Goal: Task Accomplishment & Management: Manage account settings

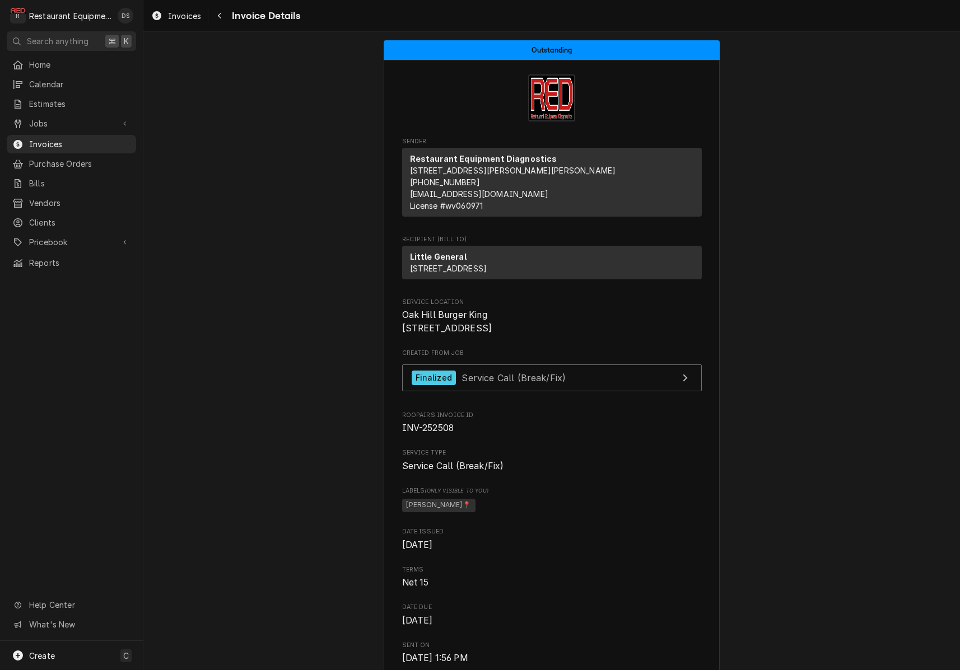
scroll to position [6, 0]
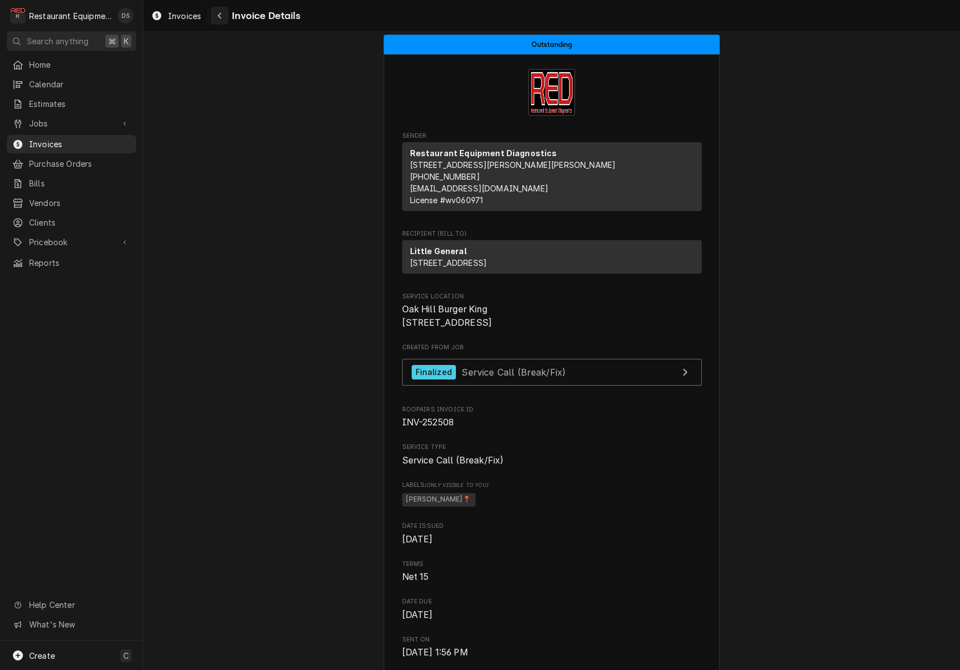
click at [224, 20] on div "Navigate back" at bounding box center [219, 15] width 11 height 11
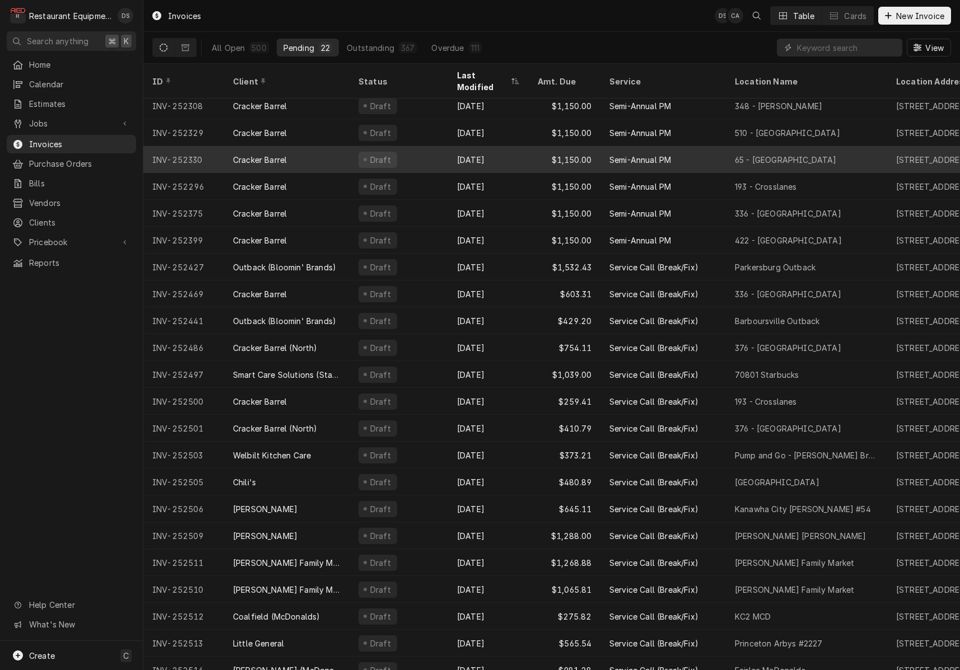
click at [429, 470] on div "Draft" at bounding box center [398, 482] width 99 height 27
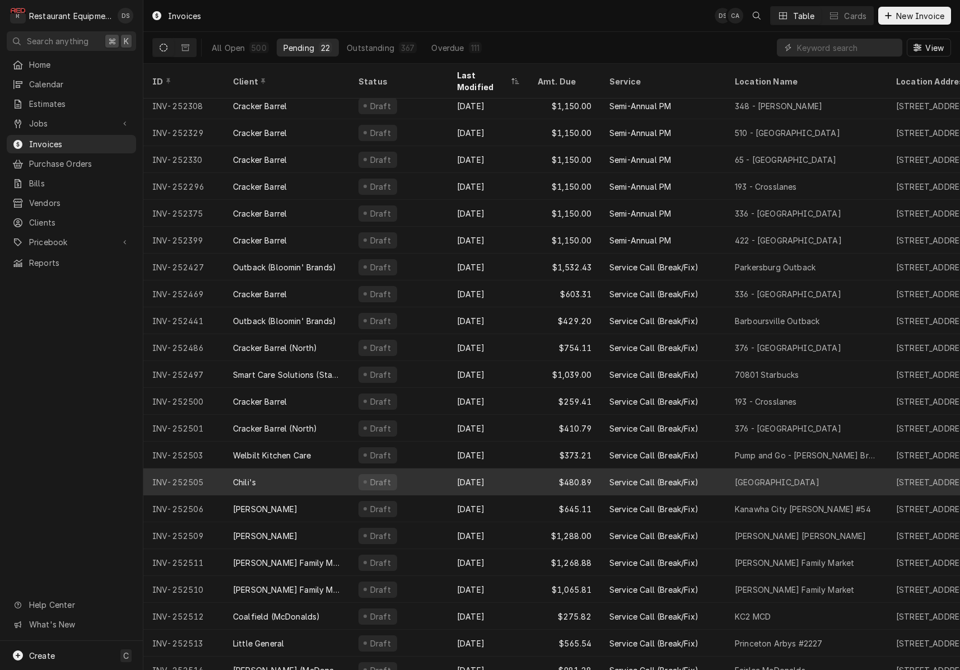
click at [429, 470] on div "Draft" at bounding box center [398, 482] width 99 height 27
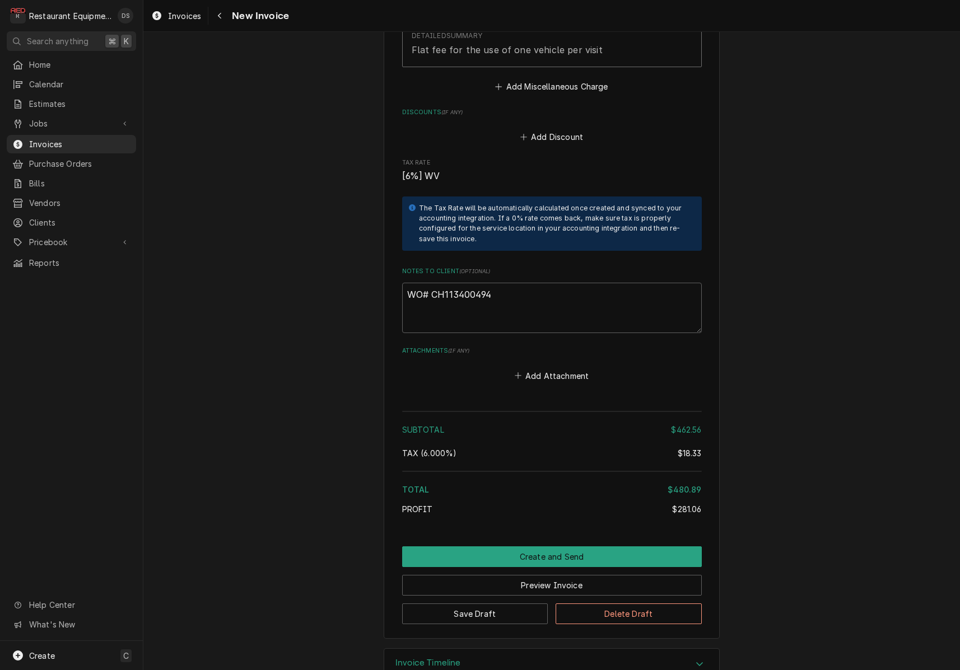
scroll to position [1922, 0]
drag, startPoint x: 498, startPoint y: 265, endPoint x: 442, endPoint y: 267, distance: 55.5
click at [433, 284] on textarea "WO# CH113400494" at bounding box center [552, 309] width 300 height 50
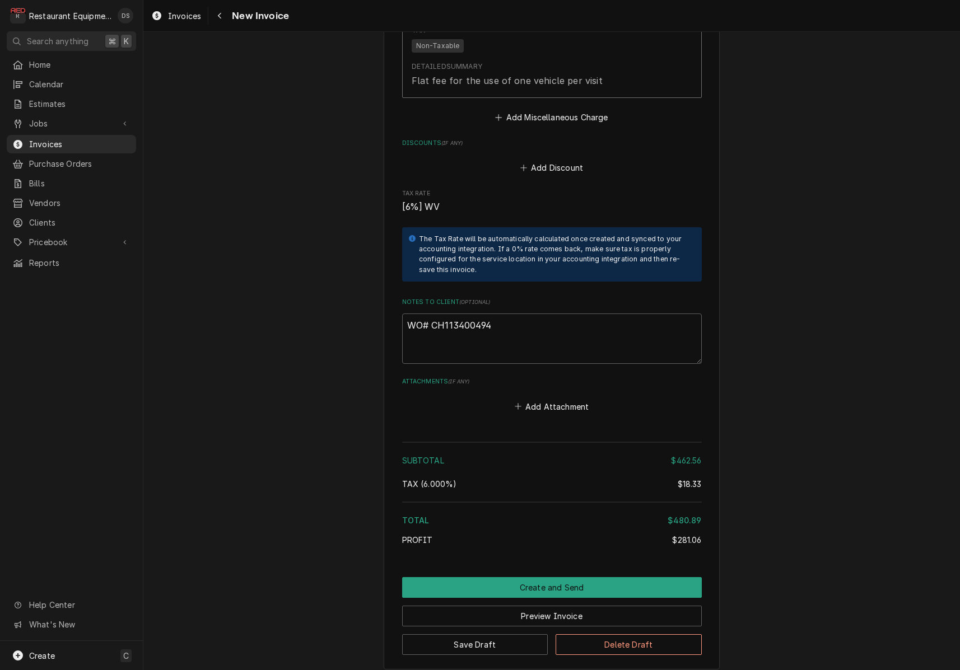
scroll to position [1893, 0]
click at [576, 605] on button "Preview Invoice" at bounding box center [552, 615] width 300 height 21
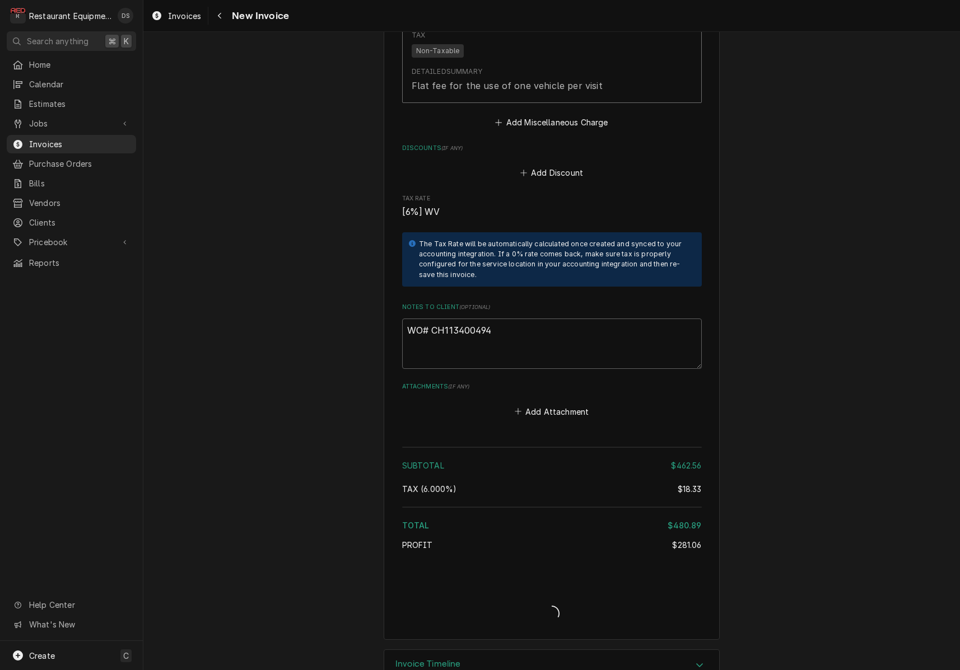
type textarea "x"
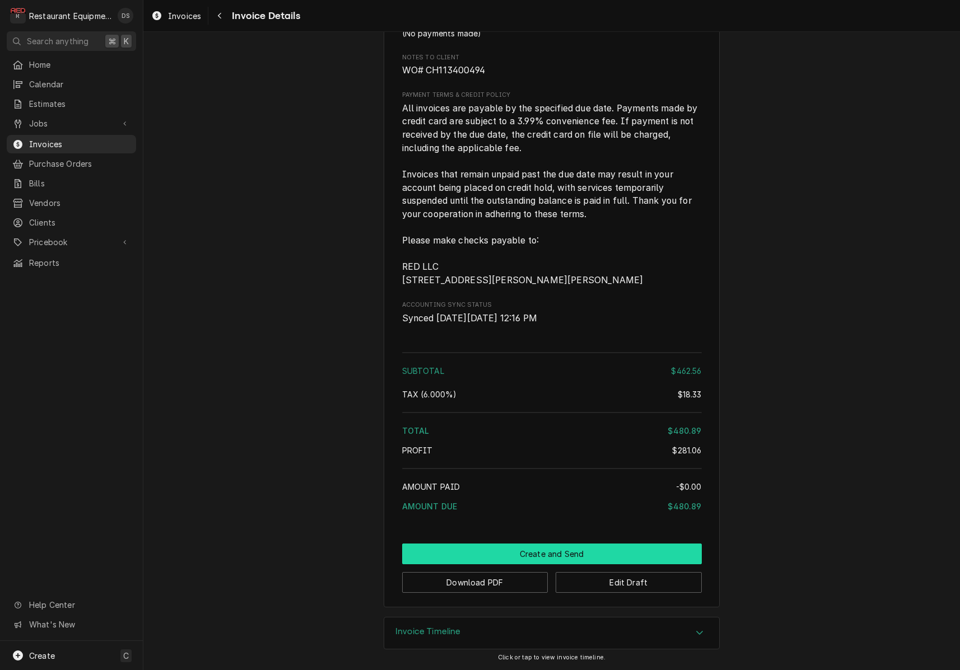
click at [554, 554] on button "Create and Send" at bounding box center [552, 554] width 300 height 21
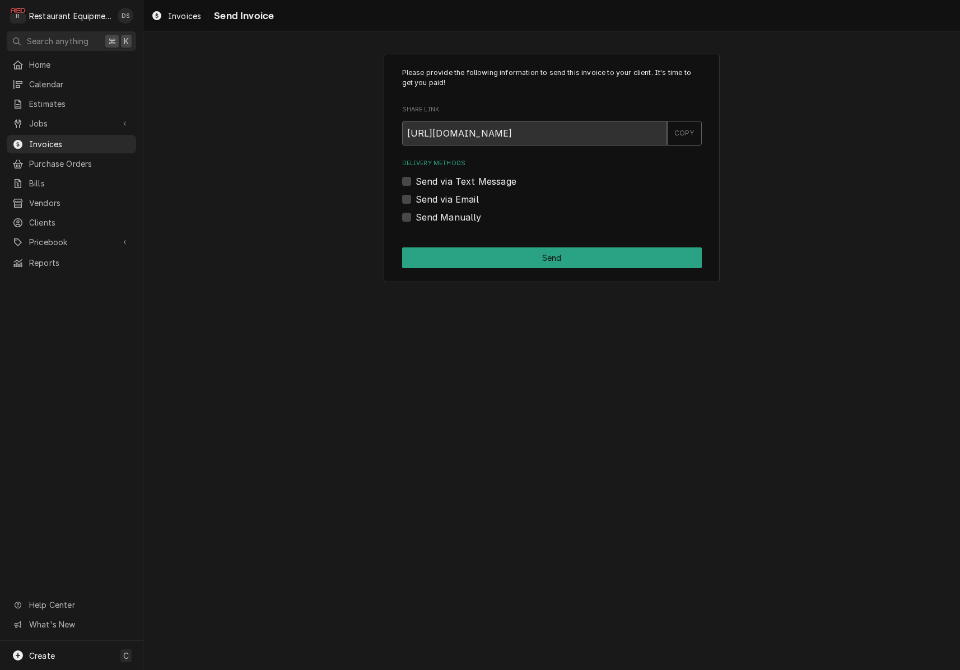
click at [415, 197] on label "Send via Email" at bounding box center [446, 199] width 63 height 13
click at [415, 197] on input "Send via Email" at bounding box center [565, 205] width 300 height 25
checkbox input "true"
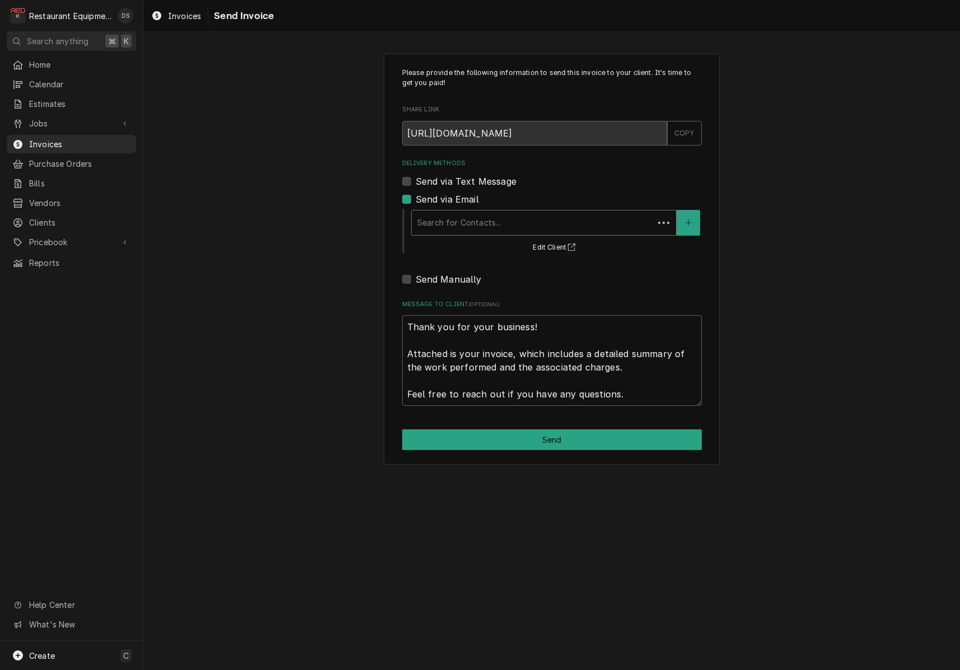
click at [480, 218] on div "Search for Contacts..." at bounding box center [532, 223] width 231 height 12
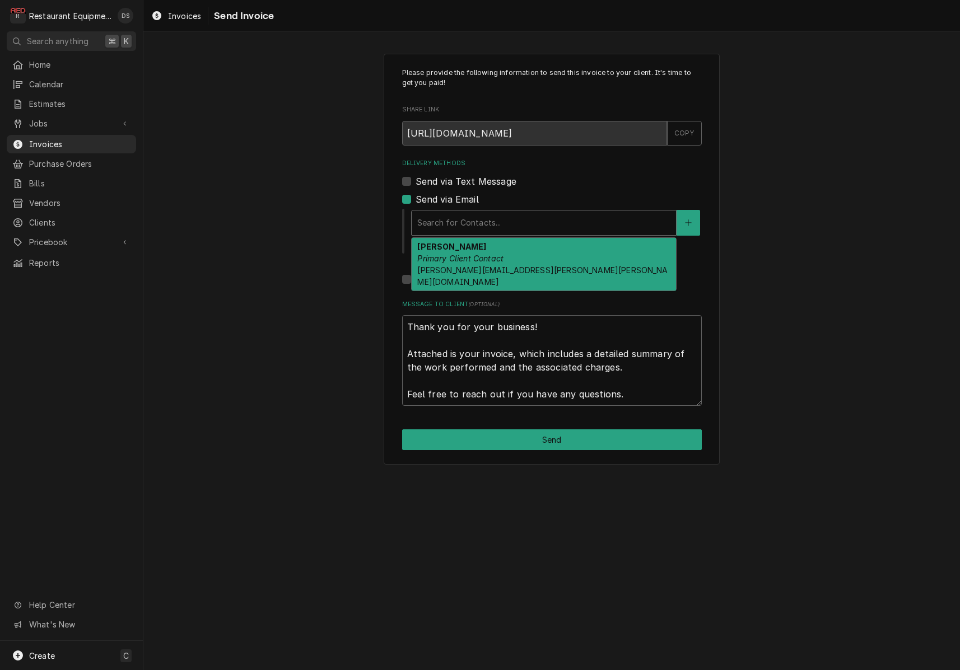
click at [484, 250] on div "Ron Mansouri Primary Client Contact ron.mansouri@brinker.com" at bounding box center [544, 264] width 264 height 53
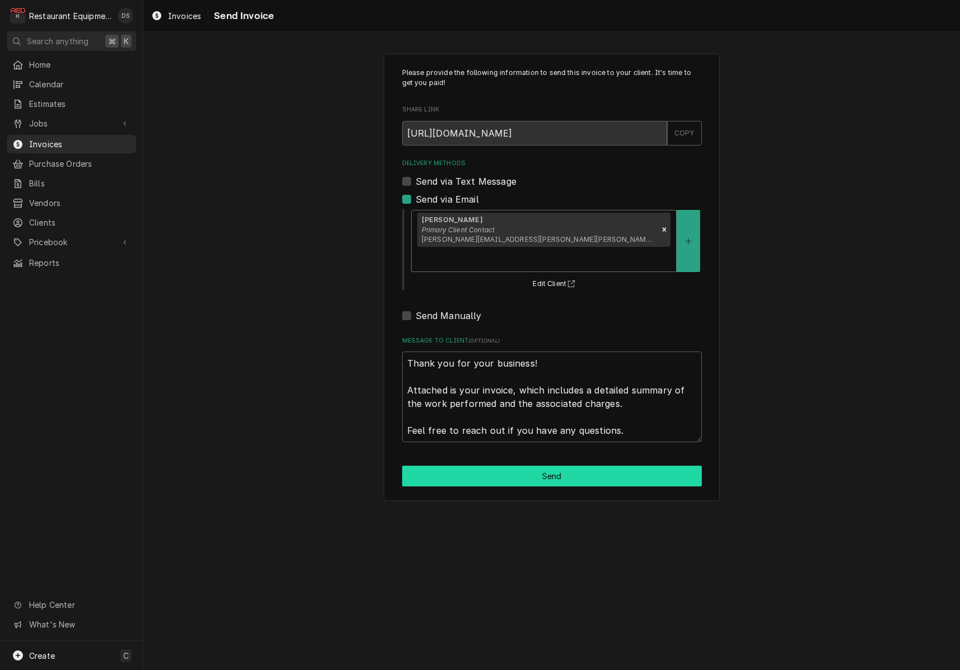
click at [569, 466] on button "Send" at bounding box center [552, 476] width 300 height 21
type textarea "x"
click at [415, 202] on label "Send via Email" at bounding box center [446, 199] width 63 height 13
click at [415, 202] on input "Send via Email" at bounding box center [565, 205] width 300 height 25
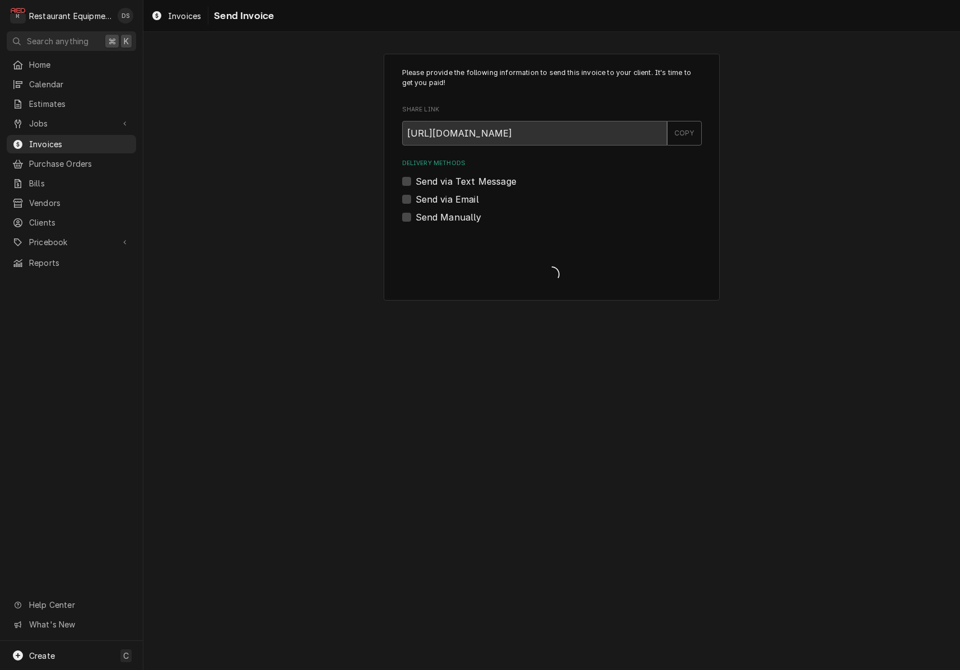
click at [415, 202] on label "Send via Email" at bounding box center [446, 199] width 63 height 13
click at [415, 202] on input "Send via Email" at bounding box center [565, 205] width 300 height 25
checkbox input "true"
type textarea "x"
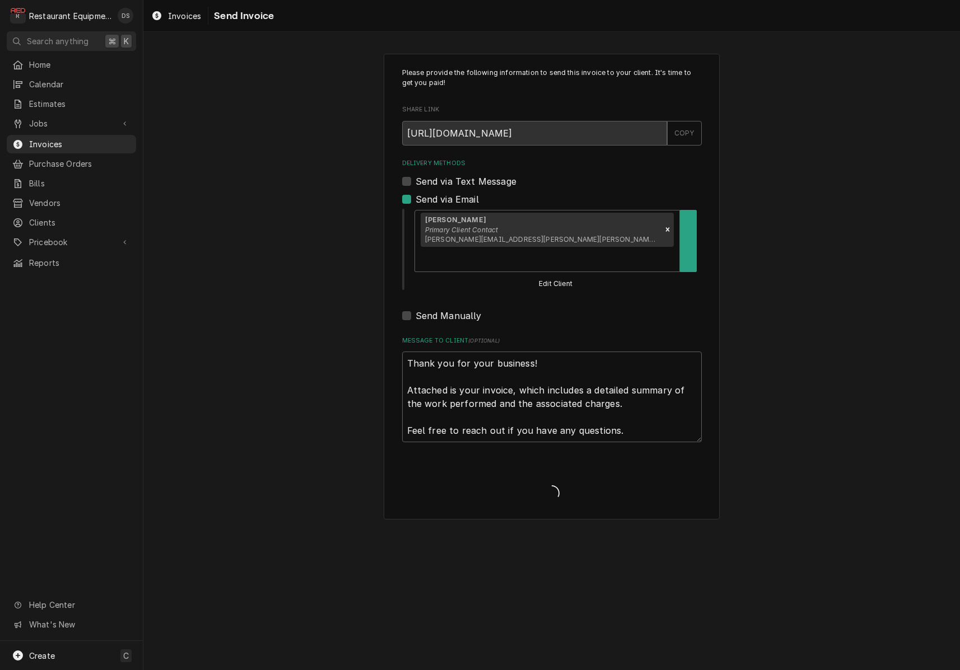
click at [415, 202] on label "Send via Email" at bounding box center [446, 199] width 63 height 13
click at [415, 202] on input "Send via Email" at bounding box center [565, 205] width 300 height 25
checkbox input "false"
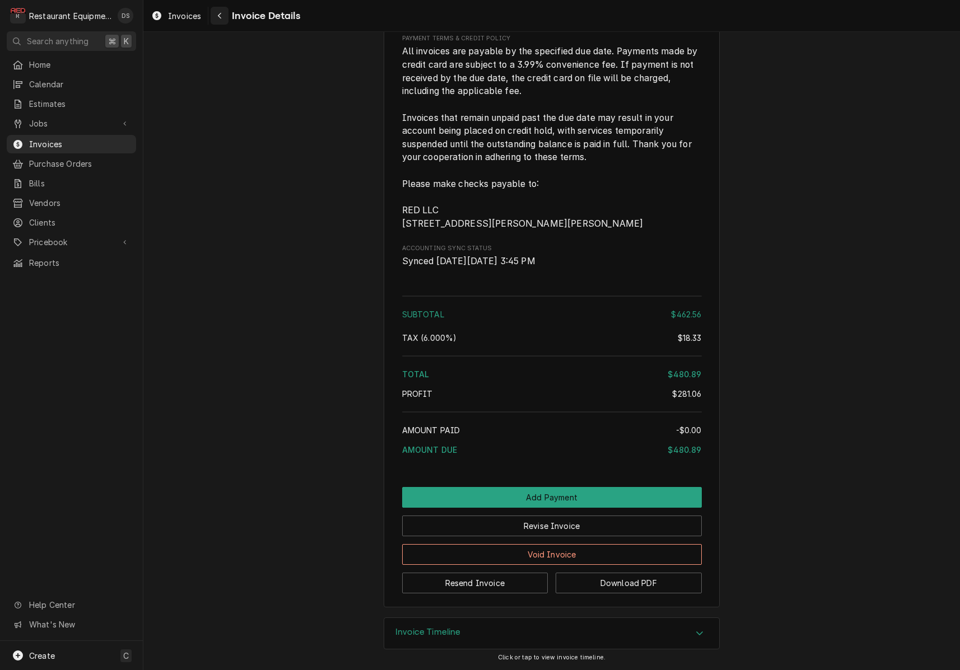
click at [224, 16] on div "Navigate back" at bounding box center [219, 15] width 11 height 11
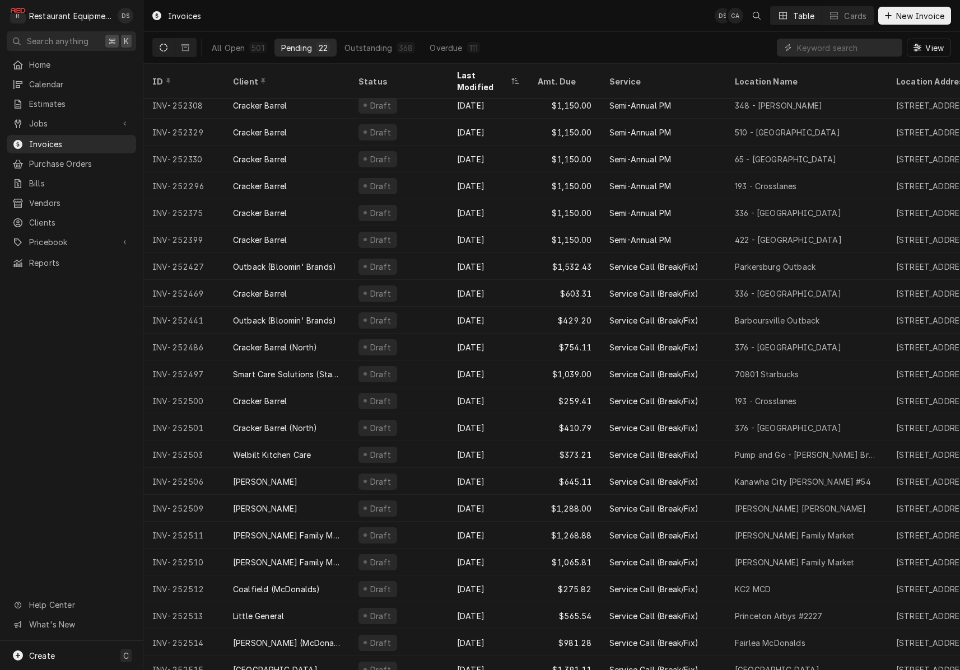
scroll to position [6, 0]
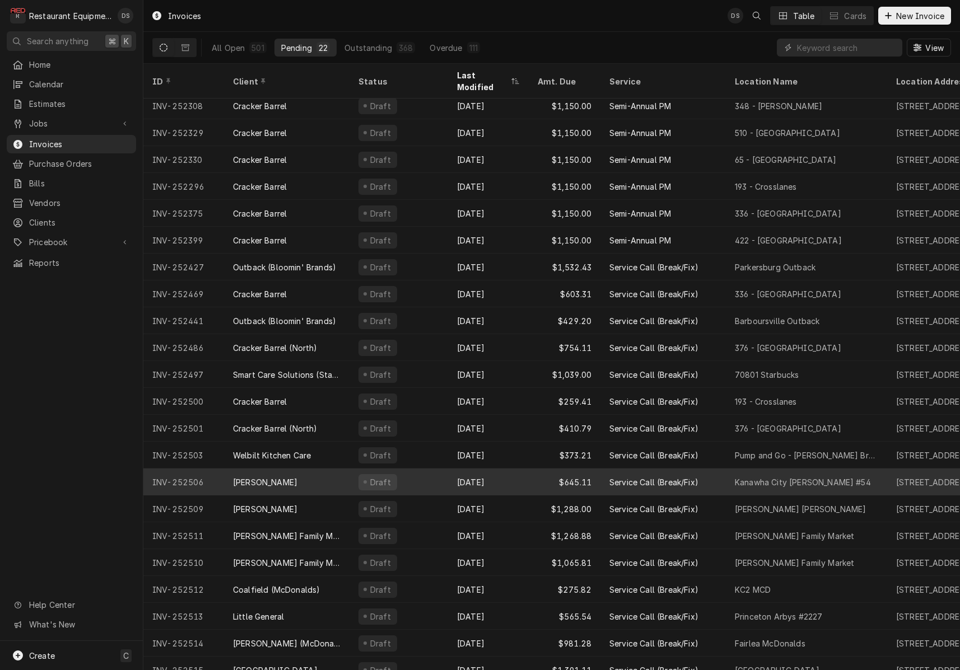
click at [447, 469] on div "Draft" at bounding box center [398, 482] width 99 height 27
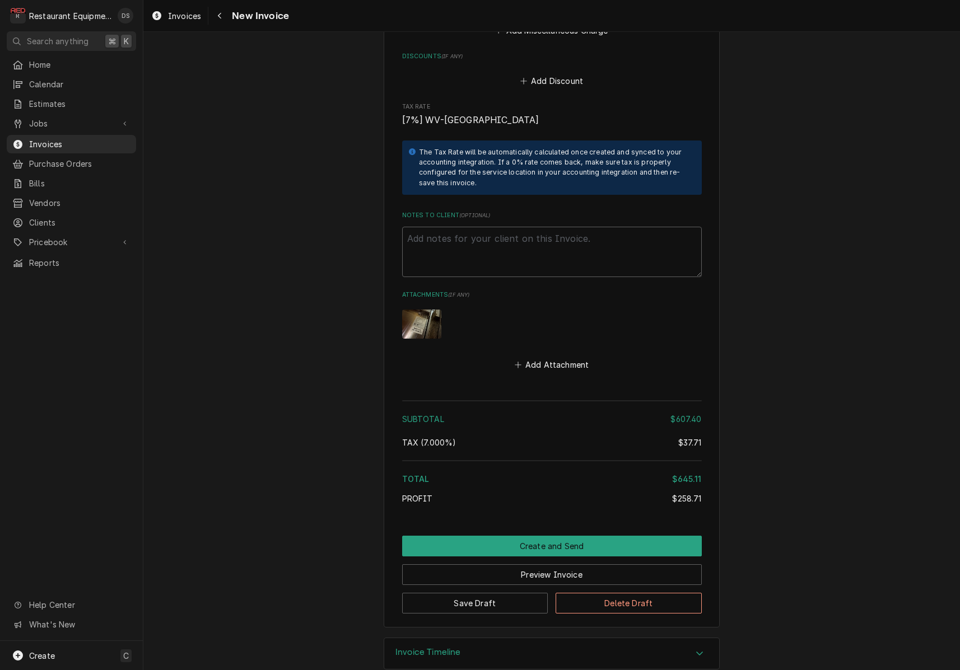
scroll to position [2297, 0]
click at [526, 536] on button "Create and Send" at bounding box center [552, 546] width 300 height 21
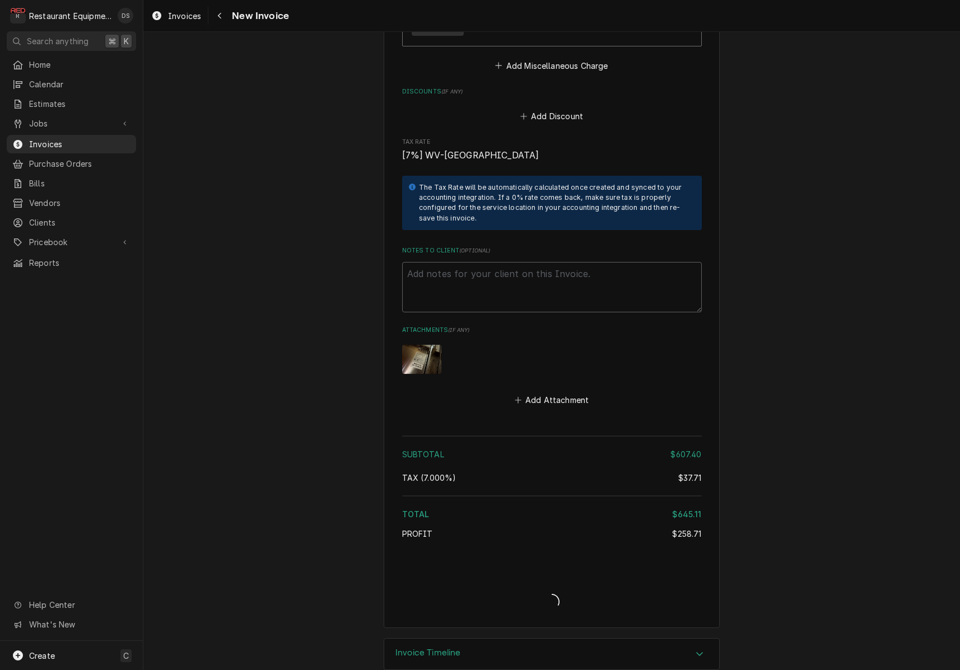
type textarea "x"
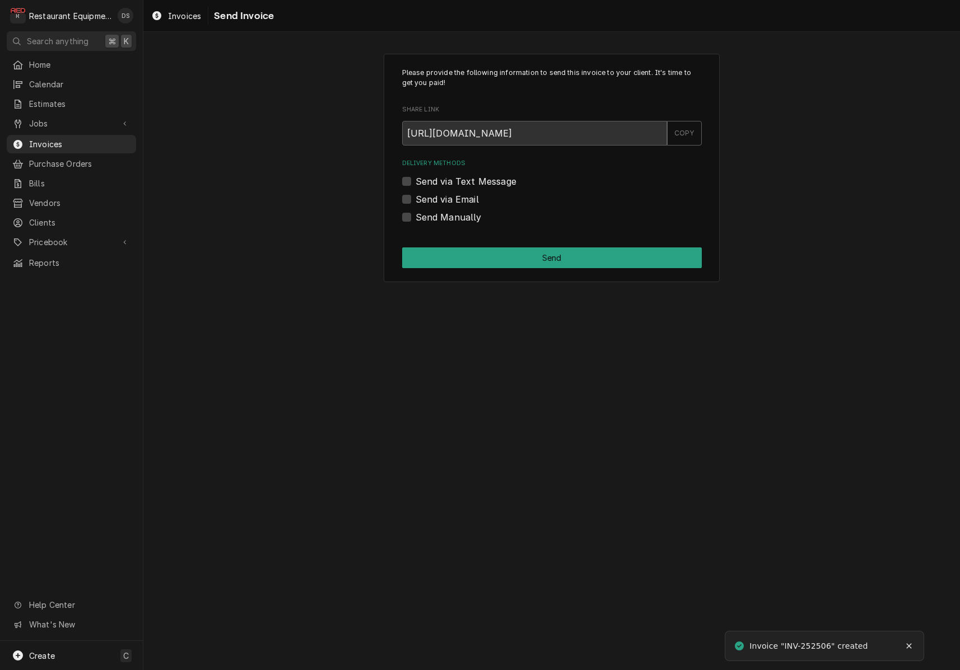
click at [416, 212] on label "Send Manually" at bounding box center [448, 217] width 66 height 13
click at [416, 212] on input "Send Manually" at bounding box center [565, 223] width 300 height 25
checkbox input "true"
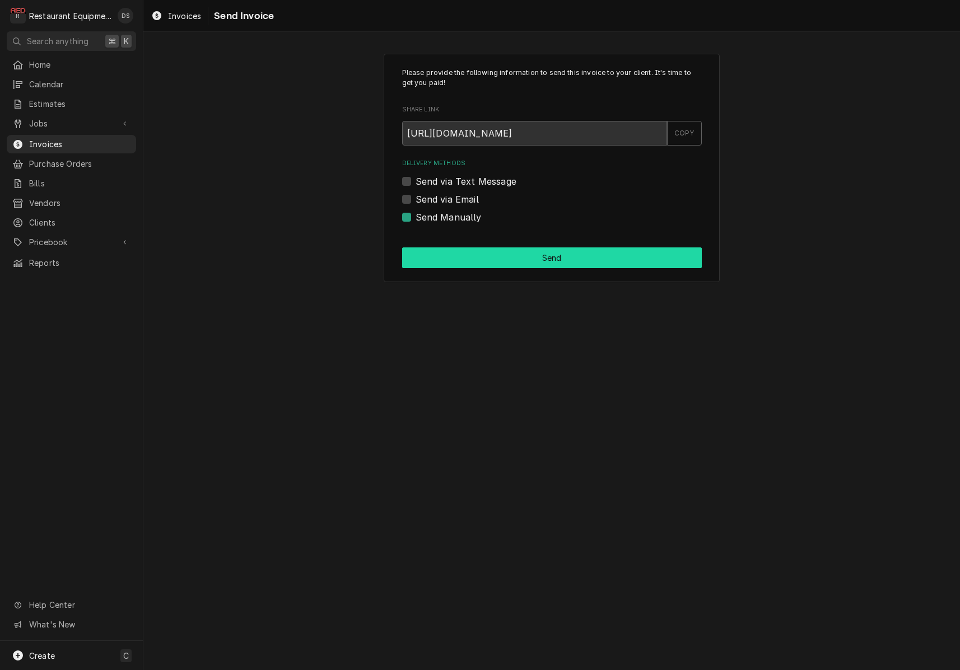
click at [563, 250] on button "Send" at bounding box center [552, 257] width 300 height 21
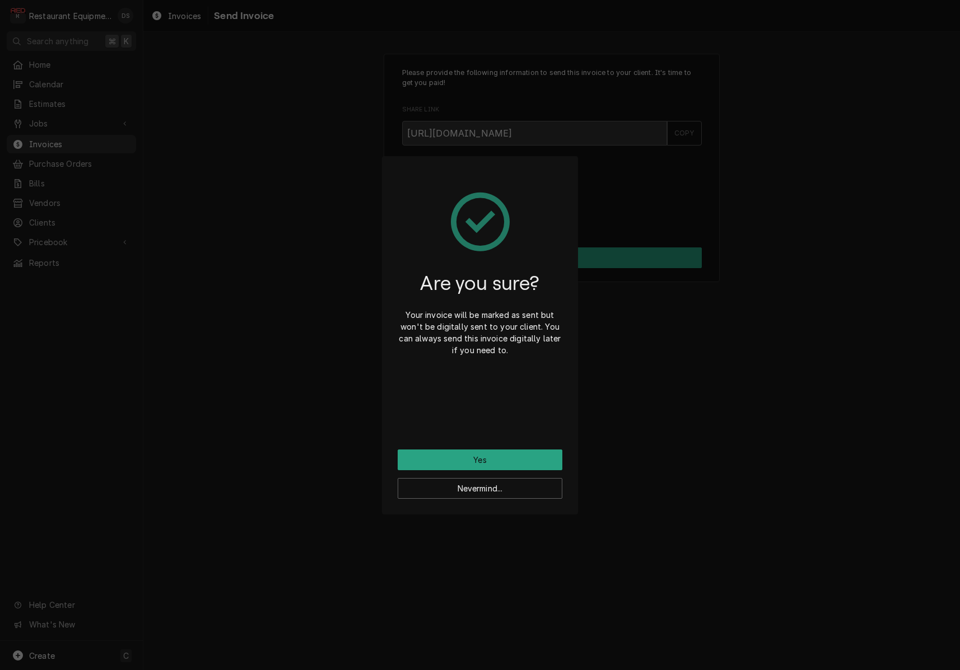
click at [507, 455] on button "Yes" at bounding box center [480, 460] width 165 height 21
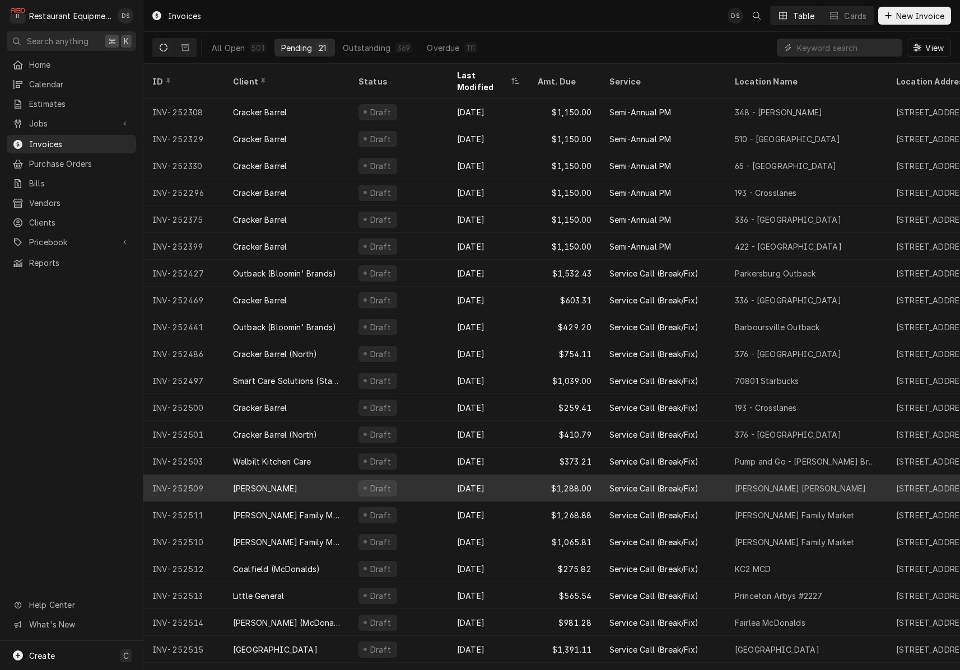
click at [442, 476] on div "Draft" at bounding box center [398, 488] width 99 height 27
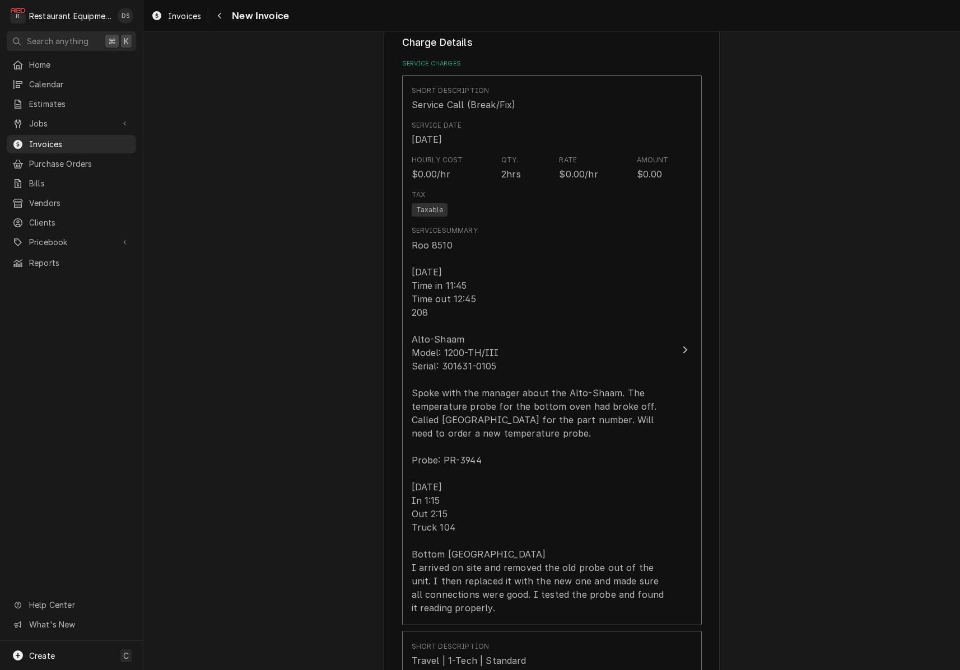
scroll to position [947, 0]
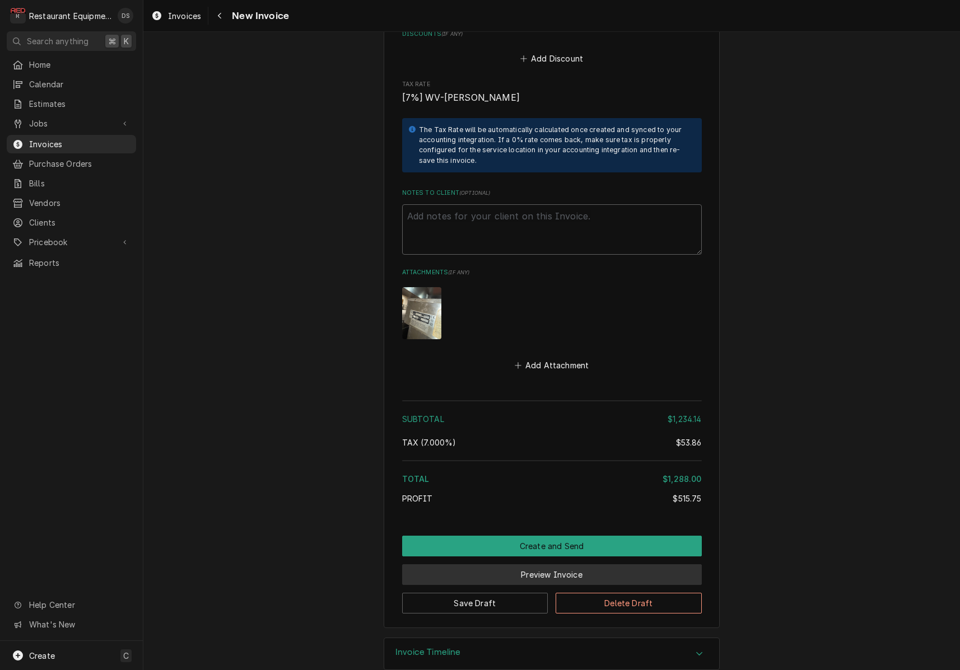
click at [548, 564] on button "Preview Invoice" at bounding box center [552, 574] width 300 height 21
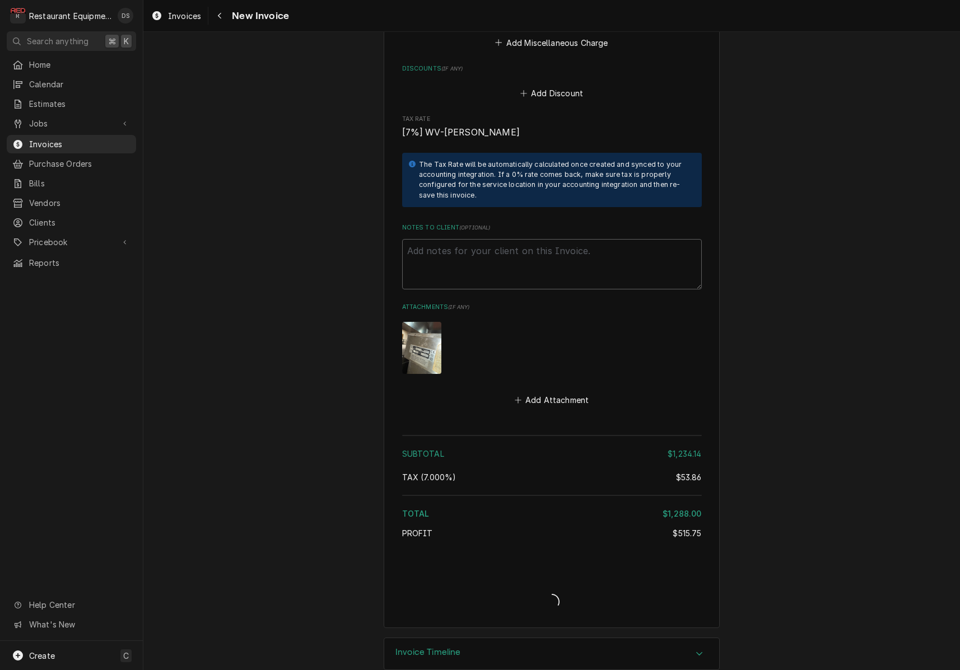
type textarea "x"
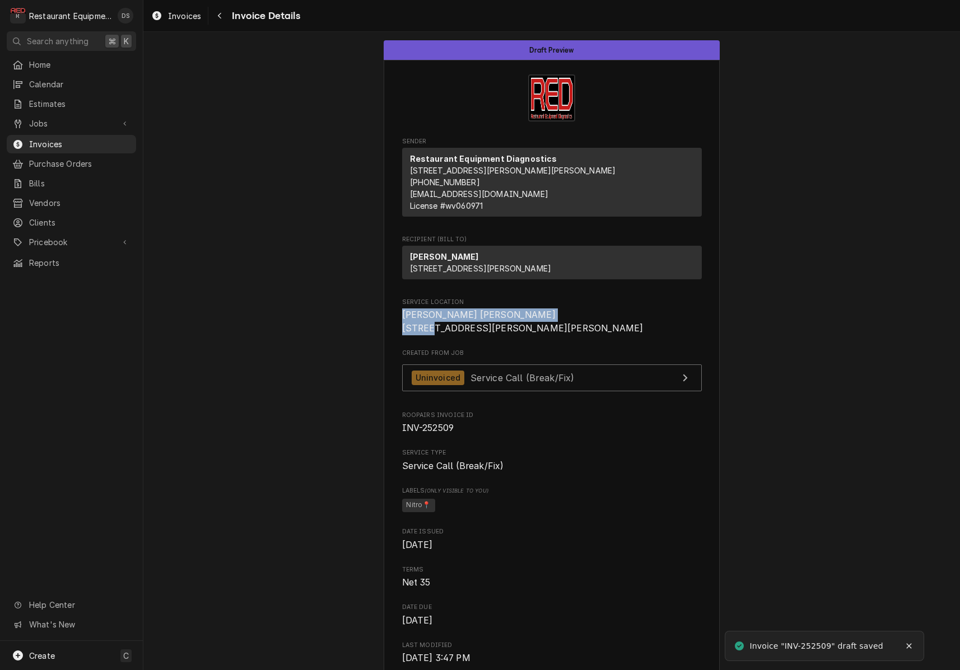
drag, startPoint x: 401, startPoint y: 334, endPoint x: 487, endPoint y: 345, distance: 86.3
copy span "Logan Bob Evans 103 Nick Savas Ave"
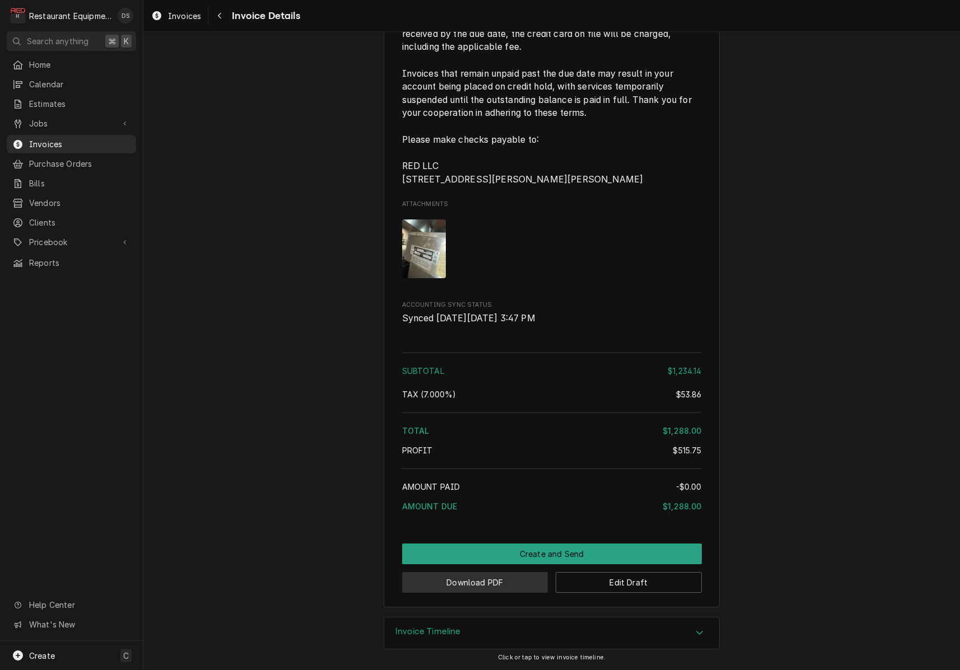
scroll to position [1942, 0]
click at [484, 583] on button "Download PDF" at bounding box center [475, 582] width 146 height 21
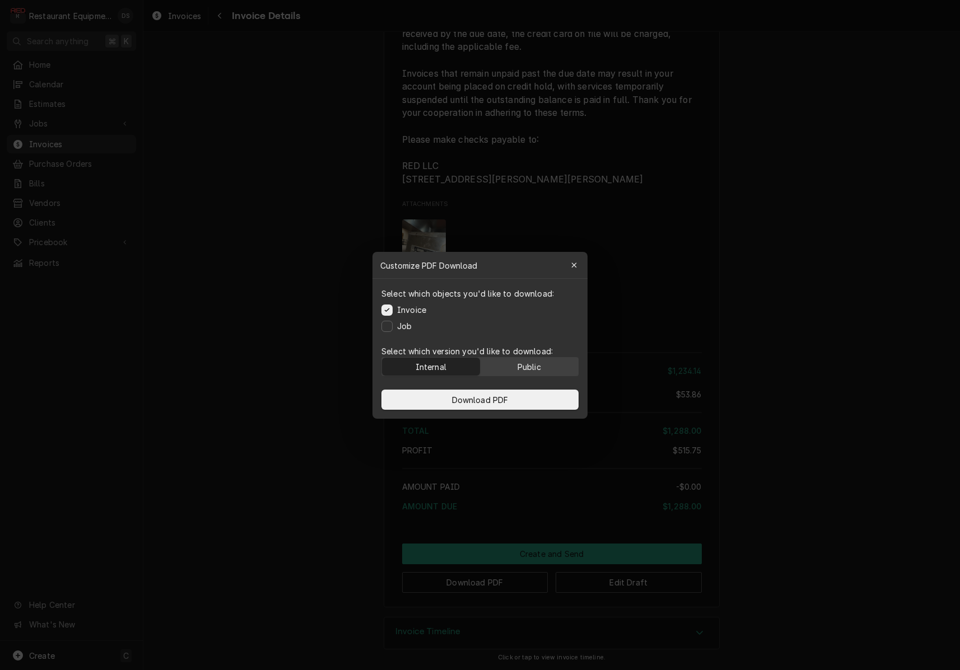
click at [517, 364] on div "Public" at bounding box center [529, 367] width 24 height 12
click at [525, 397] on button "Download PDF" at bounding box center [479, 400] width 197 height 20
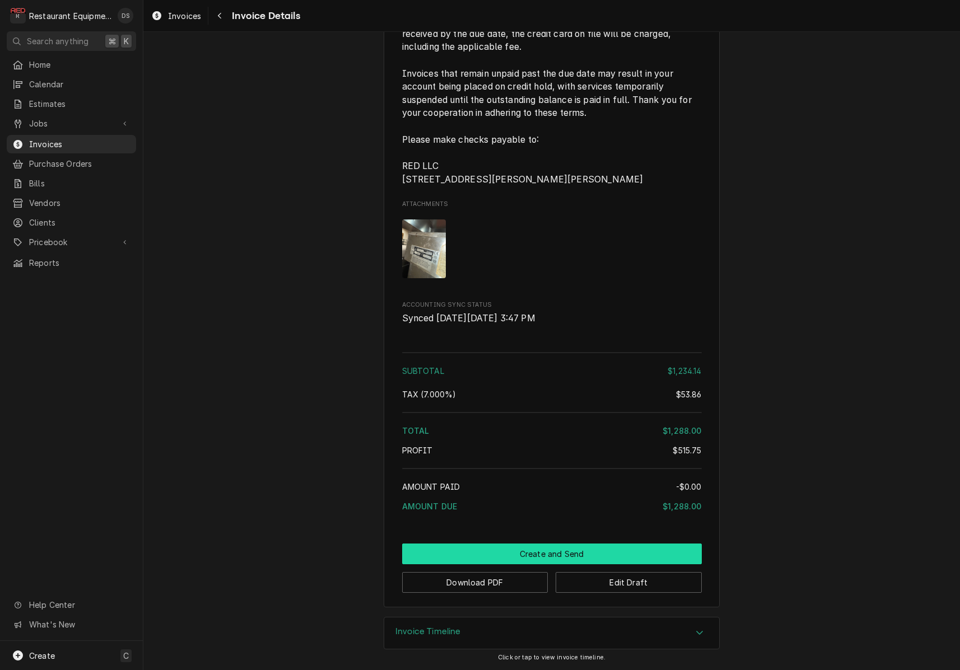
click at [550, 552] on button "Create and Send" at bounding box center [552, 554] width 300 height 21
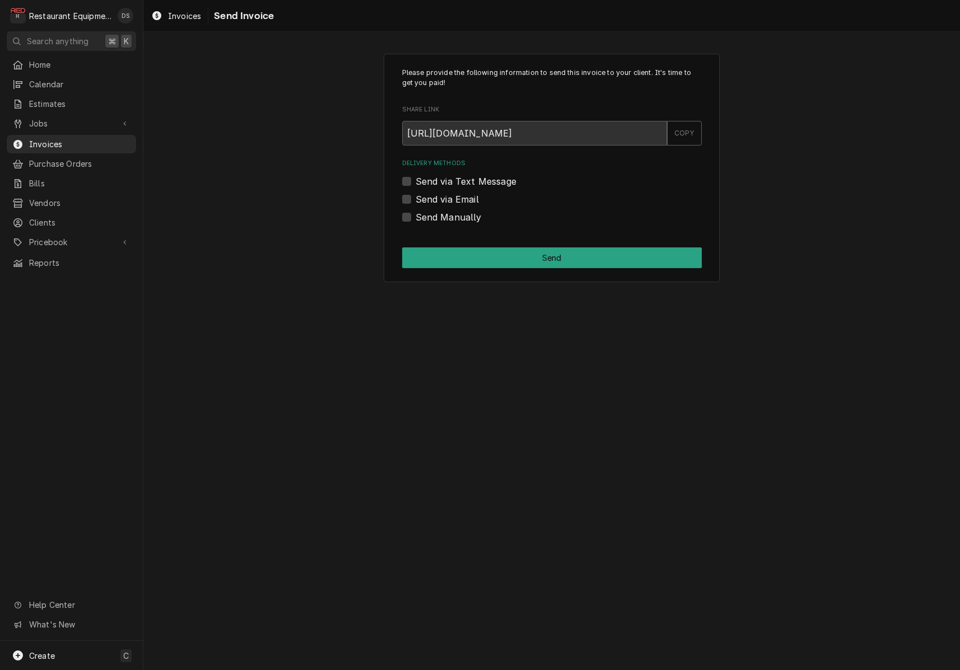
click at [415, 215] on label "Send Manually" at bounding box center [448, 217] width 66 height 13
click at [415, 215] on input "Send Manually" at bounding box center [565, 223] width 300 height 25
checkbox input "true"
click at [563, 255] on button "Send" at bounding box center [552, 257] width 300 height 21
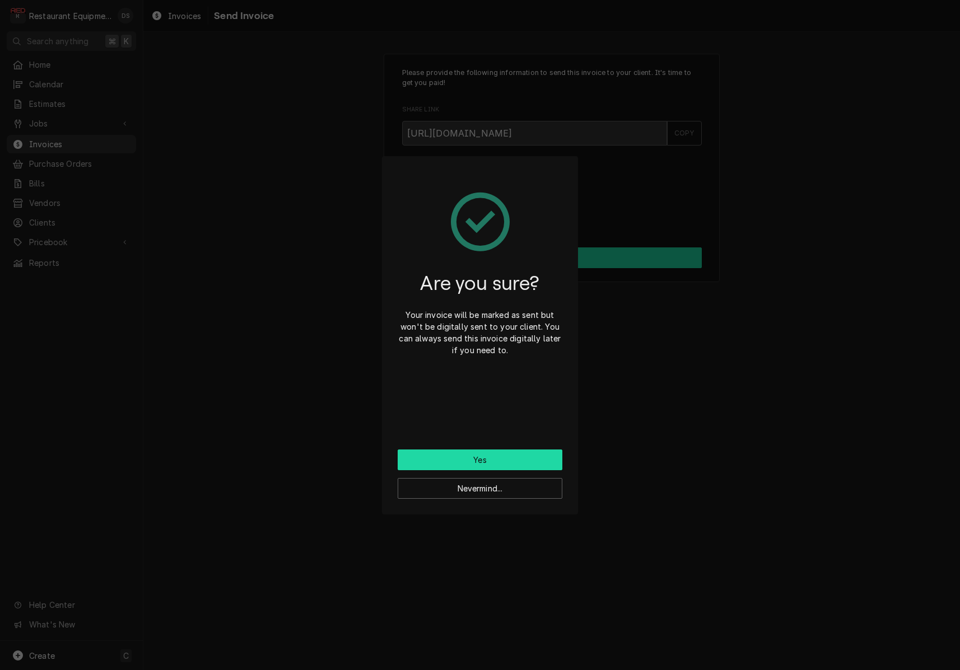
scroll to position [0, 0]
click at [515, 454] on button "Yes" at bounding box center [480, 460] width 165 height 21
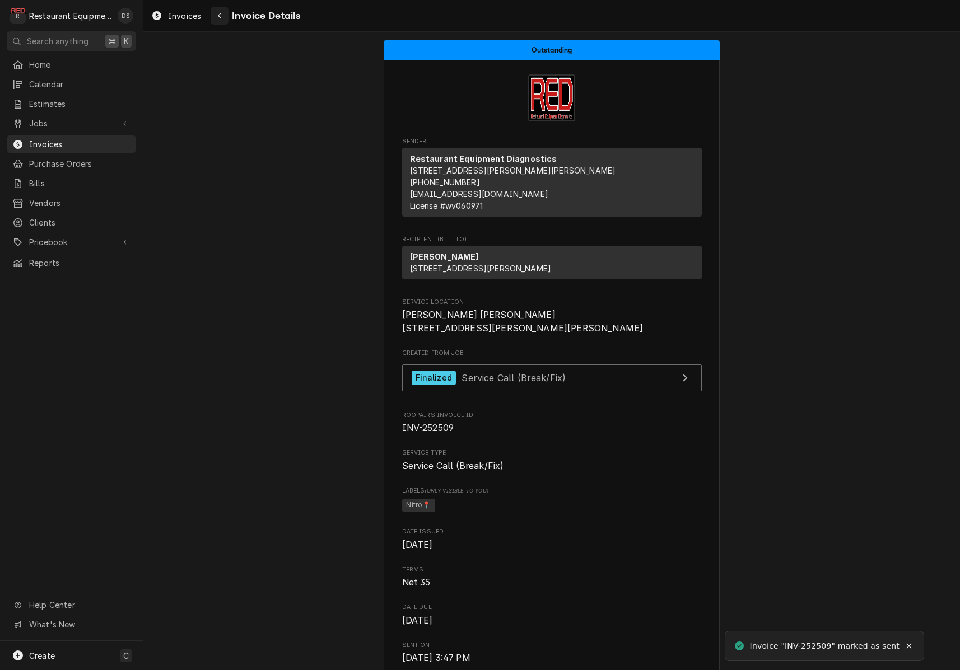
click at [215, 13] on div "Navigate back" at bounding box center [219, 15] width 11 height 11
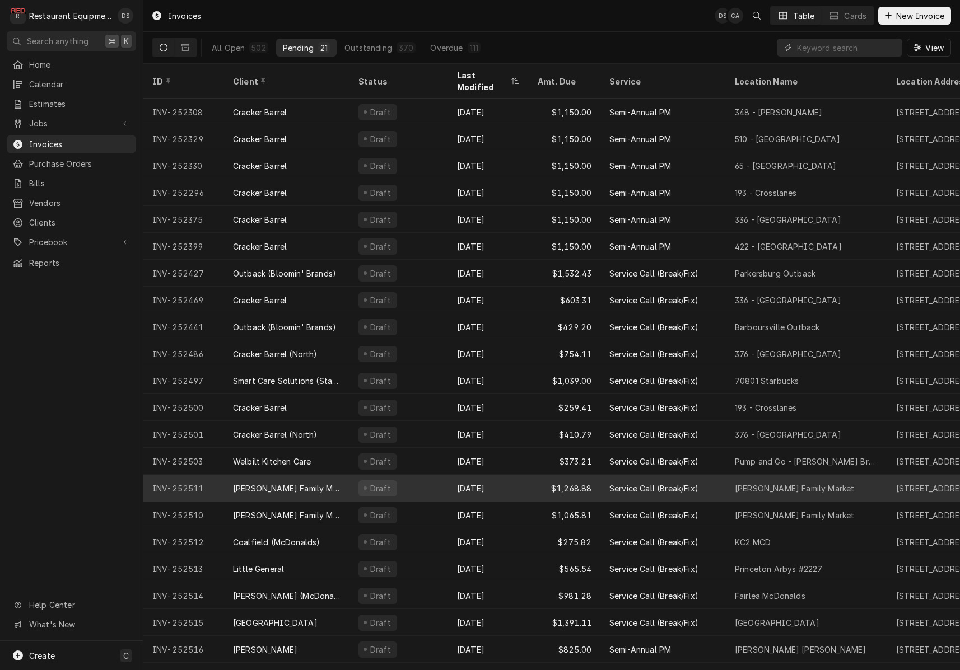
click at [447, 475] on div "Draft" at bounding box center [398, 488] width 99 height 27
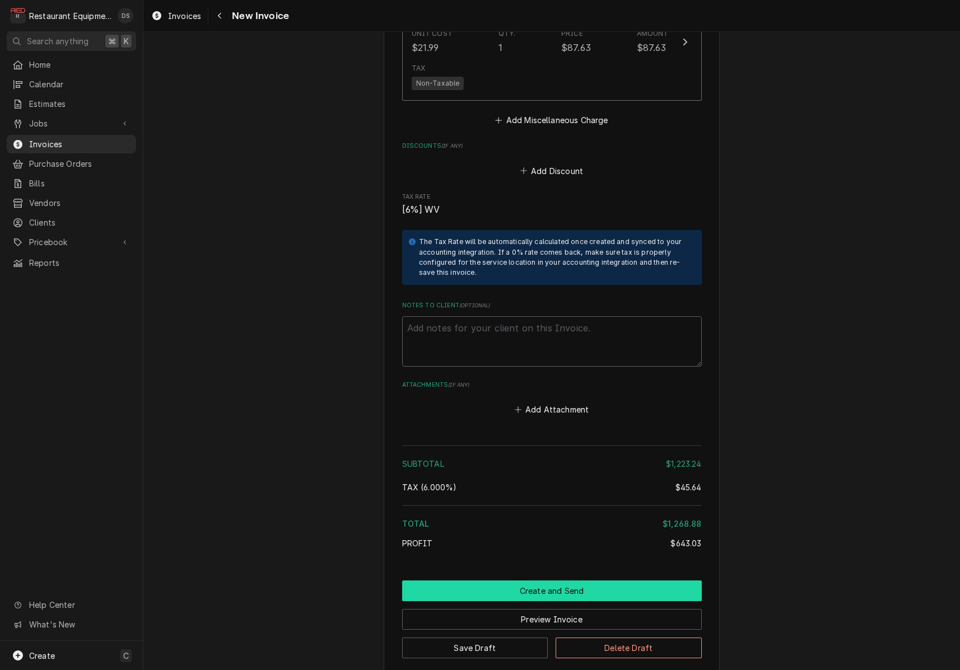
scroll to position [1970, 0]
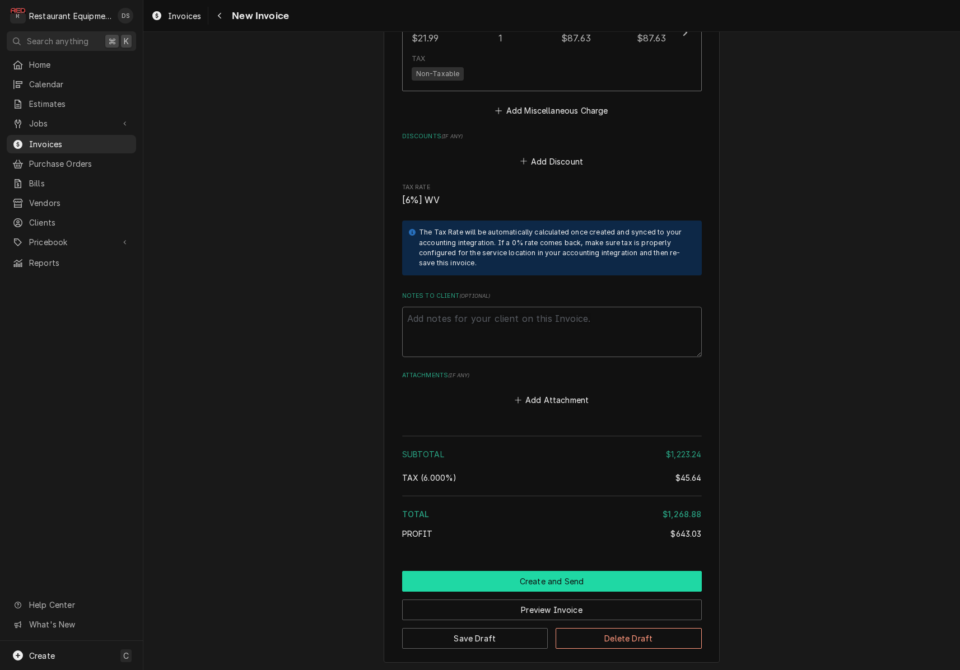
click at [550, 571] on button "Create and Send" at bounding box center [552, 581] width 300 height 21
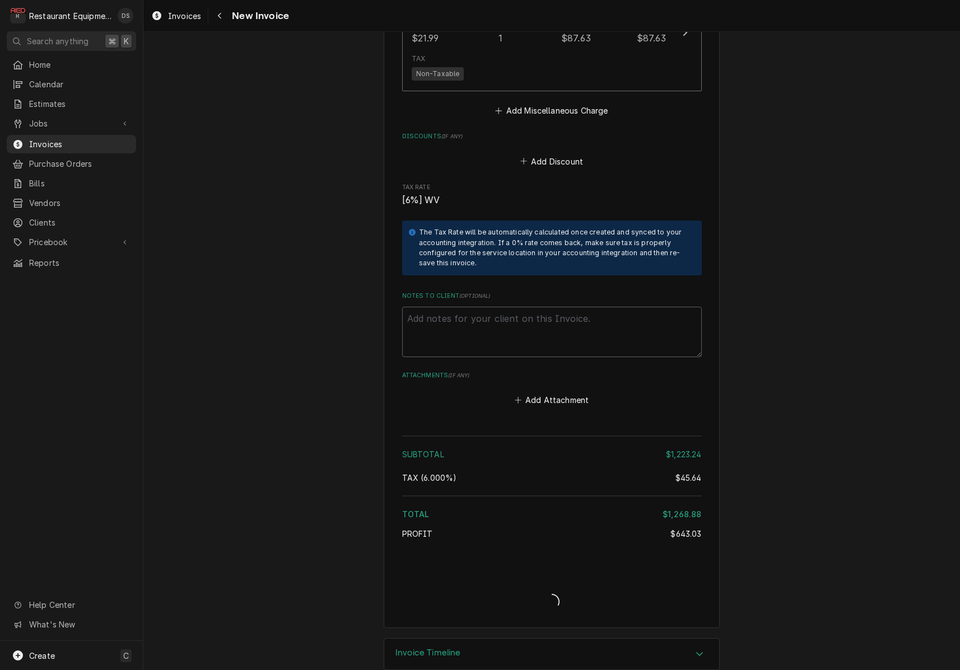
type textarea "x"
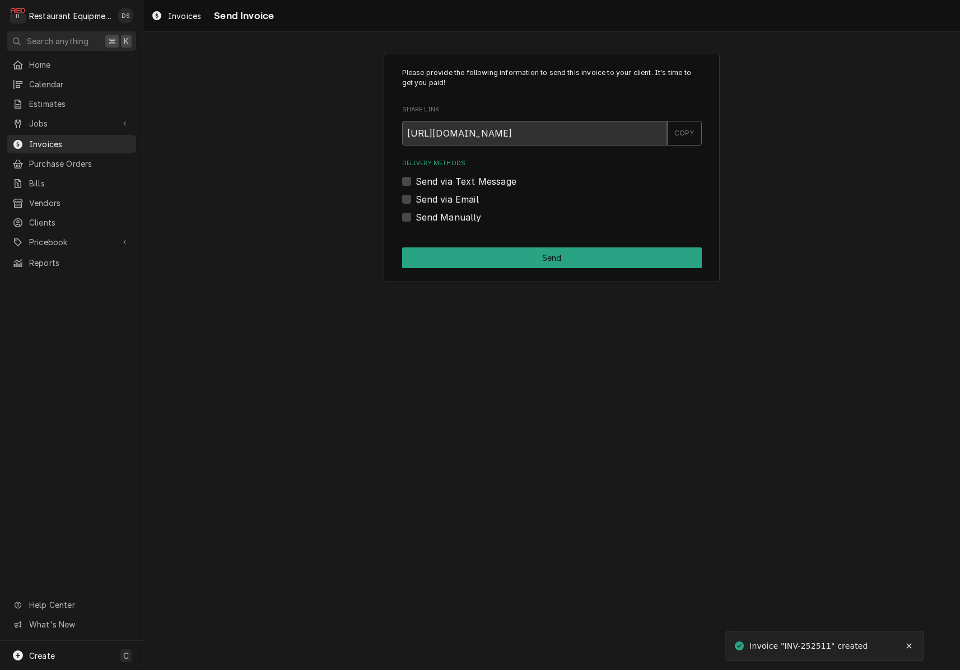
click at [415, 196] on label "Send via Email" at bounding box center [446, 199] width 63 height 13
click at [415, 196] on input "Send via Email" at bounding box center [565, 205] width 300 height 25
checkbox input "true"
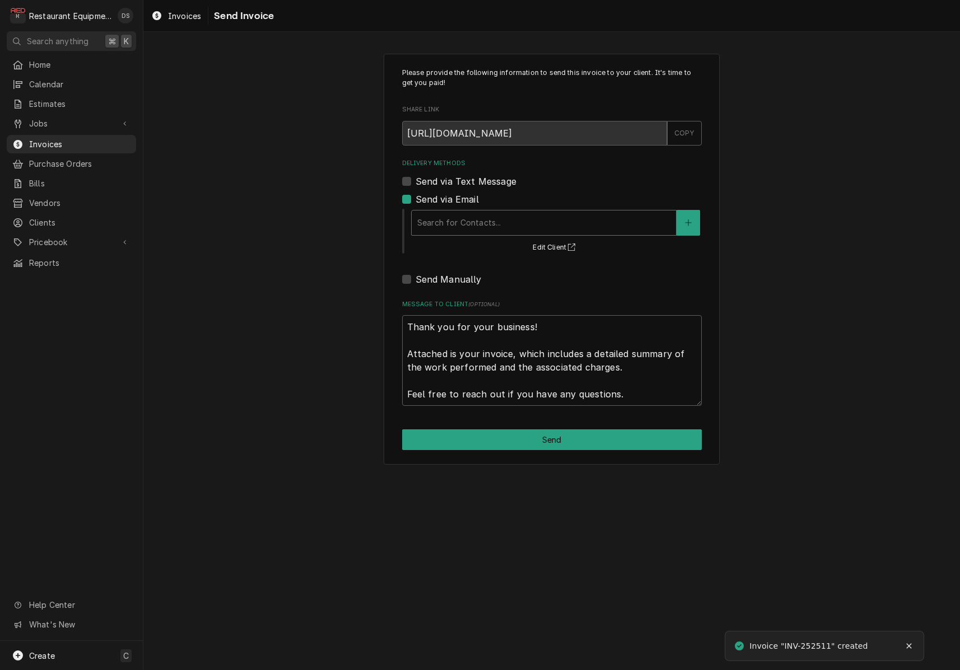
click at [510, 219] on div "Delivery Methods" at bounding box center [543, 223] width 253 height 20
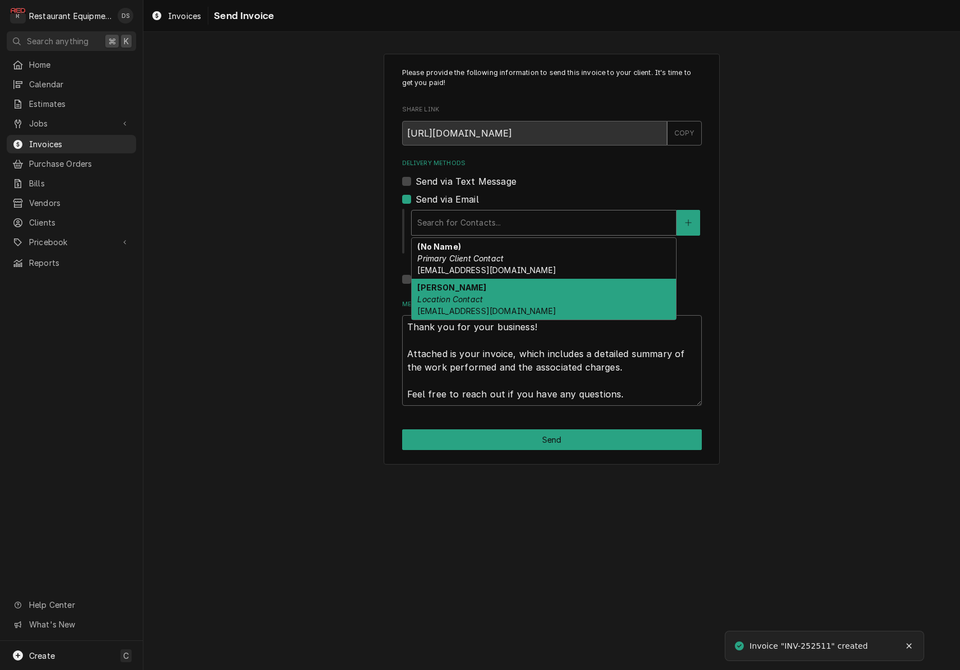
click at [490, 295] on div "Warren Location Contact jowarstores@hotmail.com" at bounding box center [544, 299] width 264 height 41
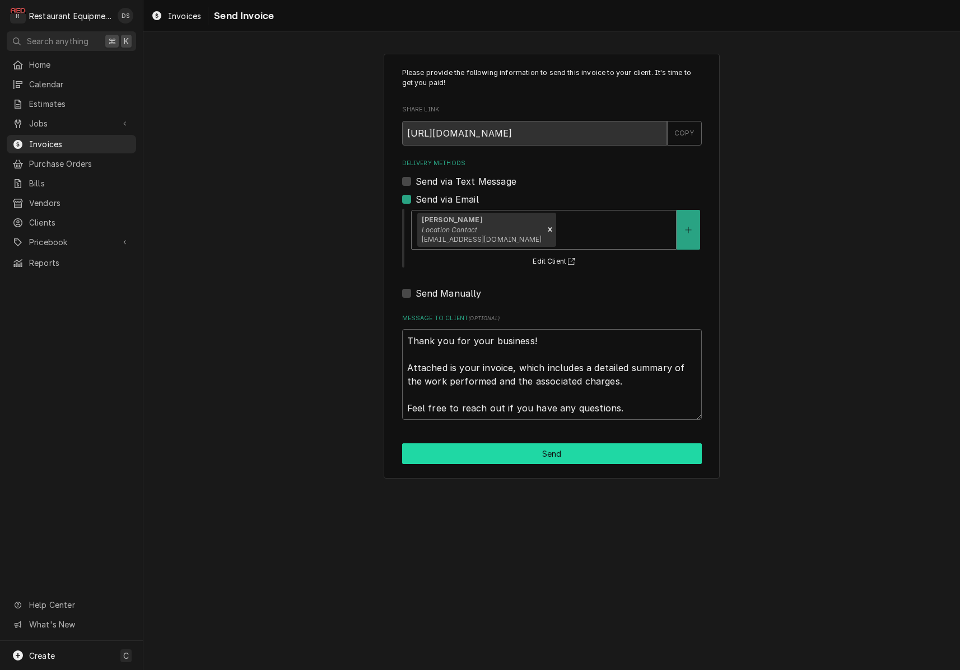
click at [553, 449] on button "Send" at bounding box center [552, 453] width 300 height 21
type textarea "x"
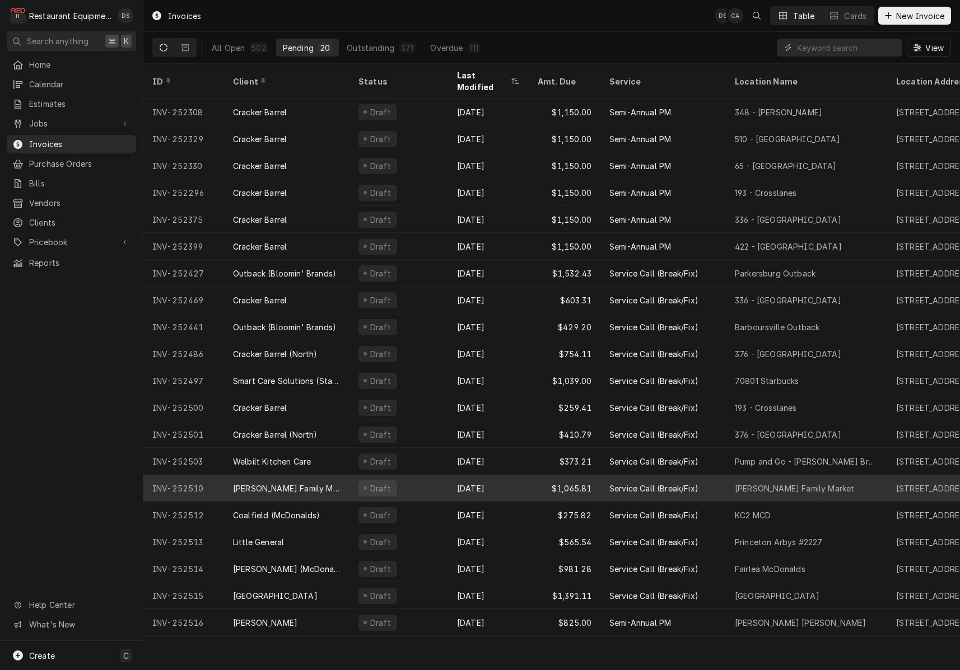
click at [547, 476] on div "$1,065.81" at bounding box center [565, 488] width 72 height 27
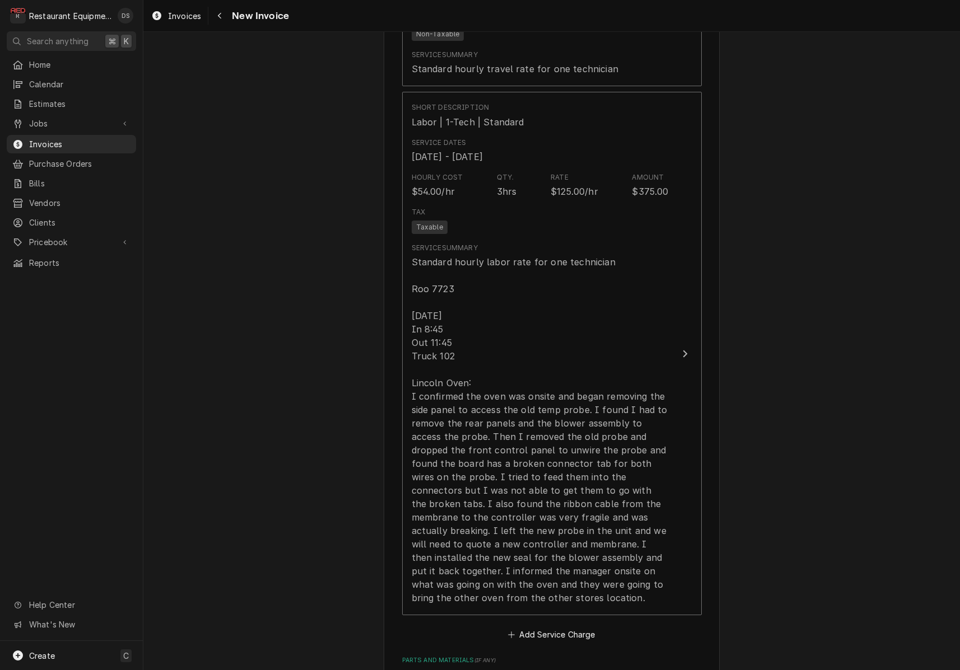
scroll to position [809, 0]
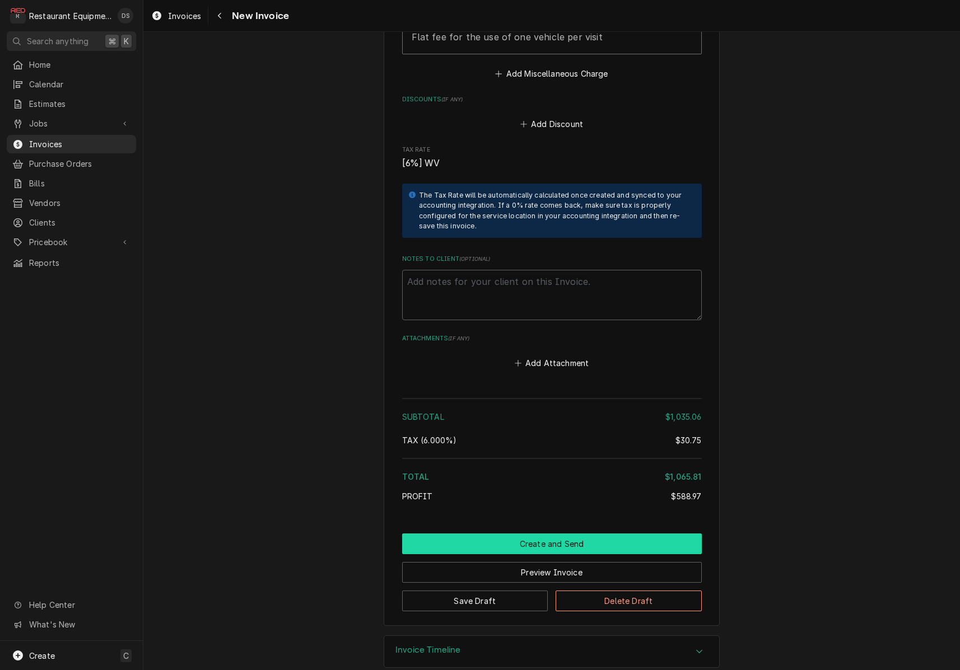
click at [550, 534] on button "Create and Send" at bounding box center [552, 544] width 300 height 21
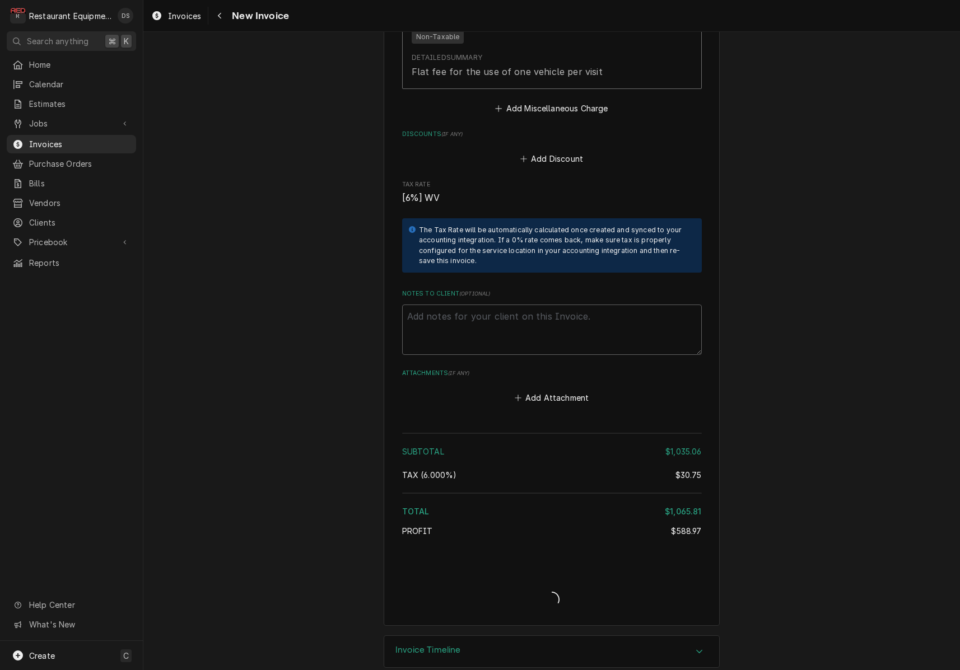
type textarea "x"
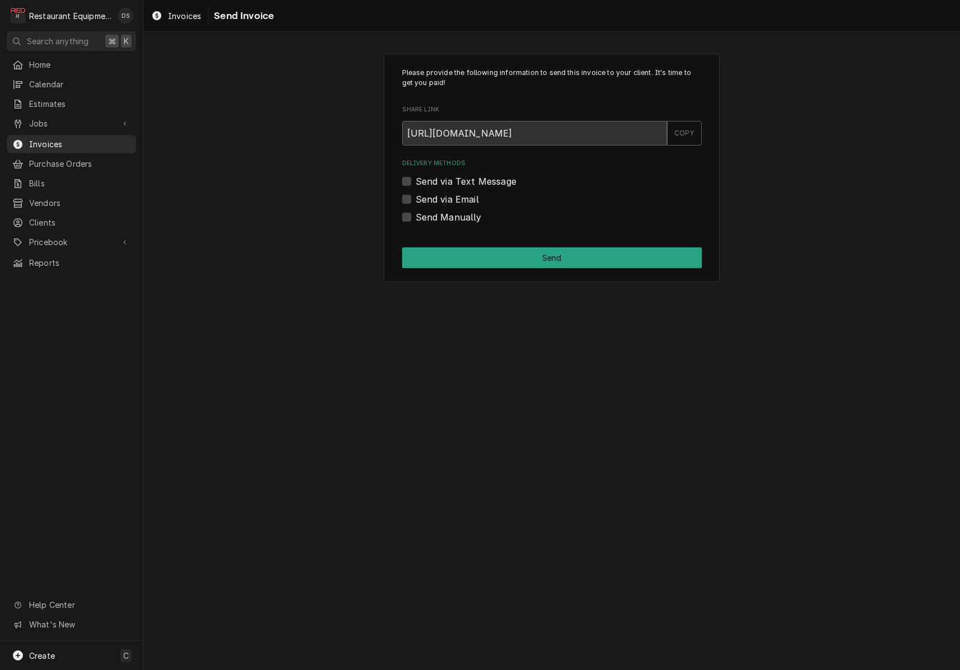
click at [415, 195] on label "Send via Email" at bounding box center [446, 199] width 63 height 13
click at [415, 195] on input "Send via Email" at bounding box center [565, 205] width 300 height 25
checkbox input "true"
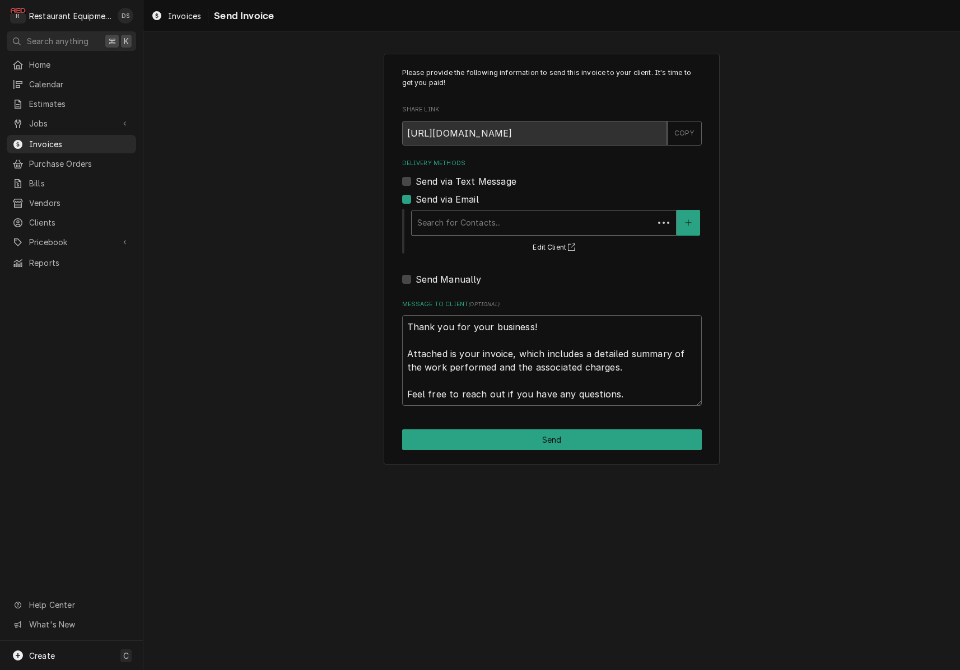
click at [516, 225] on div "Delivery Methods" at bounding box center [532, 223] width 231 height 20
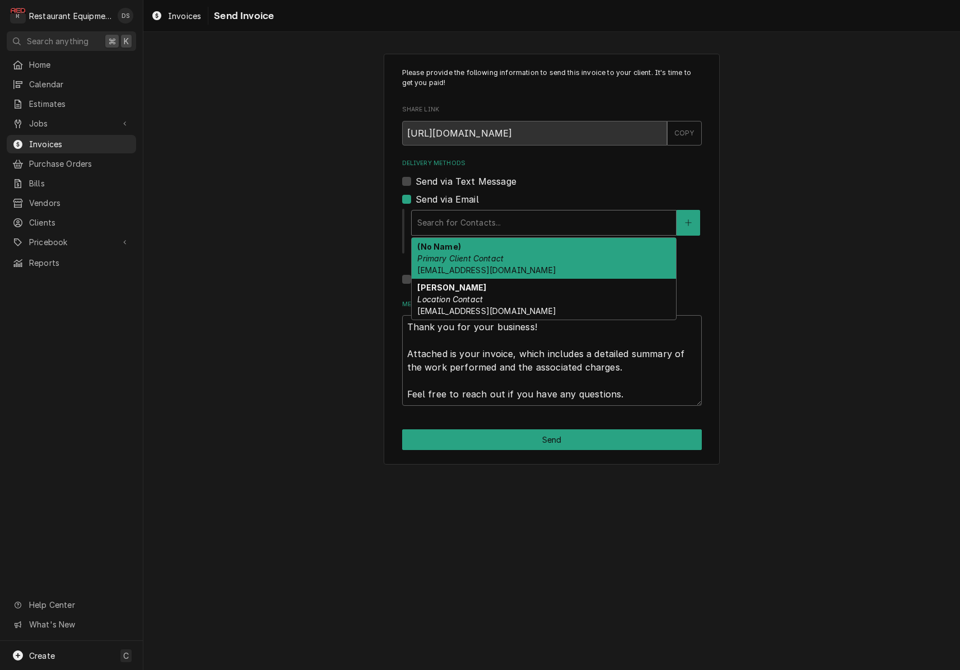
click at [520, 265] on div "(No Name) Primary Client Contact jowarstores@hotmail.com" at bounding box center [544, 258] width 264 height 41
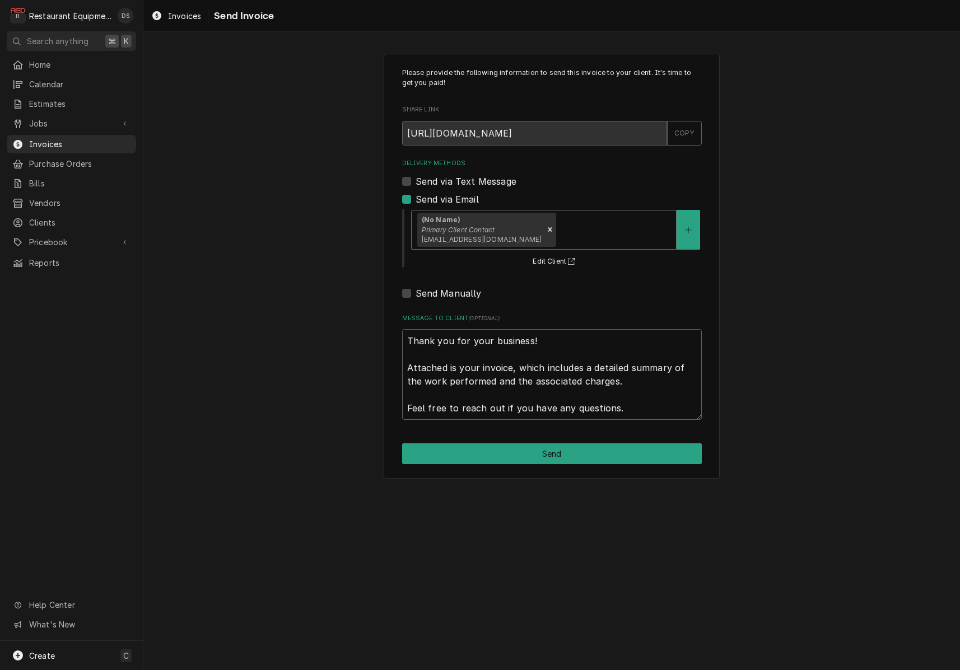
click at [556, 443] on button "Send" at bounding box center [552, 453] width 300 height 21
type textarea "x"
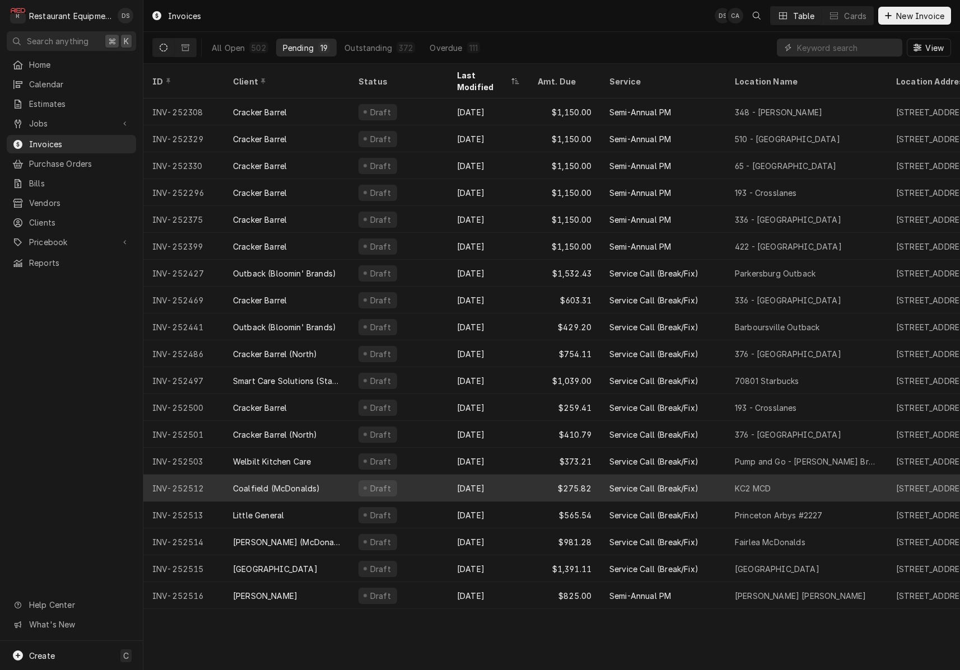
click at [504, 475] on div "[DATE]" at bounding box center [488, 488] width 81 height 27
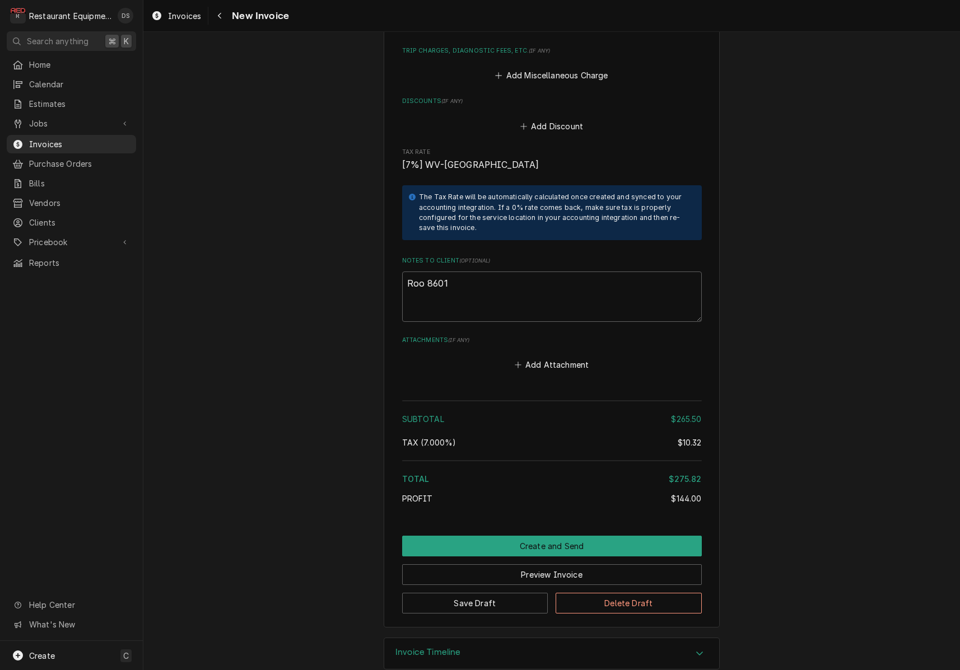
scroll to position [1881, 0]
drag, startPoint x: 474, startPoint y: 261, endPoint x: 338, endPoint y: 251, distance: 136.5
type textarea "x"
type textarea "R"
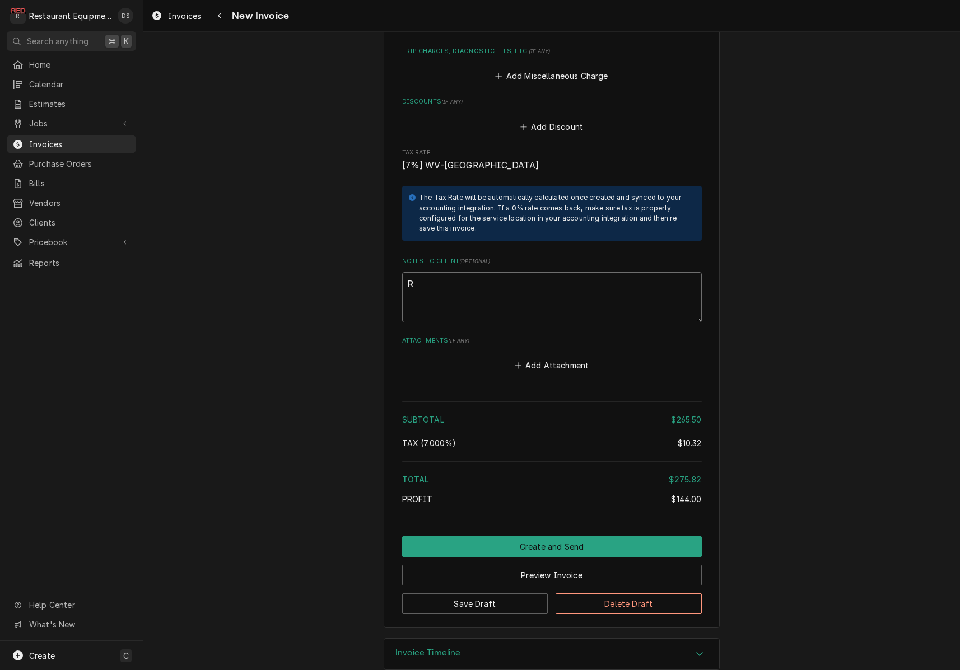
type textarea "x"
type textarea "Re"
type textarea "x"
type textarea "Rep"
type textarea "x"
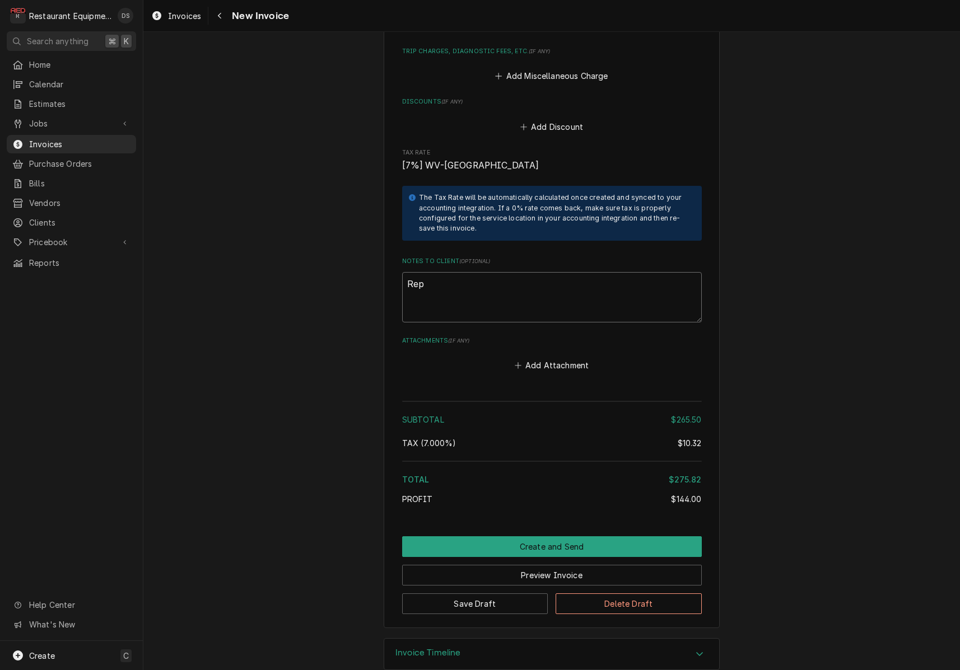
type textarea "Repl"
type textarea "x"
type textarea "Repla"
type textarea "x"
type textarea "Replac"
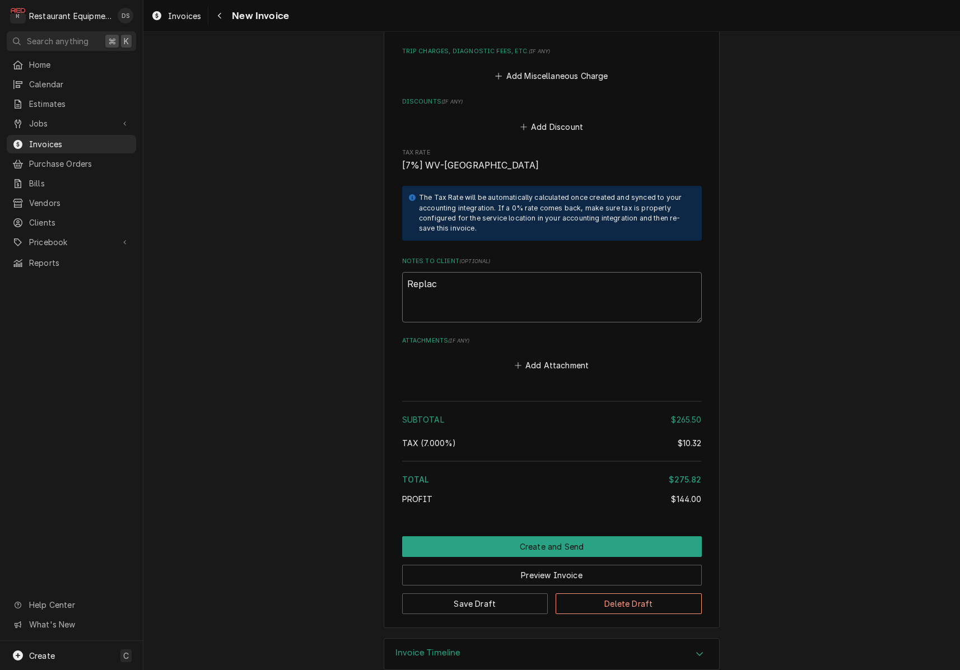
type textarea "x"
type textarea "Repla"
type textarea "x"
type textarea "Repl"
type textarea "x"
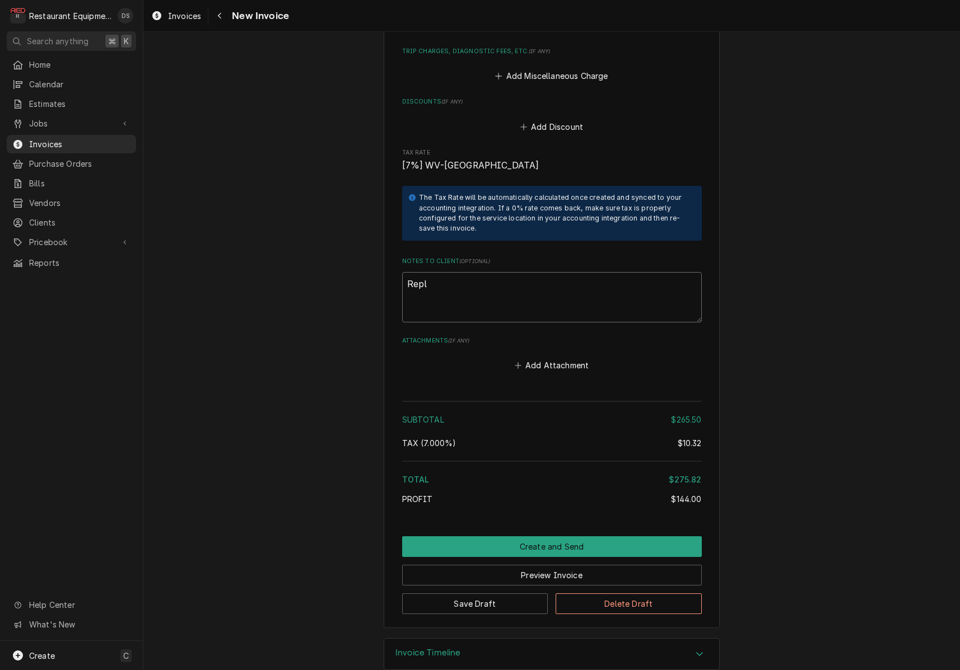
type textarea "Rep"
type textarea "x"
type textarea "Re"
type textarea "x"
type textarea "R"
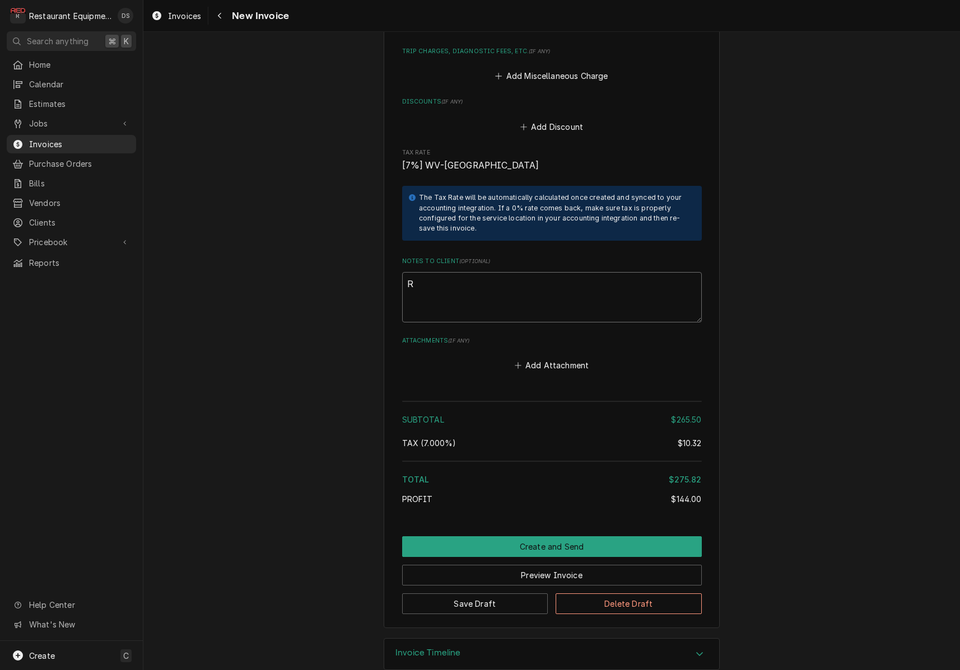
type textarea "x"
type textarea "C"
type textarea "x"
type textarea "Co"
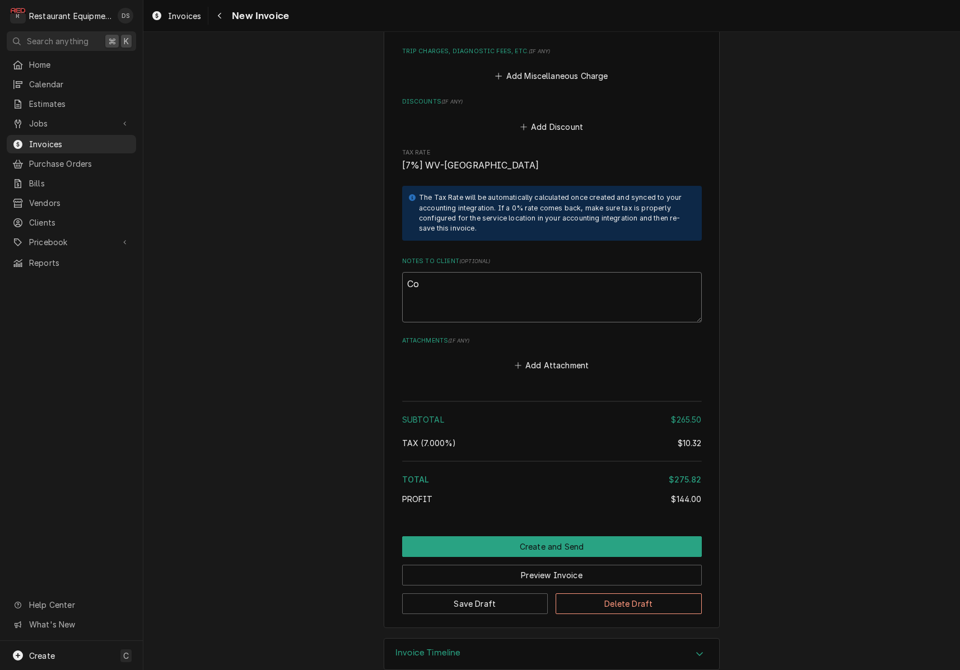
type textarea "x"
type textarea "Con"
type textarea "x"
type textarea "Conn"
type textarea "x"
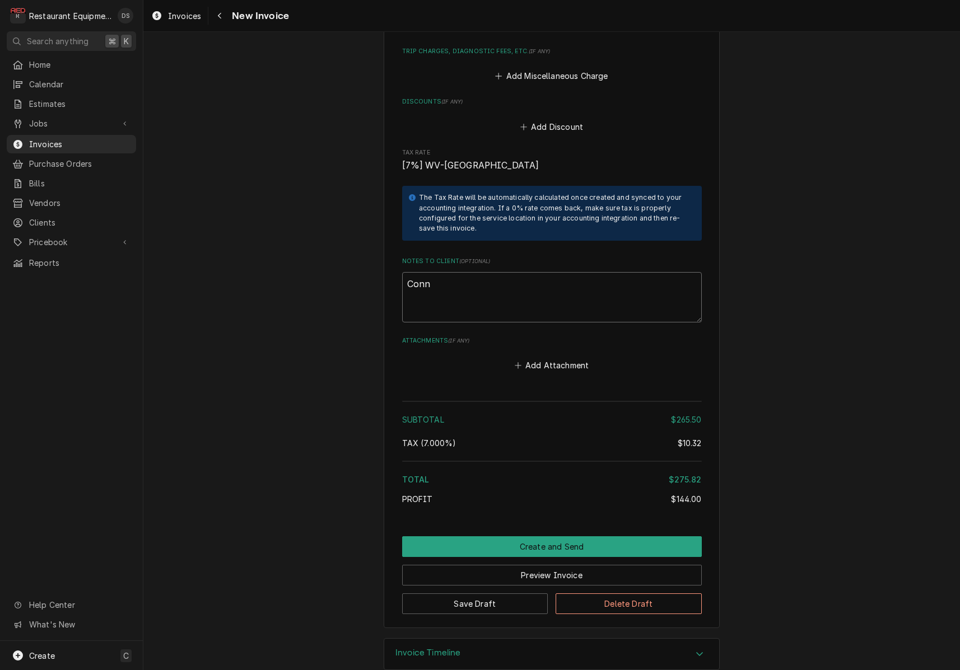
type textarea "Conni"
type textarea "x"
type textarea "Connie"
type textarea "x"
type textarea "Connie"
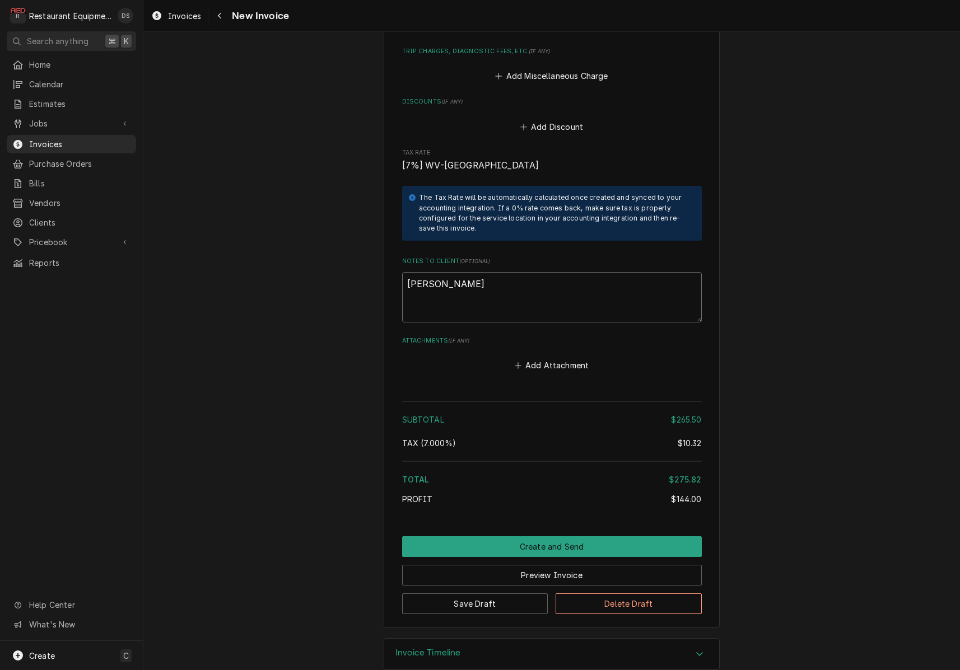
type textarea "x"
type textarea "Connie s"
type textarea "x"
type textarea "Connie sa"
type textarea "x"
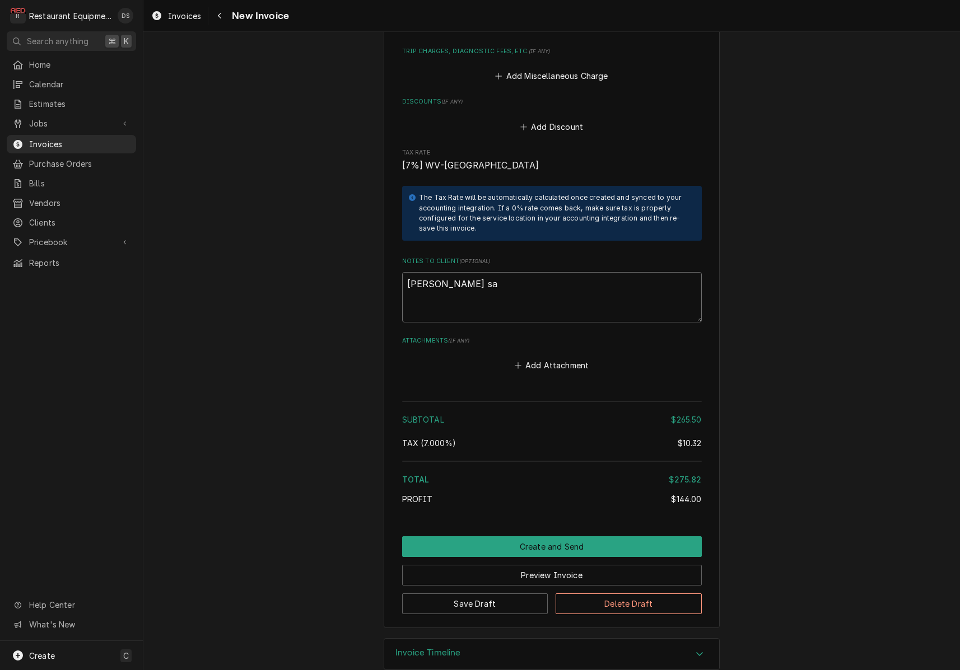
type textarea "Connie sai"
type textarea "x"
type textarea "Connie said"
type textarea "x"
type textarea "Connie said"
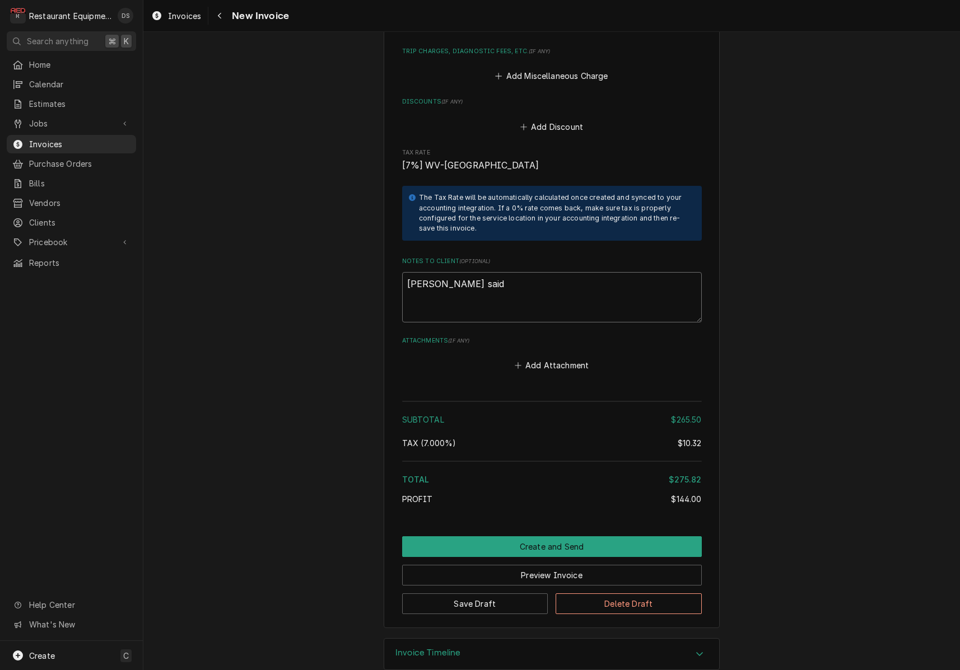
type textarea "x"
type textarea "Connie said t"
type textarea "x"
type textarea "Connie said th"
type textarea "x"
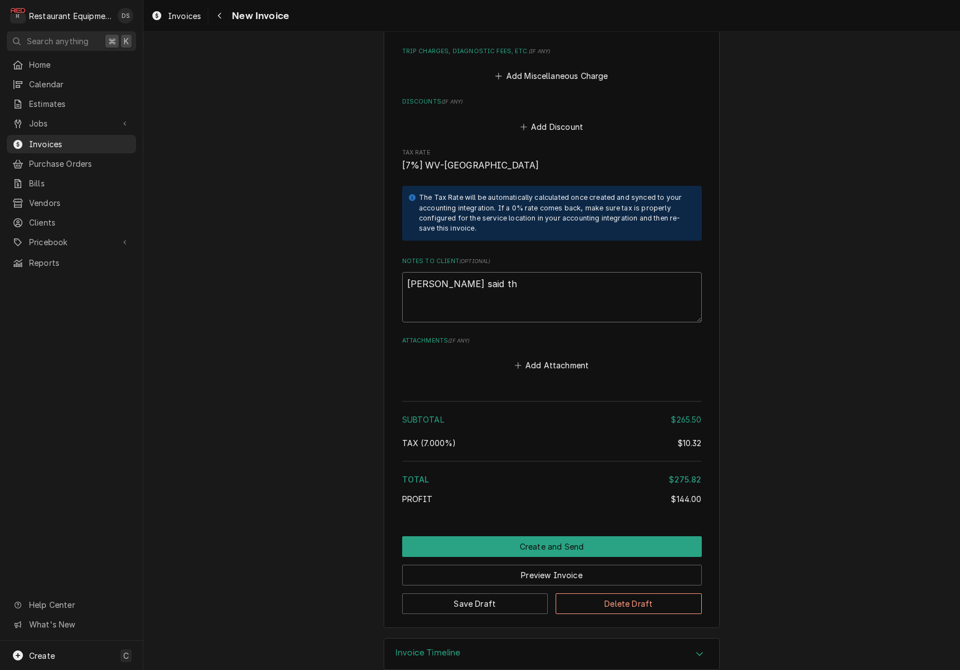
type textarea "Connie said the"
type textarea "x"
type textarea "Connie said they"
type textarea "x"
type textarea "Connie said they"
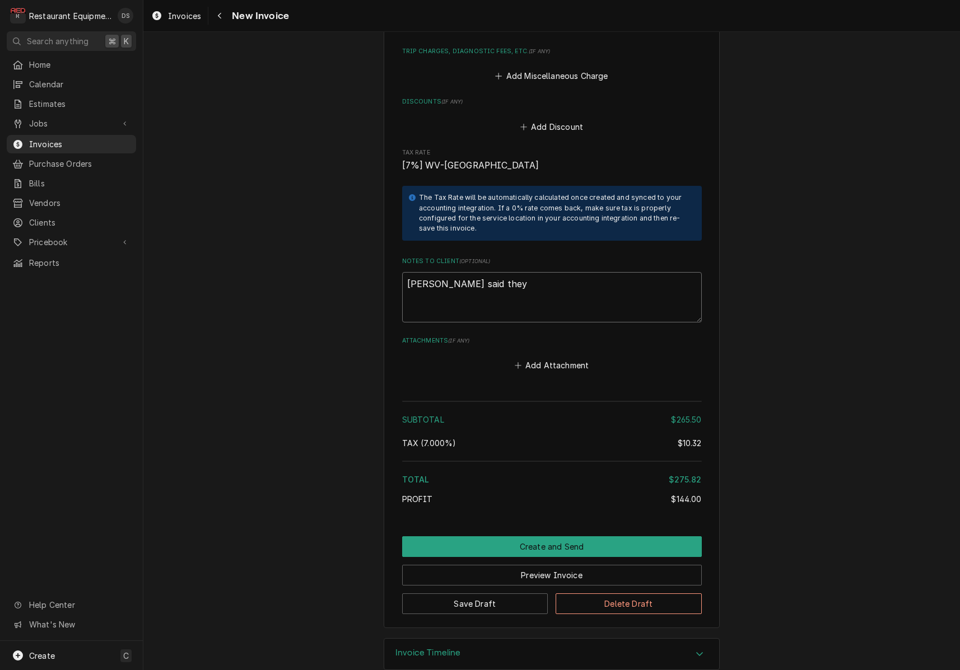
type textarea "x"
type textarea "Connie said they a"
type textarea "x"
type textarea "Connie said they ar"
type textarea "x"
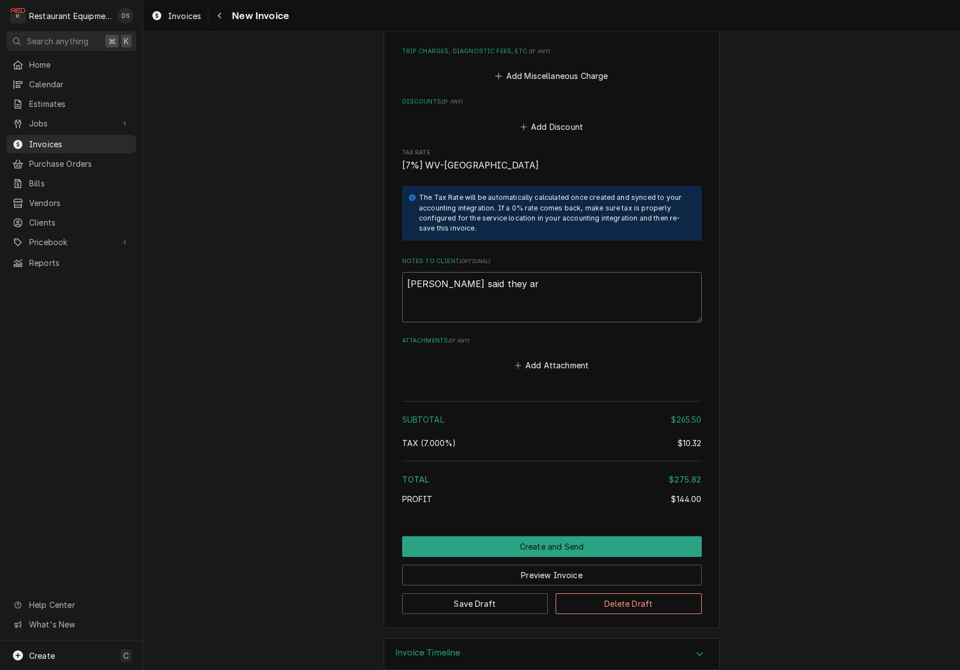
type textarea "Connie said they are"
type textarea "x"
type textarea "Connie said they are"
type textarea "x"
type textarea "Connie said they are r"
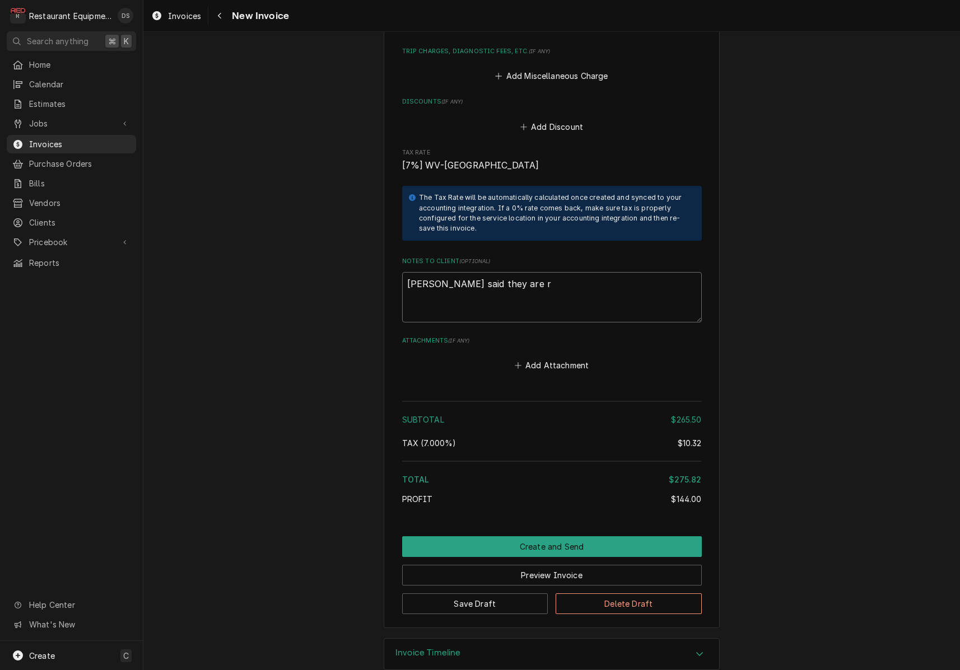
type textarea "x"
type textarea "Connie said they are re"
type textarea "x"
type textarea "Connie said they are rep"
type textarea "x"
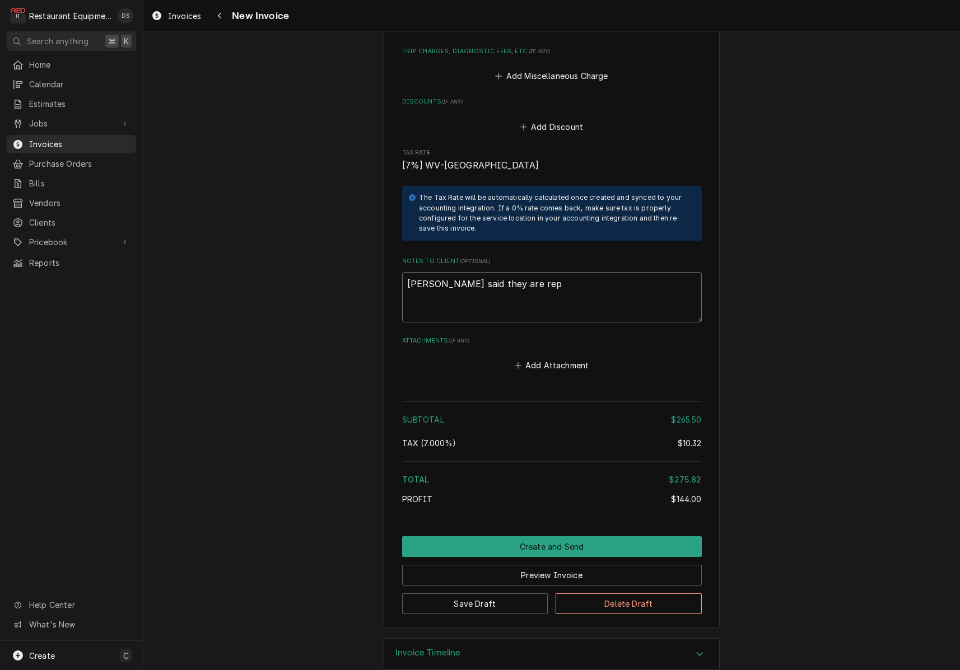
type textarea "Connie said they are repl"
type textarea "x"
type textarea "Connie said they are repla"
type textarea "x"
type textarea "Connie said they are replac"
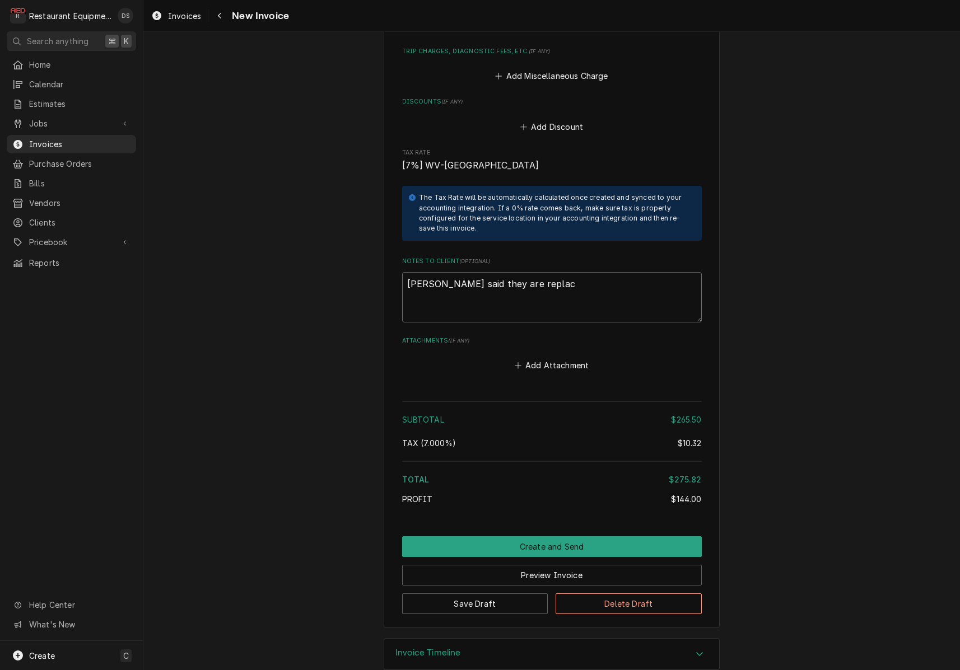
type textarea "x"
type textarea "Connie said they are replaci"
type textarea "x"
type textarea "Connie said they are replacin"
type textarea "x"
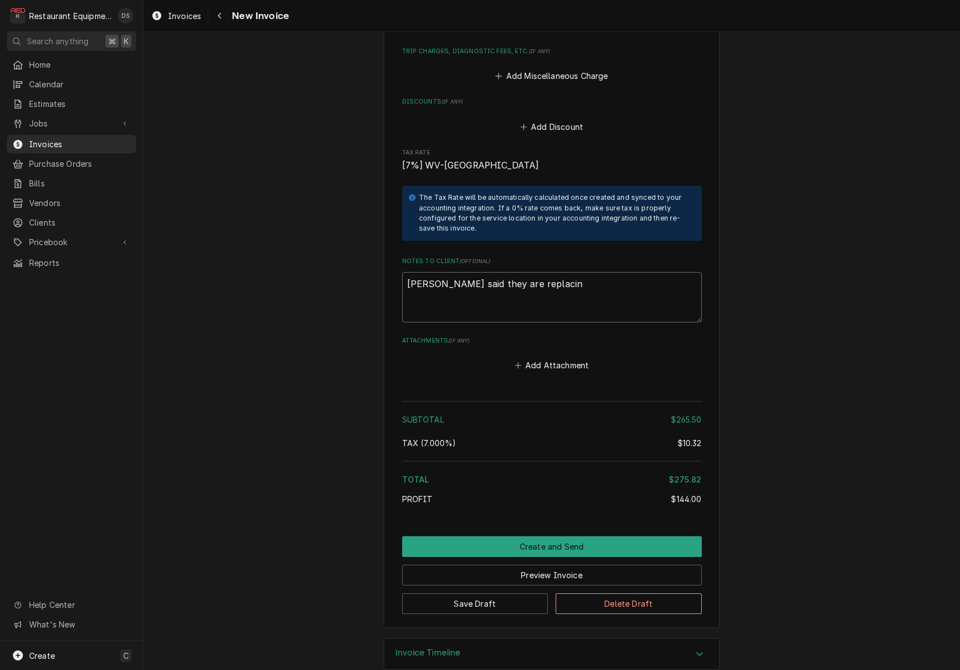
type textarea "Connie said they are replacing"
type textarea "x"
type textarea "Connie said they are replacing"
type textarea "x"
type textarea "Connie said they are replacing t"
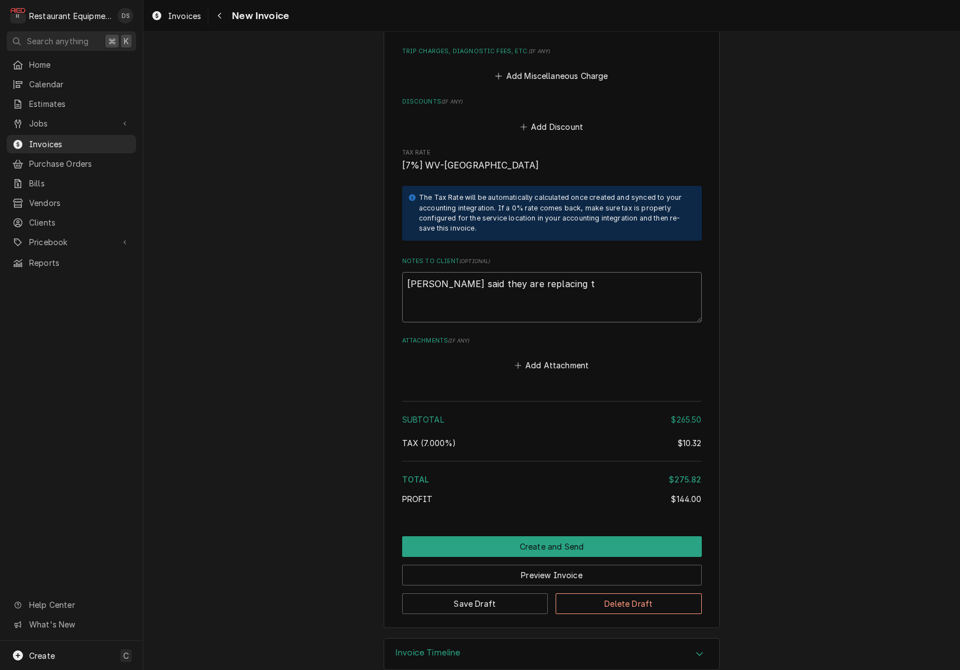
type textarea "x"
type textarea "Connie said they are replacing th"
type textarea "x"
type textarea "Connie said they are replacing the"
type textarea "x"
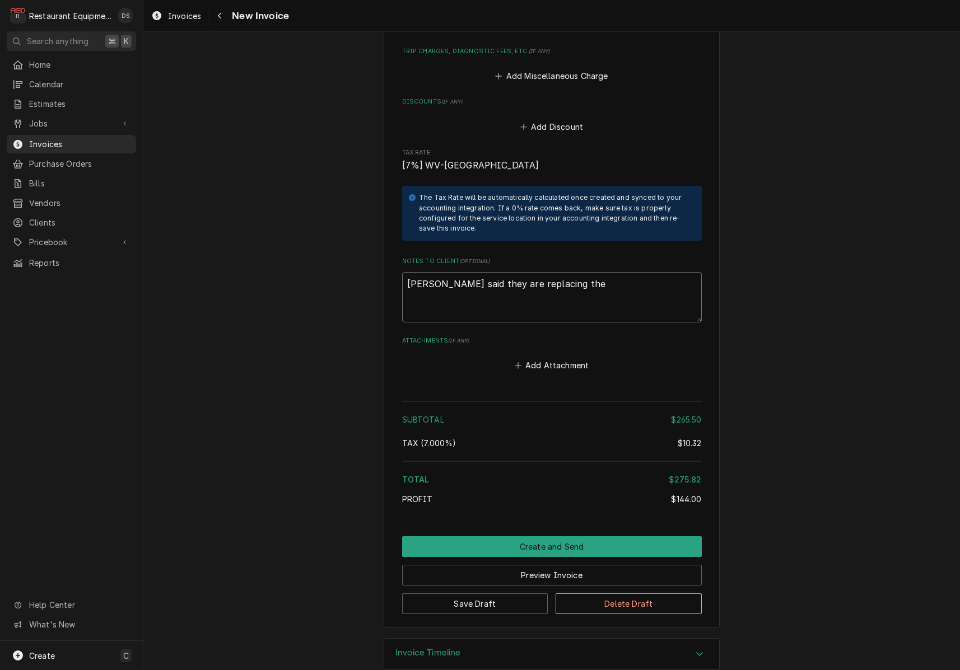
type textarea "Connie said they are replacing the"
type textarea "x"
type textarea "Connie said they are replacing the u"
type textarea "x"
type textarea "Connie said they are replacing the un"
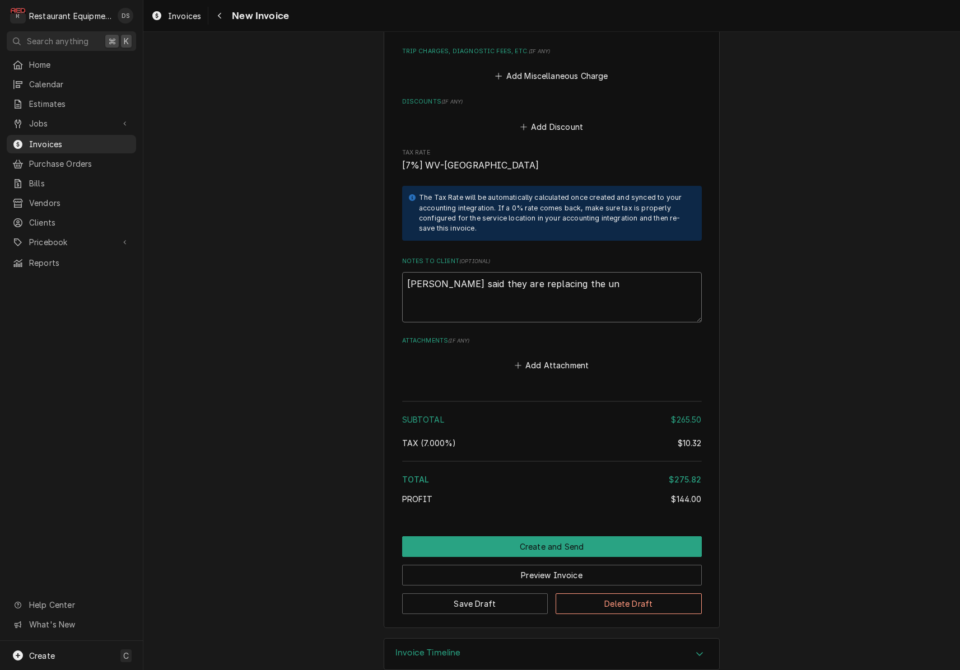
type textarea "x"
type textarea "Connie said they are replacing the uni"
type textarea "x"
type textarea "Connie said they are replacing the unit"
type textarea "x"
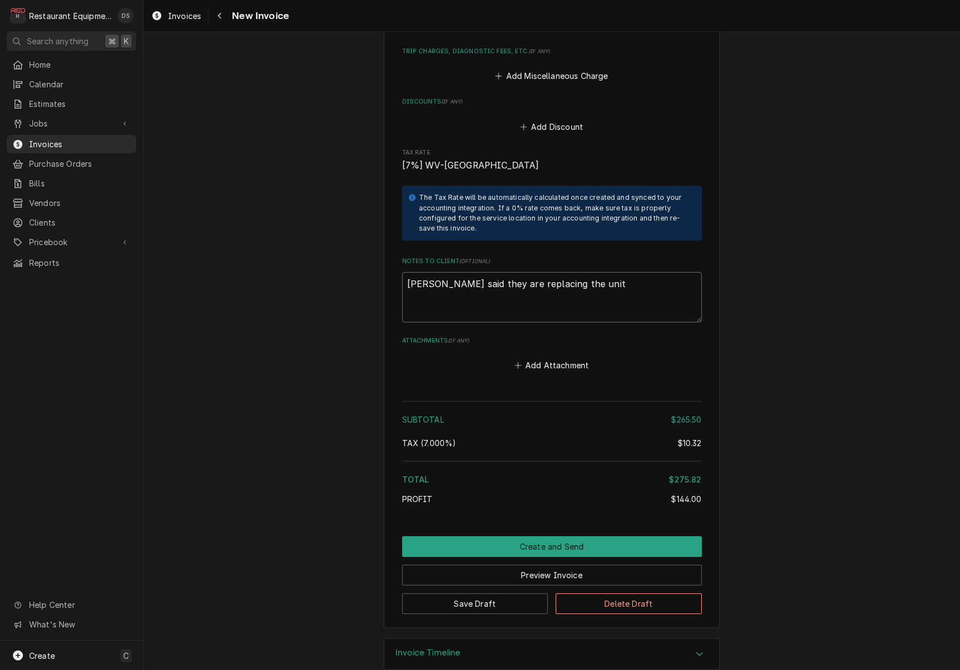
type textarea "Connie said they are replacing the unit."
type textarea "x"
type textarea "Connie said they are replacing the unit."
click at [526, 536] on button "Create and Send" at bounding box center [552, 546] width 300 height 21
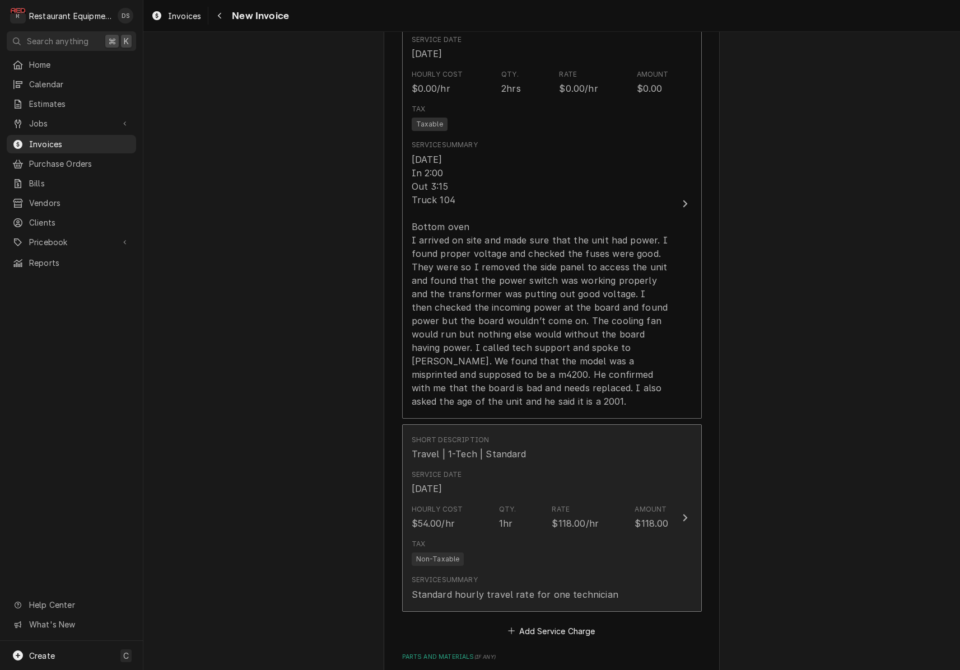
type textarea "x"
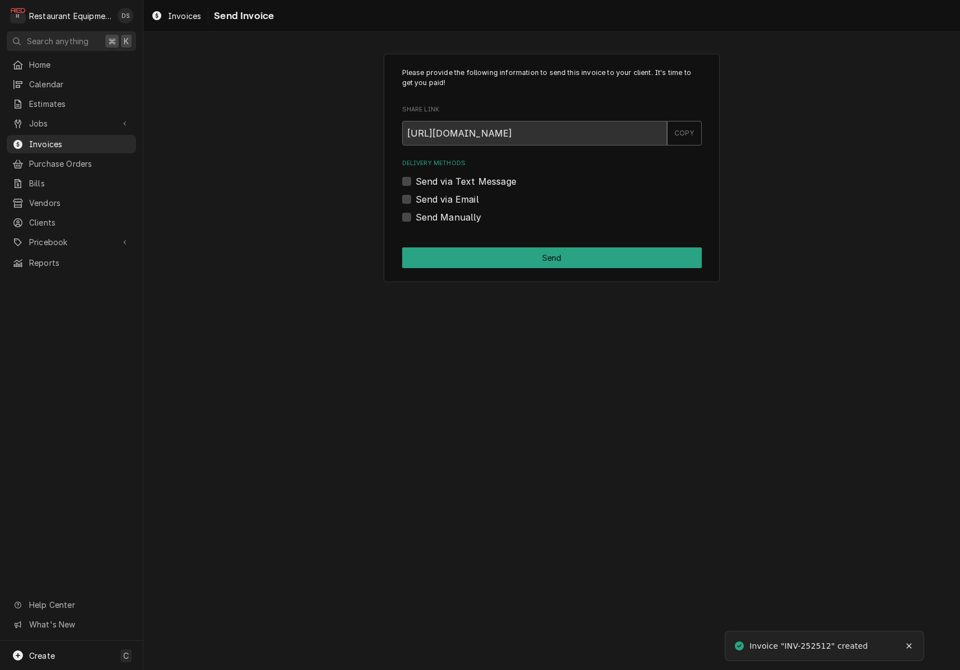
click at [415, 199] on label "Send via Email" at bounding box center [446, 199] width 63 height 13
click at [415, 199] on input "Send via Email" at bounding box center [565, 205] width 300 height 25
checkbox input "true"
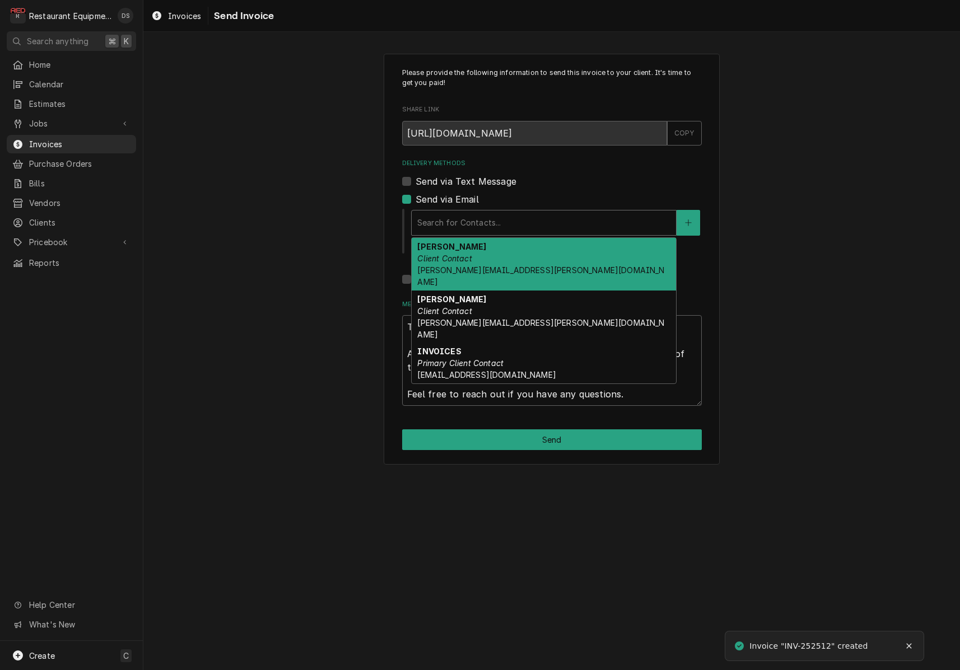
click at [490, 216] on div "Delivery Methods" at bounding box center [543, 223] width 253 height 20
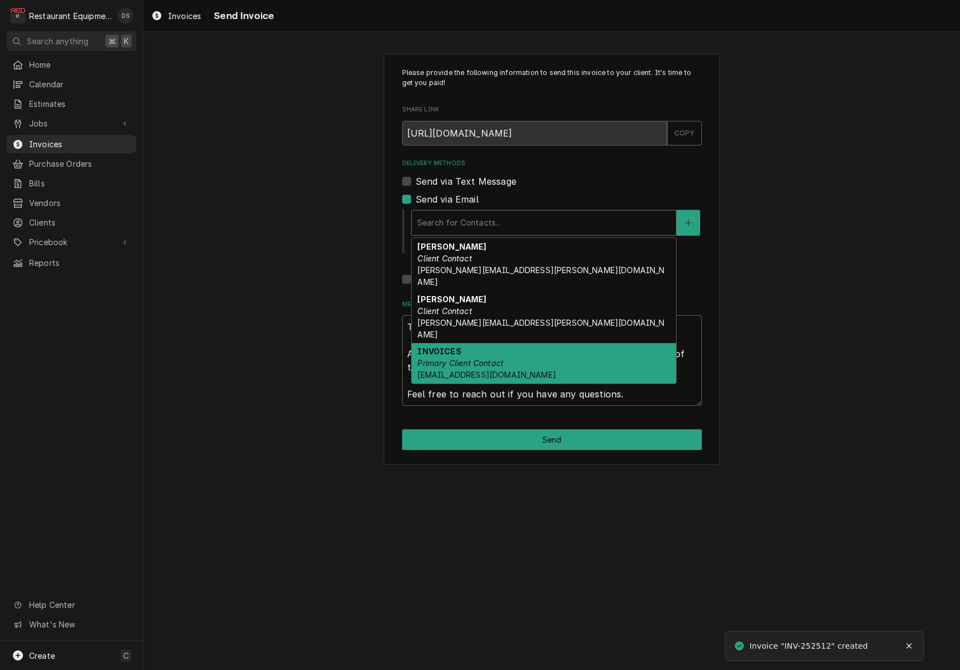
click at [493, 358] on em "Primary Client Contact" at bounding box center [460, 363] width 86 height 10
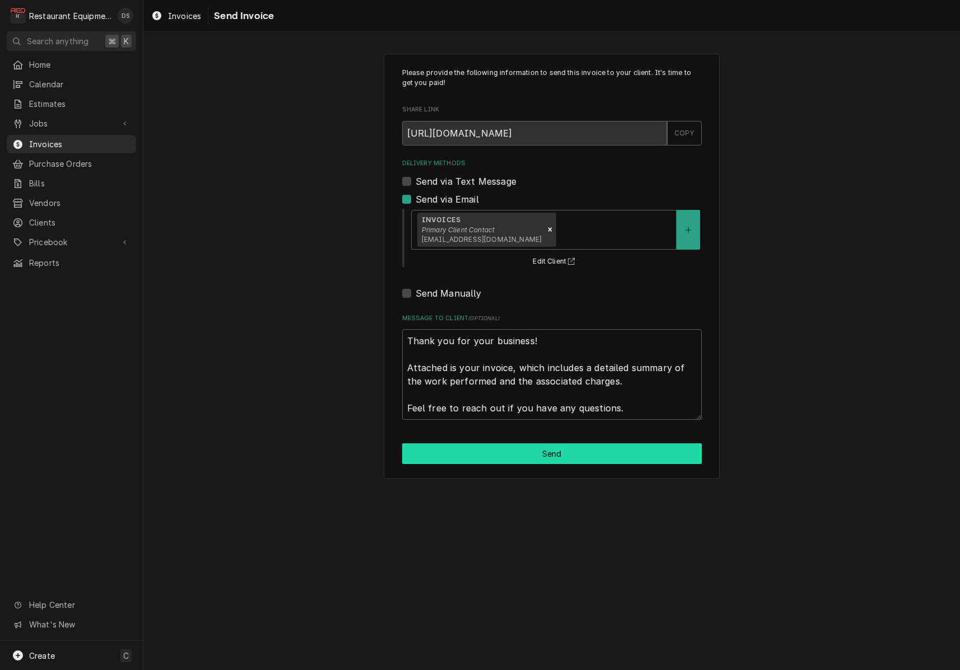
click at [546, 453] on button "Send" at bounding box center [552, 453] width 300 height 21
type textarea "x"
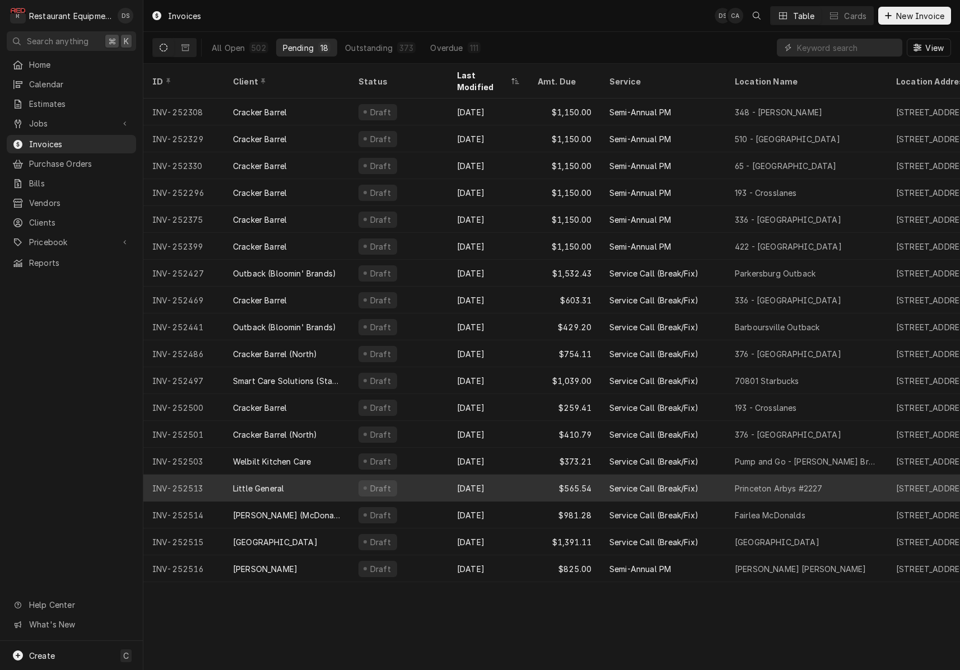
click at [433, 479] on div "Draft" at bounding box center [398, 488] width 99 height 27
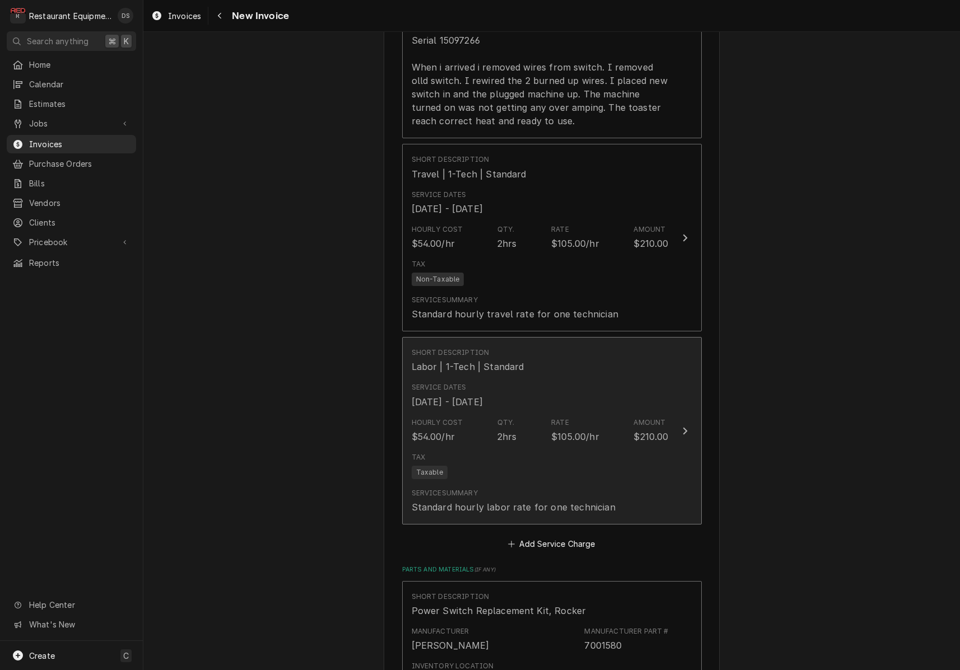
scroll to position [1244, 0]
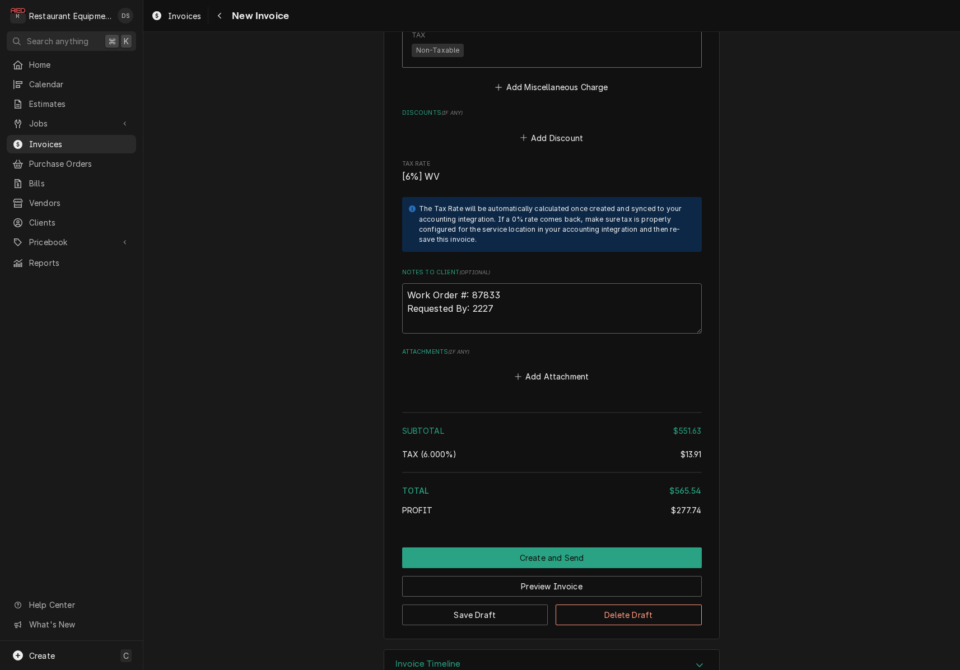
click at [594, 548] on button "Create and Send" at bounding box center [552, 558] width 300 height 21
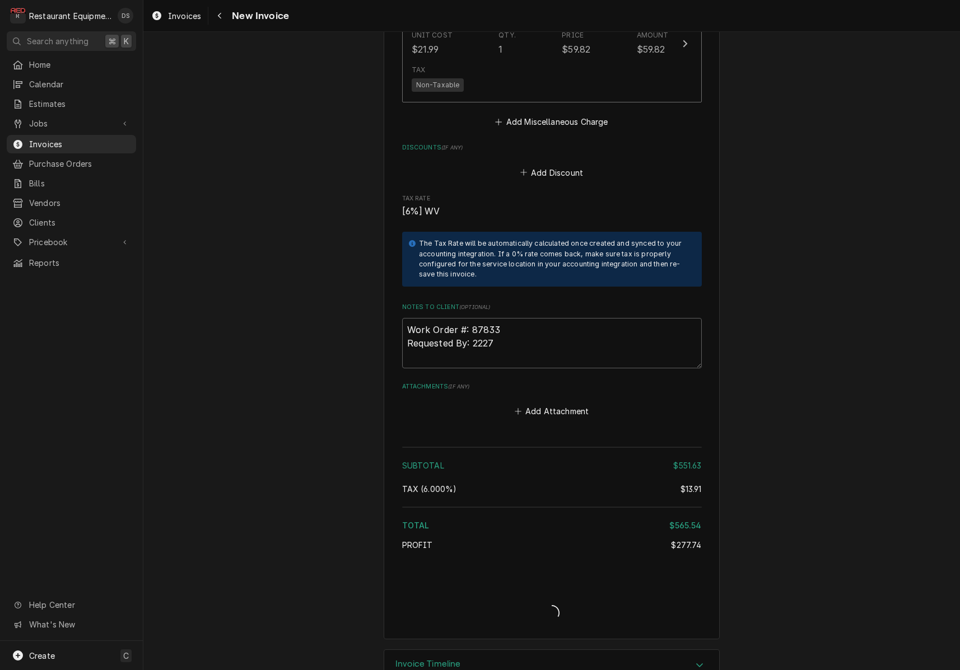
scroll to position [0, 0]
type textarea "x"
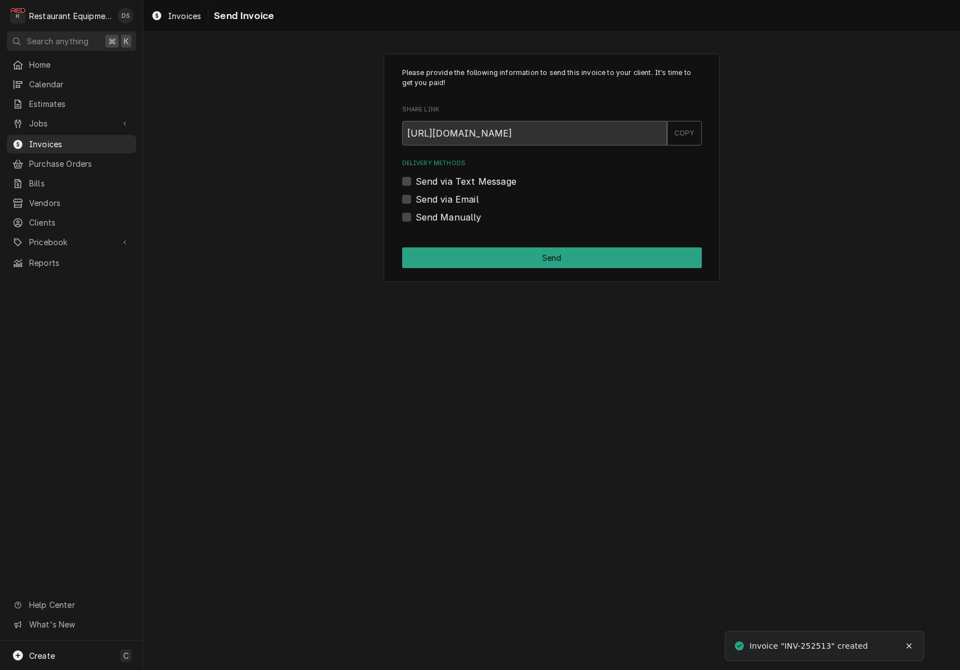
click at [415, 200] on label "Send via Email" at bounding box center [446, 199] width 63 height 13
click at [415, 200] on input "Send via Email" at bounding box center [565, 205] width 300 height 25
checkbox input "true"
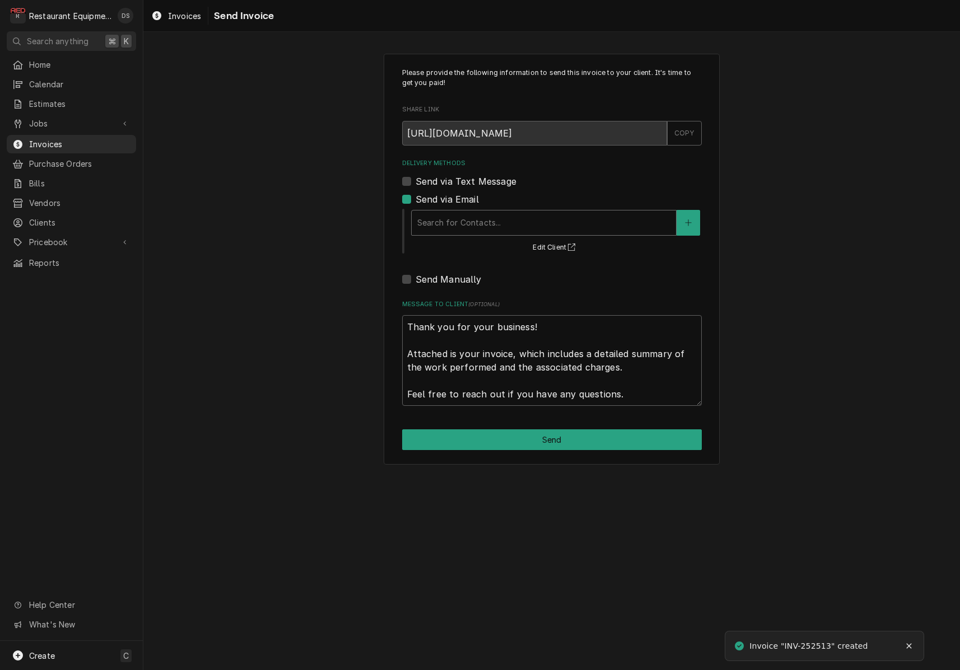
click at [503, 229] on div "Delivery Methods" at bounding box center [543, 223] width 253 height 20
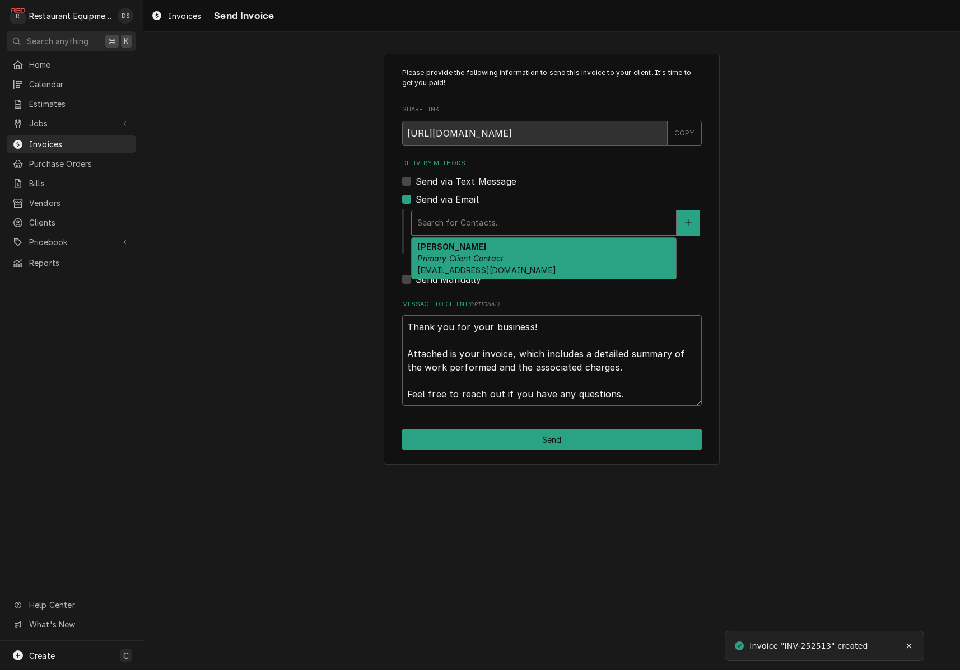
click at [508, 257] on div "[PERSON_NAME] Primary Client Contact [EMAIL_ADDRESS][DOMAIN_NAME]" at bounding box center [544, 258] width 264 height 41
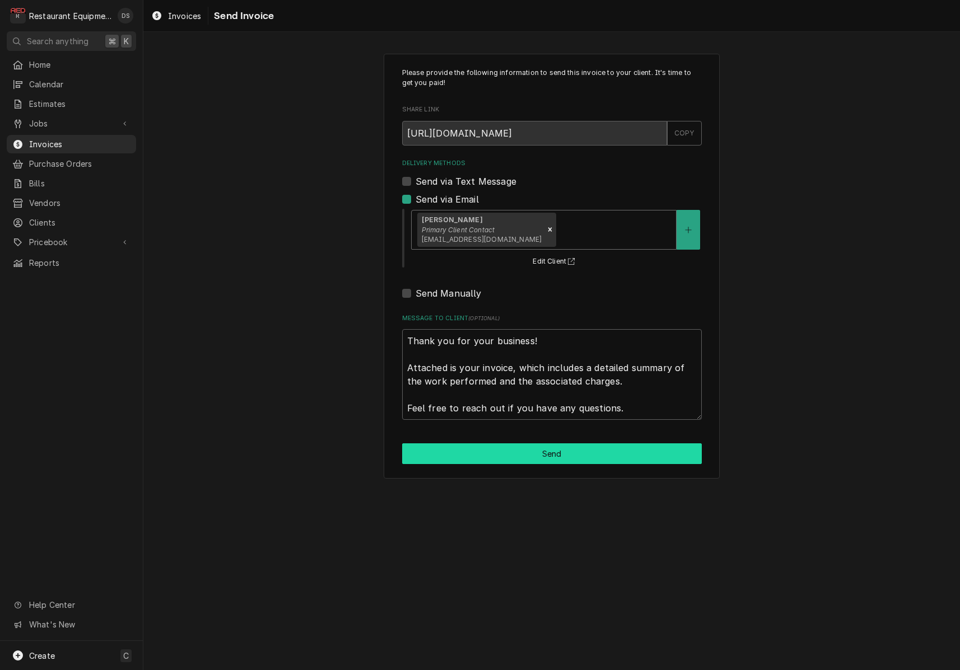
click at [561, 456] on button "Send" at bounding box center [552, 453] width 300 height 21
type textarea "x"
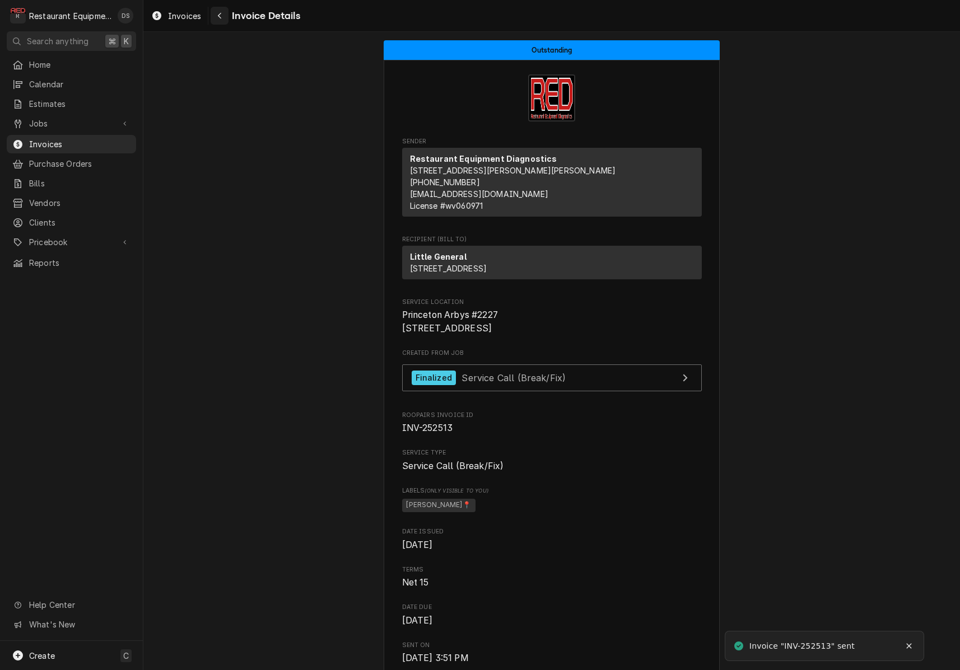
click at [224, 15] on div "Navigate back" at bounding box center [219, 15] width 11 height 11
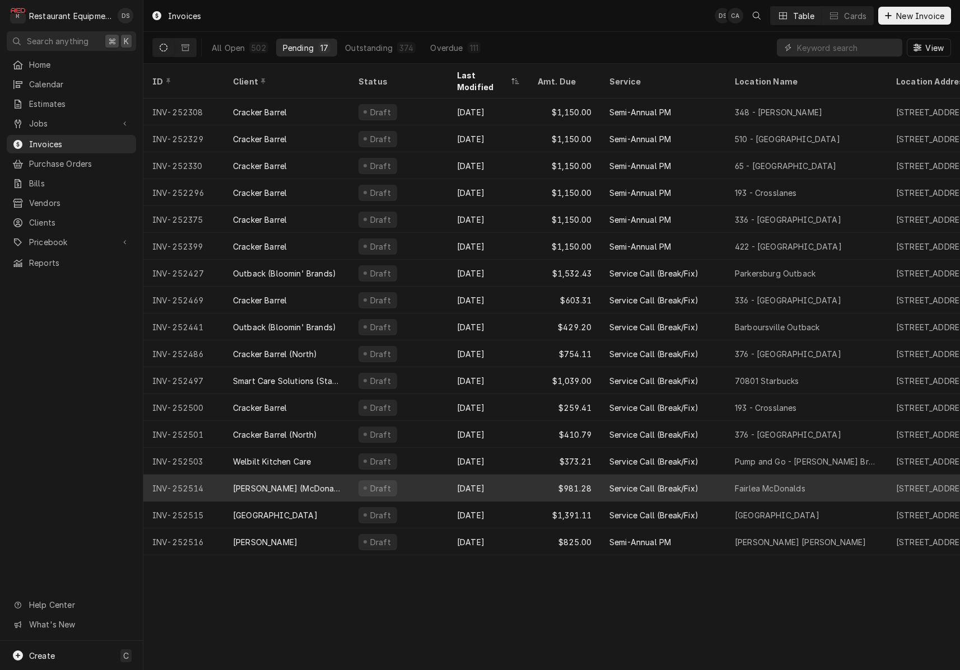
click at [532, 475] on div "$981.28" at bounding box center [565, 488] width 72 height 27
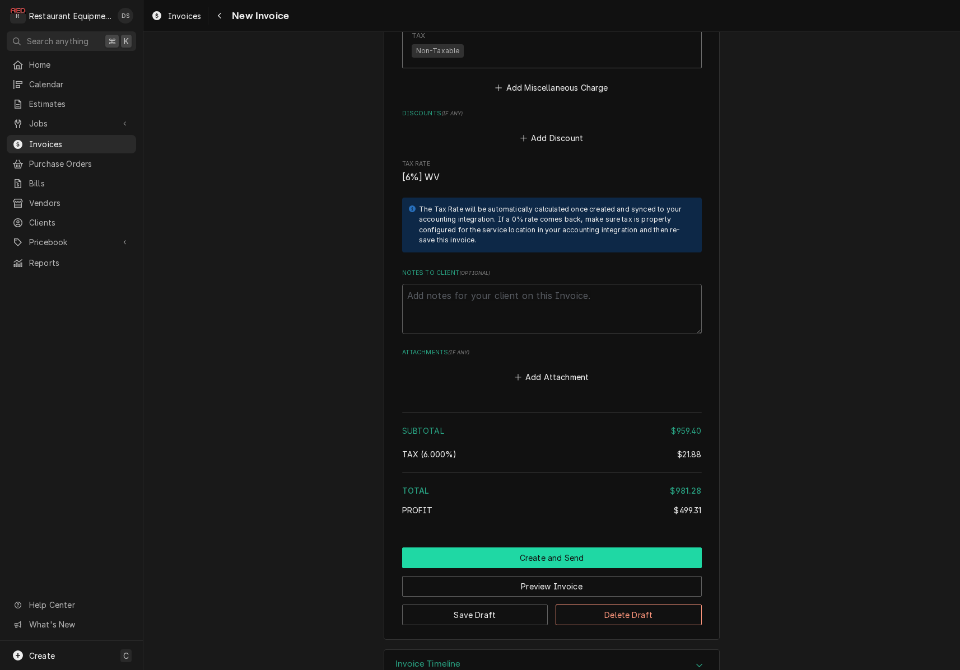
click at [568, 548] on button "Create and Send" at bounding box center [552, 558] width 300 height 21
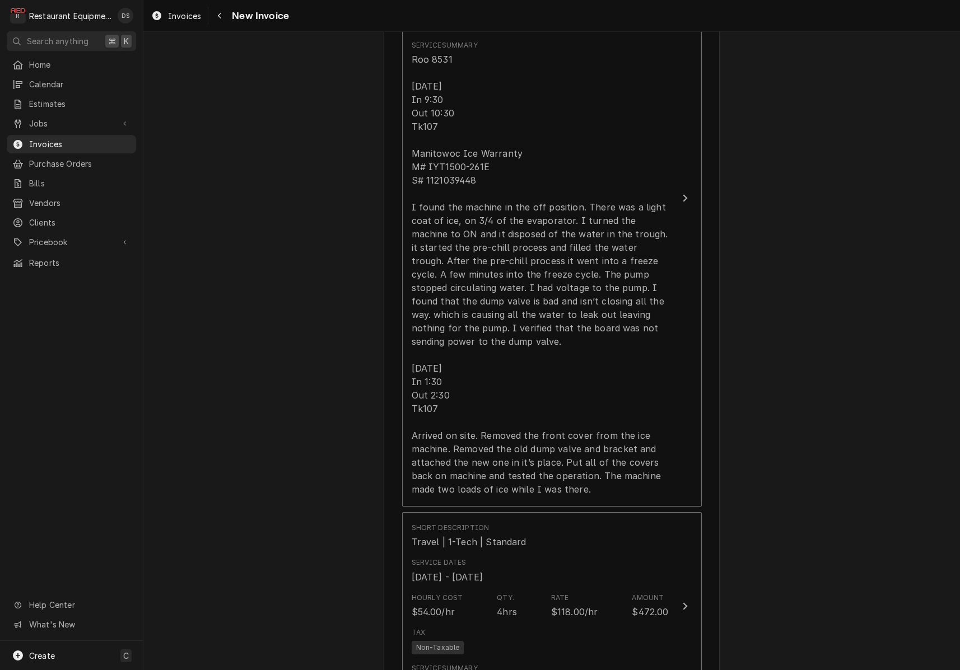
scroll to position [843, 0]
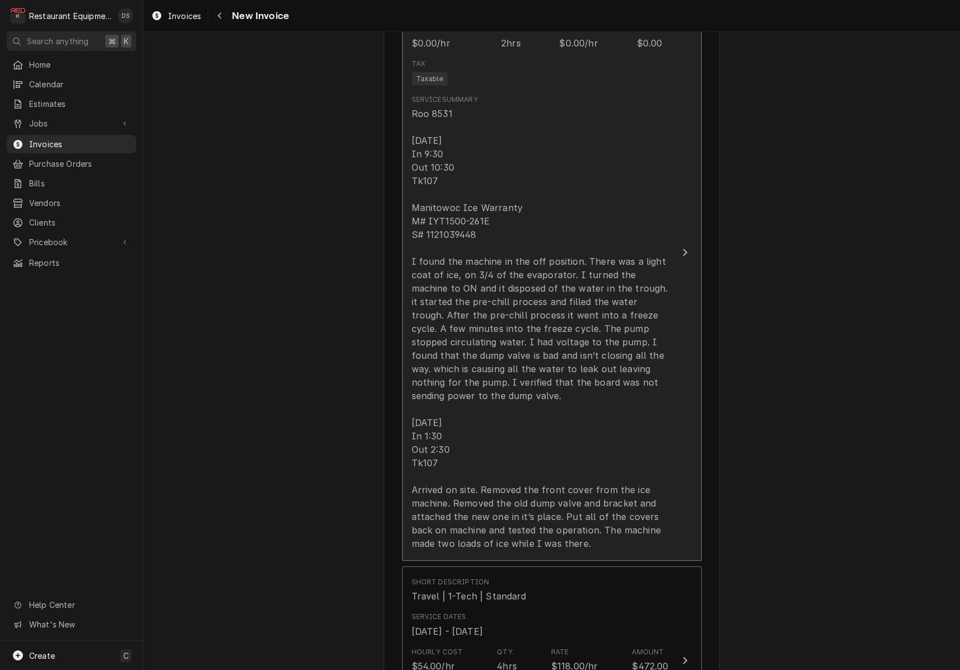
type textarea "x"
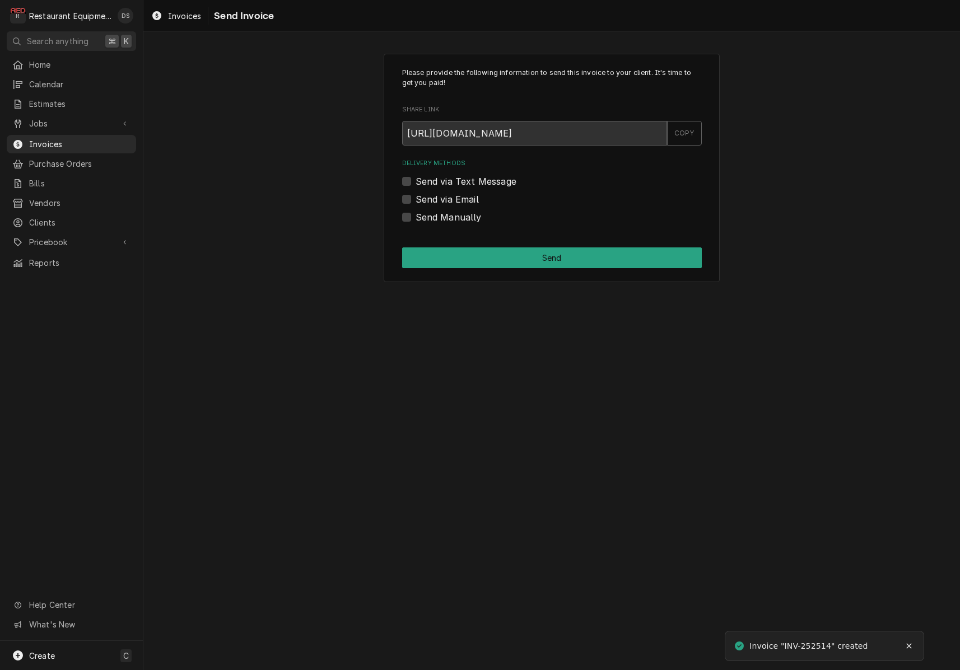
click at [415, 200] on label "Send via Email" at bounding box center [446, 199] width 63 height 13
click at [415, 200] on input "Send via Email" at bounding box center [565, 205] width 300 height 25
checkbox input "true"
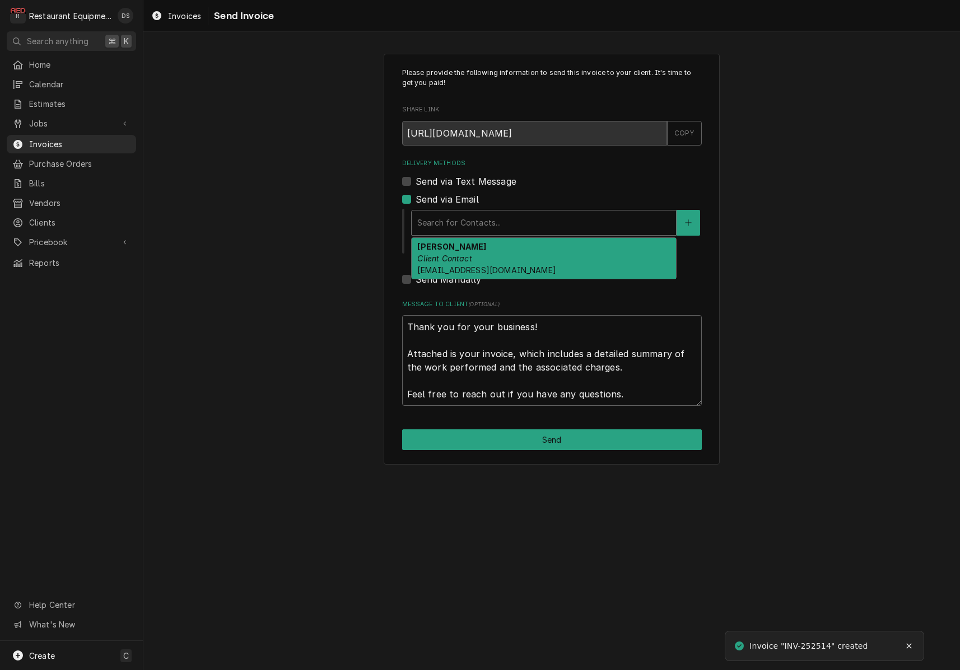
click at [509, 222] on div "Delivery Methods" at bounding box center [543, 223] width 253 height 20
click at [514, 254] on div "Chris Kiliany Client Contact redshoemanagement@gmail.com" at bounding box center [544, 258] width 264 height 41
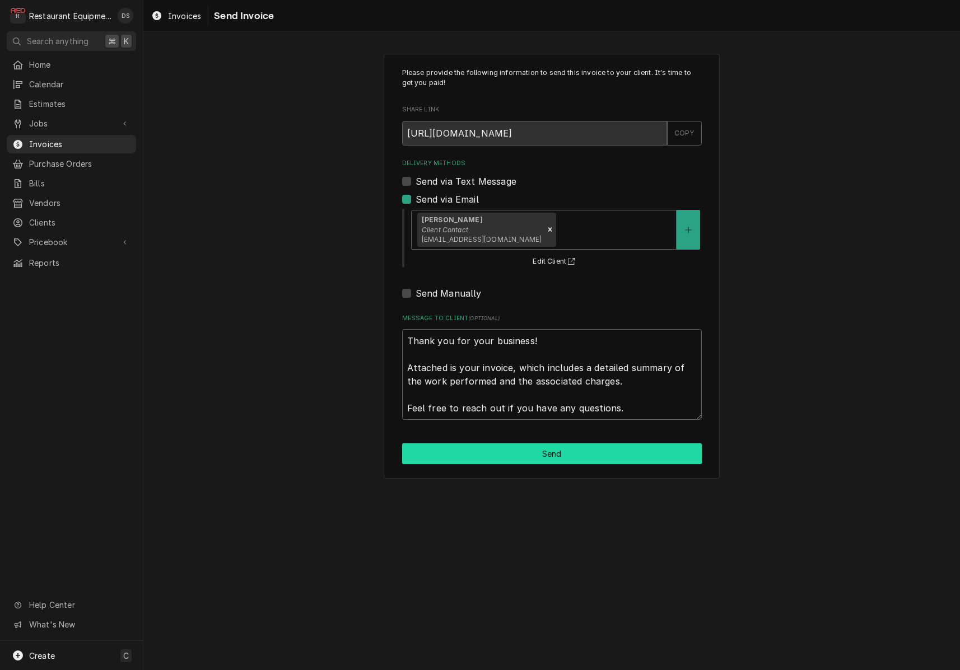
click at [562, 451] on button "Send" at bounding box center [552, 453] width 300 height 21
type textarea "x"
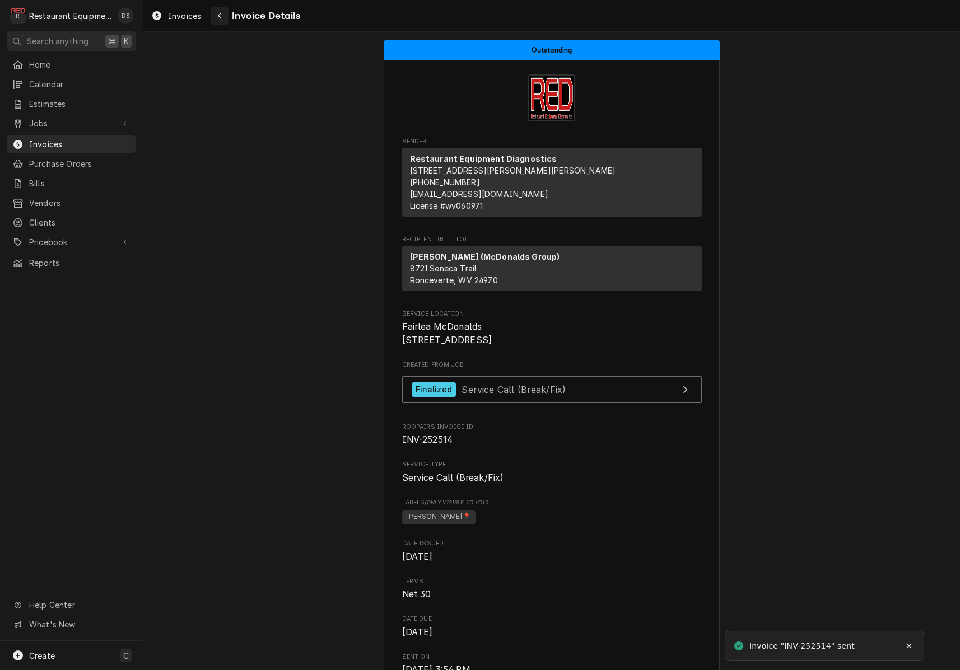
click at [221, 18] on icon "Navigate back" at bounding box center [219, 16] width 5 height 8
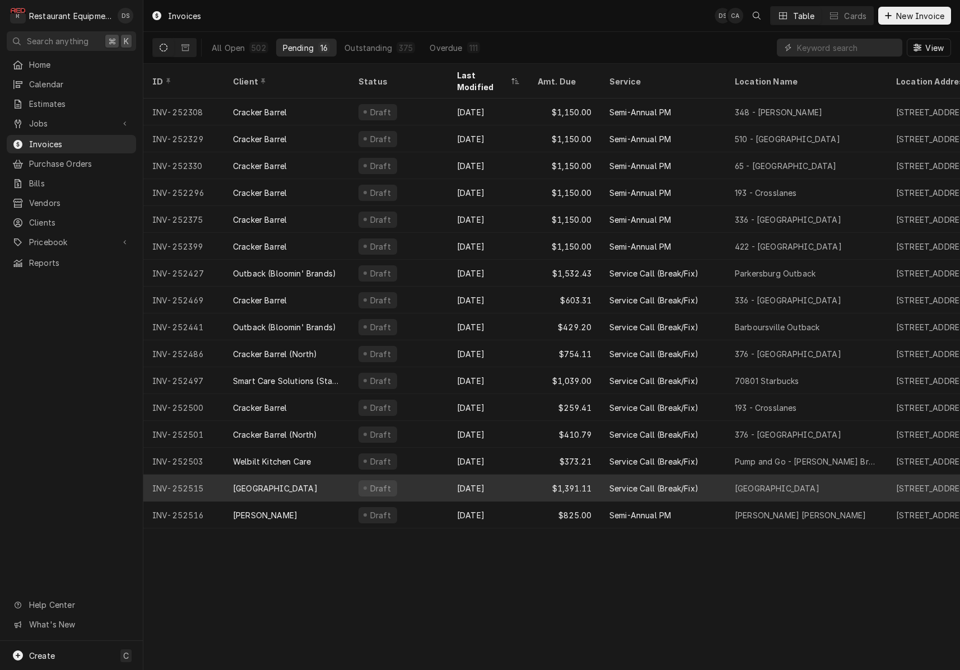
click at [438, 475] on div "Draft" at bounding box center [398, 488] width 99 height 27
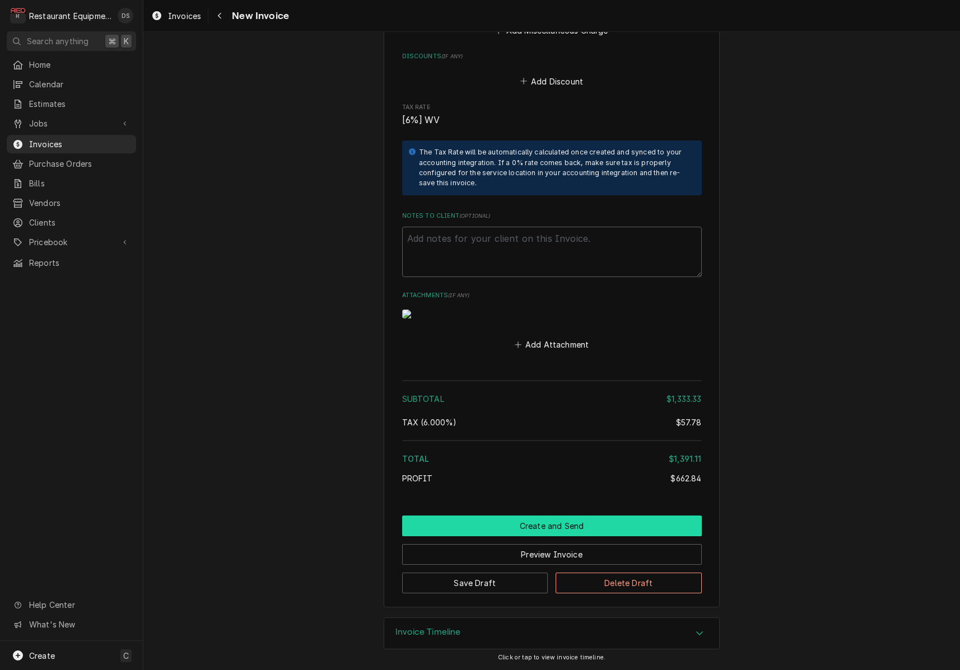
scroll to position [2189, 0]
click at [565, 522] on button "Create and Send" at bounding box center [552, 526] width 300 height 21
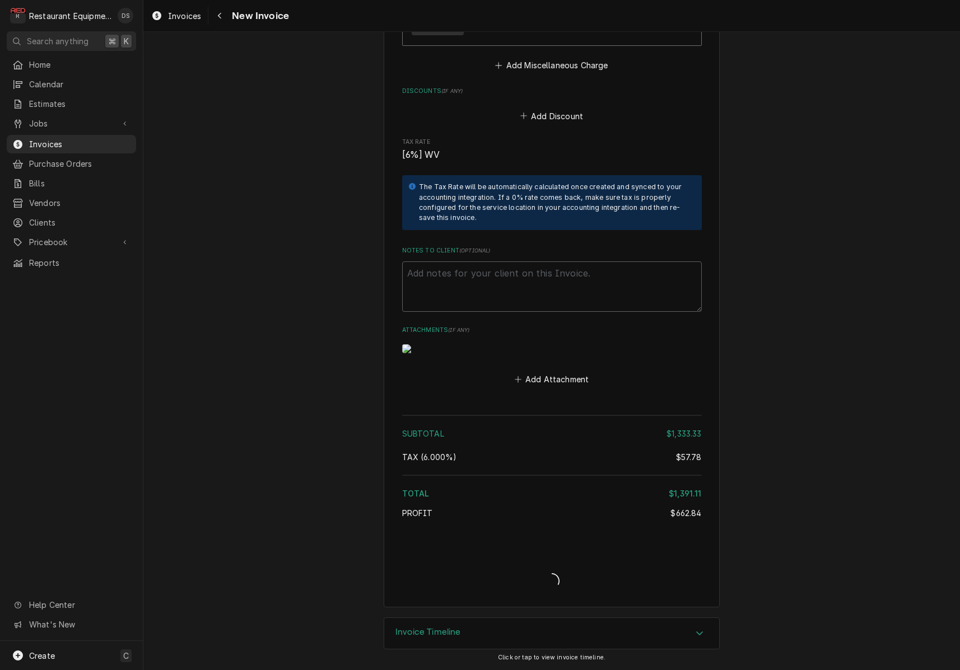
scroll to position [2154, 0]
type textarea "x"
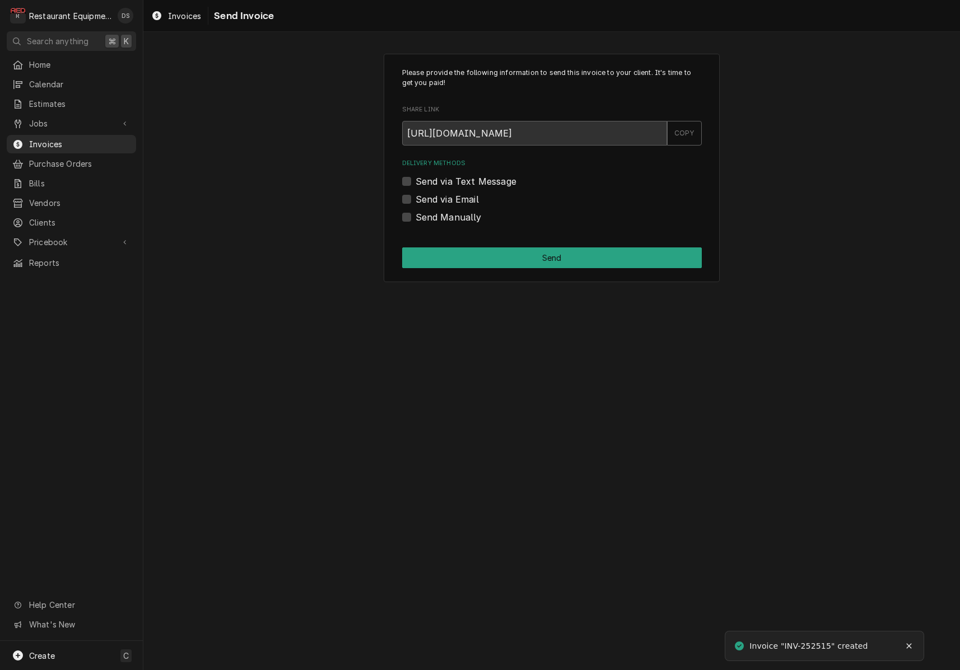
click at [415, 197] on label "Send via Email" at bounding box center [446, 199] width 63 height 13
click at [415, 197] on input "Send via Email" at bounding box center [565, 205] width 300 height 25
checkbox input "true"
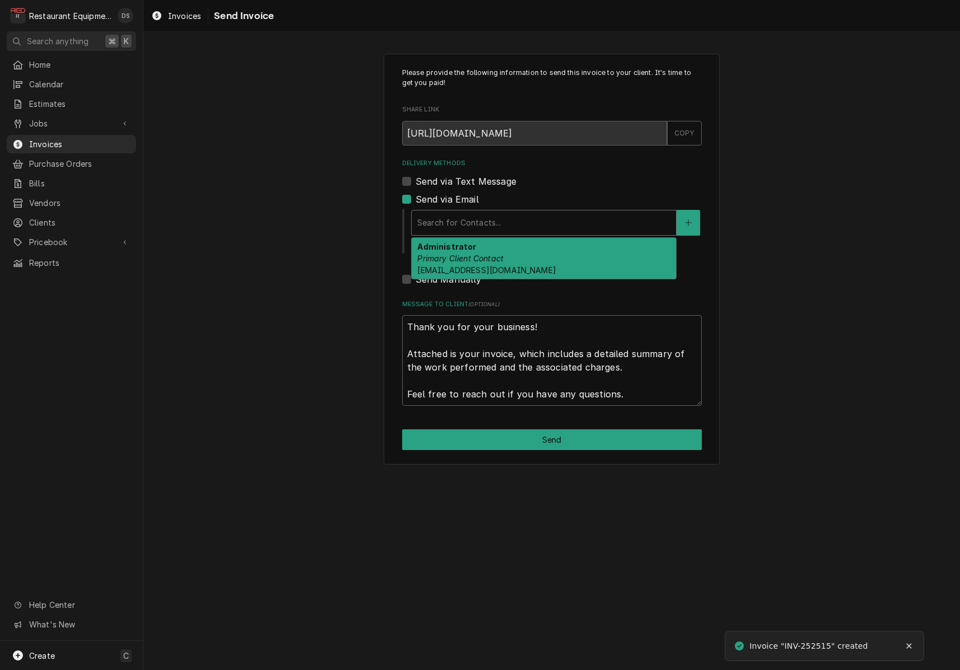
click at [490, 219] on div "Search for Contacts..." at bounding box center [543, 223] width 253 height 12
click at [493, 251] on div "Administrator Primary Client Contact [EMAIL_ADDRESS][DOMAIN_NAME]" at bounding box center [544, 258] width 264 height 41
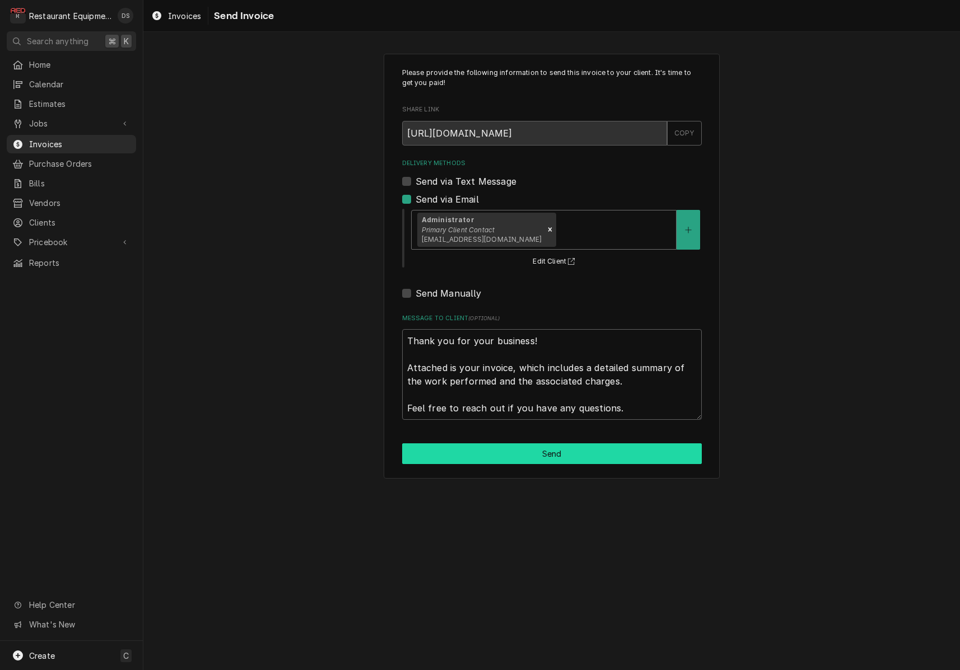
click at [571, 454] on button "Send" at bounding box center [552, 453] width 300 height 21
type textarea "x"
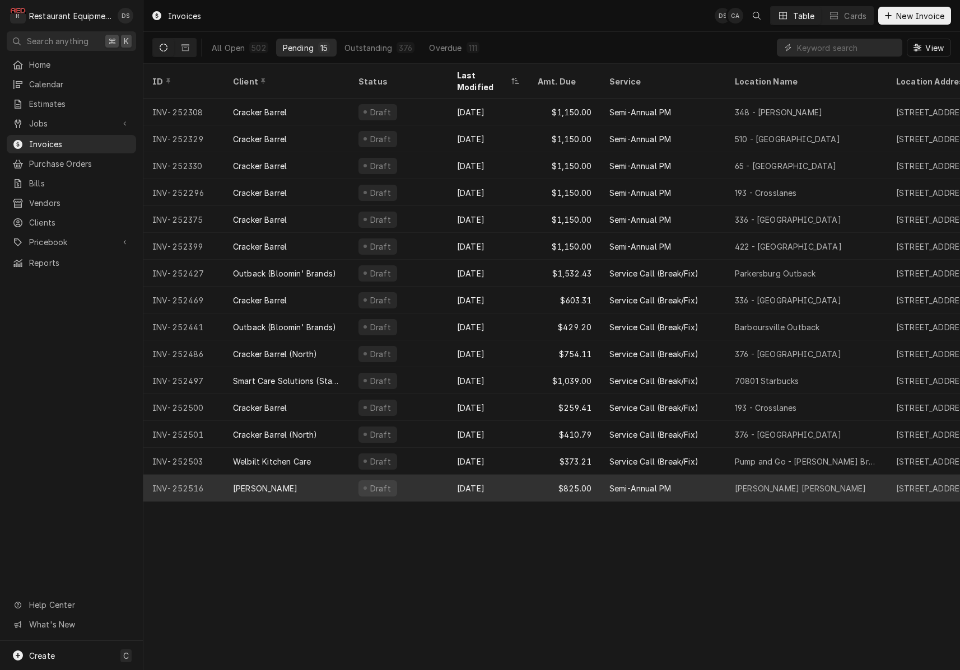
click at [442, 475] on div "Draft" at bounding box center [398, 488] width 99 height 27
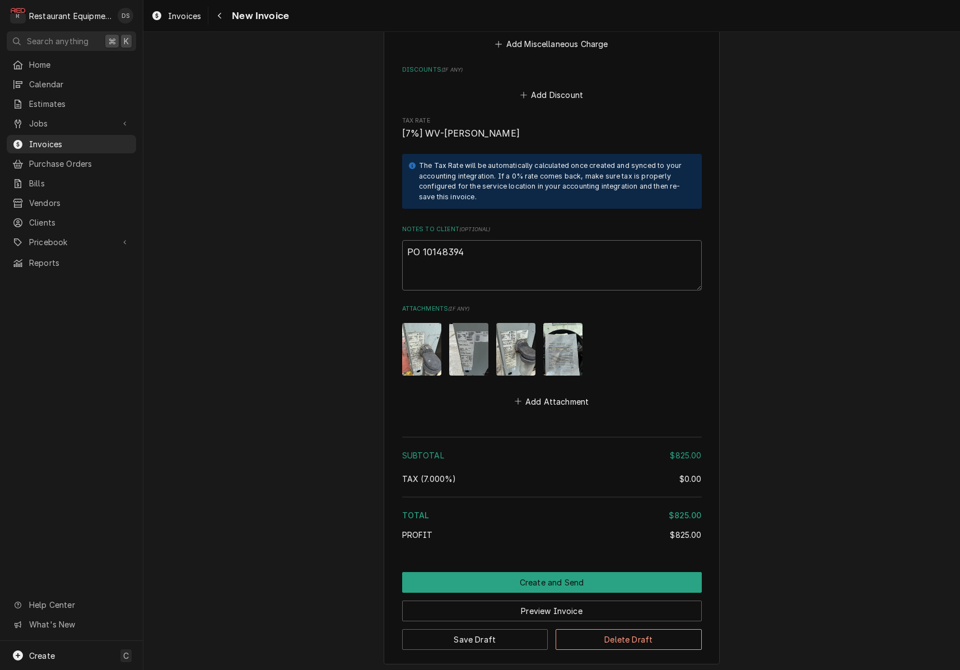
scroll to position [1662, 0]
click at [563, 328] on img "Attachments" at bounding box center [562, 349] width 39 height 52
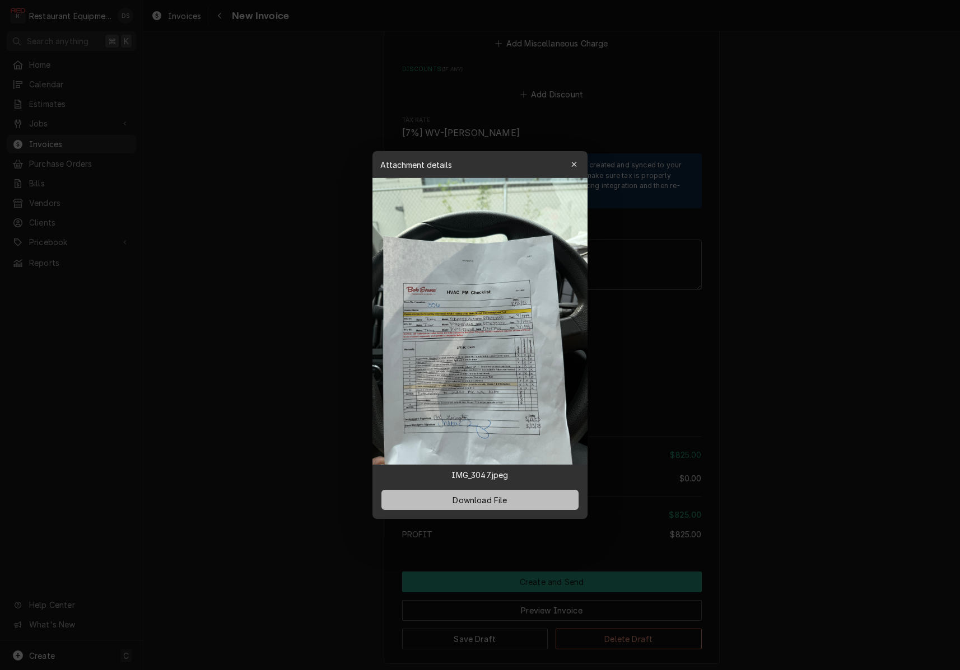
click at [499, 507] on button "Download File" at bounding box center [479, 500] width 197 height 20
click at [577, 166] on icon "button" at bounding box center [574, 165] width 6 height 8
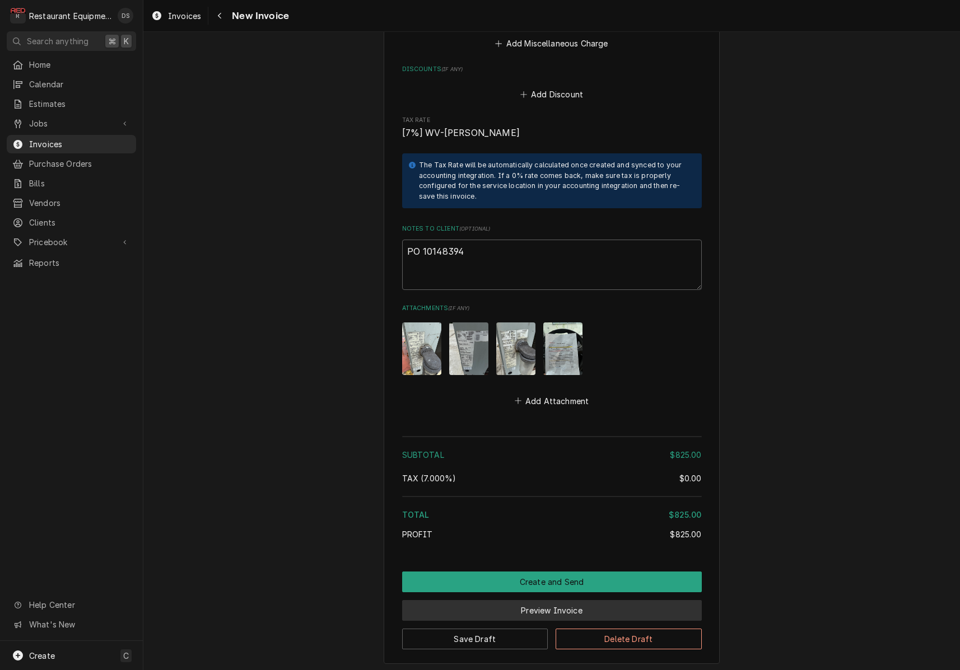
click at [523, 600] on button "Preview Invoice" at bounding box center [552, 610] width 300 height 21
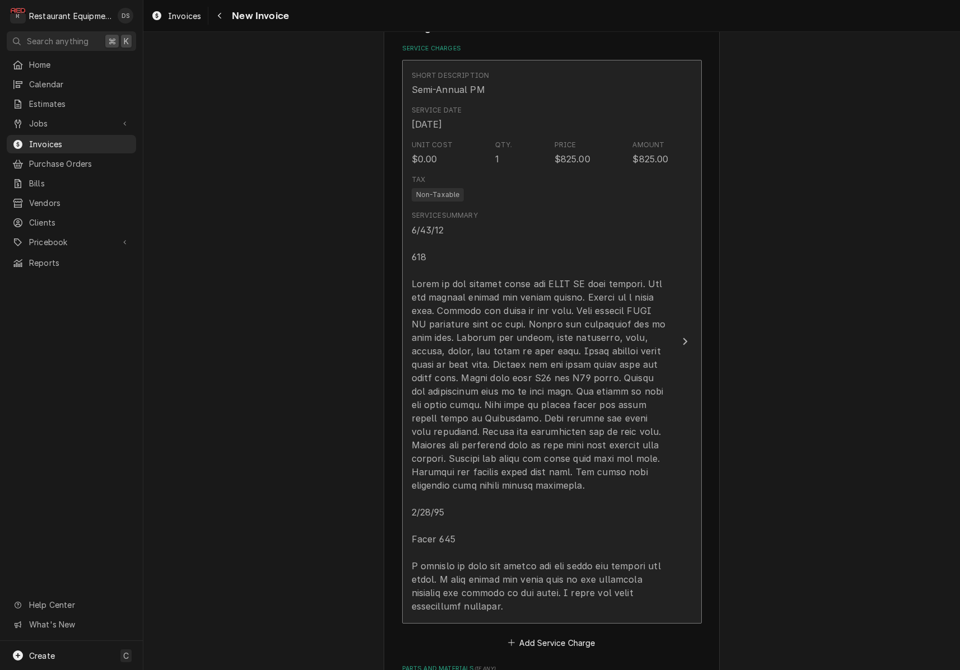
scroll to position [690, 0]
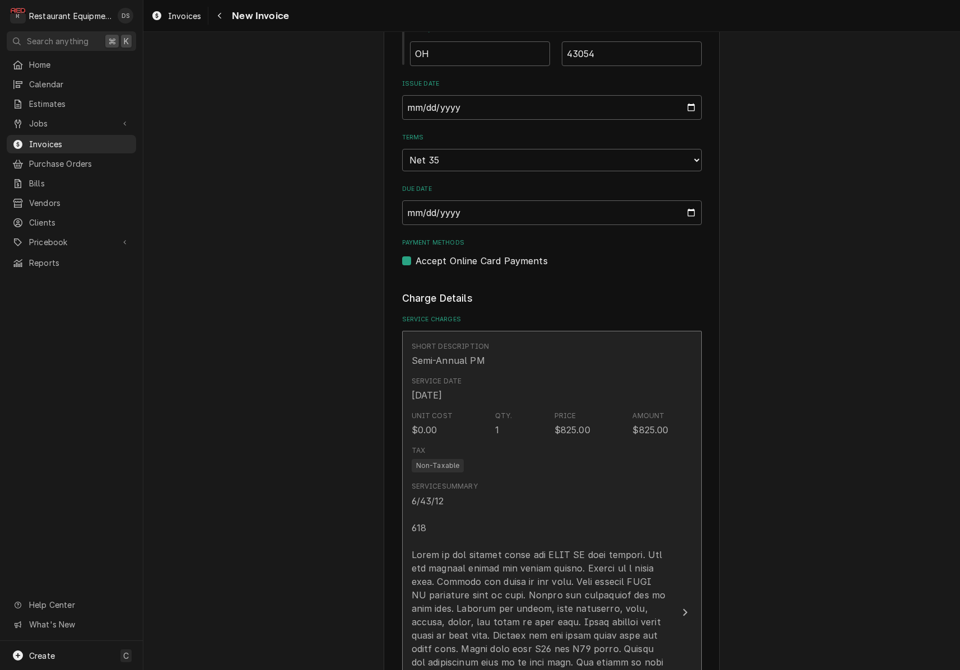
type textarea "x"
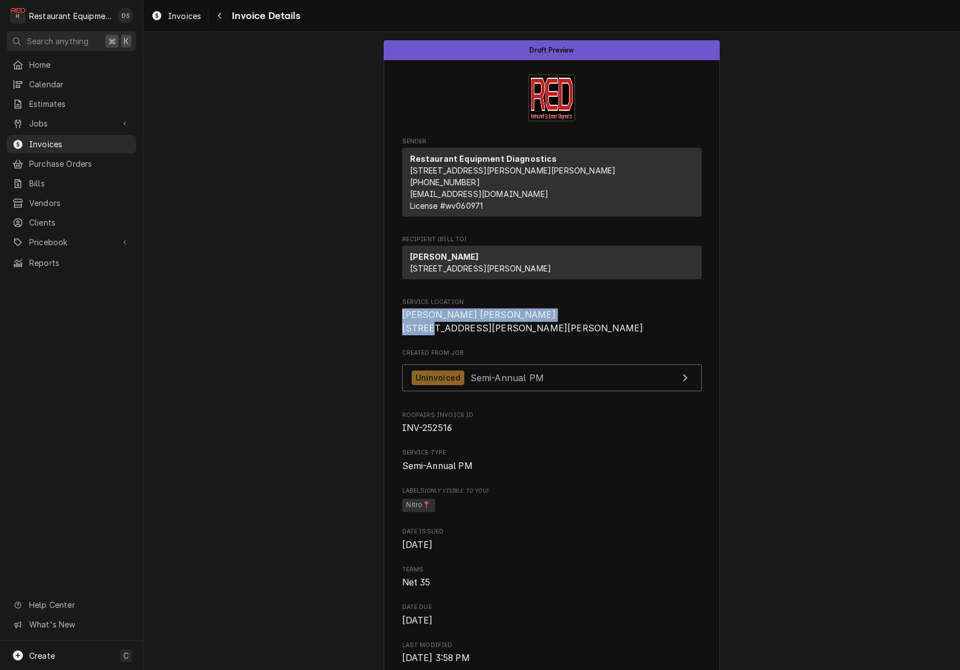
drag, startPoint x: 402, startPoint y: 336, endPoint x: 480, endPoint y: 345, distance: 78.3
click at [485, 335] on span "[PERSON_NAME] [PERSON_NAME] [STREET_ADDRESS][PERSON_NAME][PERSON_NAME]" at bounding box center [552, 322] width 300 height 26
copy span "[PERSON_NAME] [PERSON_NAME] [STREET_ADDRESS][PERSON_NAME]"
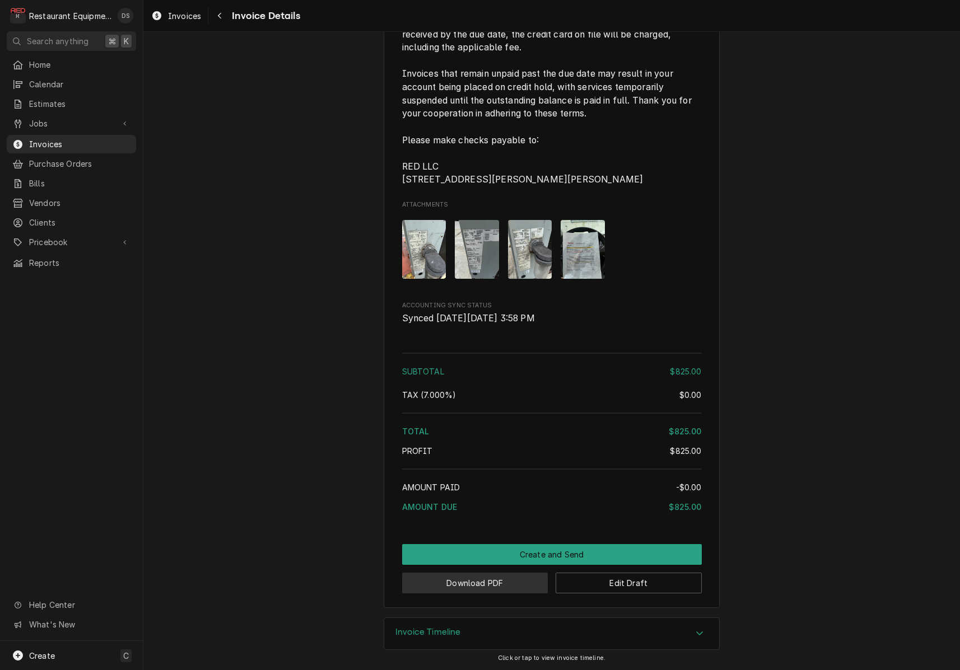
click at [492, 586] on button "Download PDF" at bounding box center [475, 583] width 146 height 21
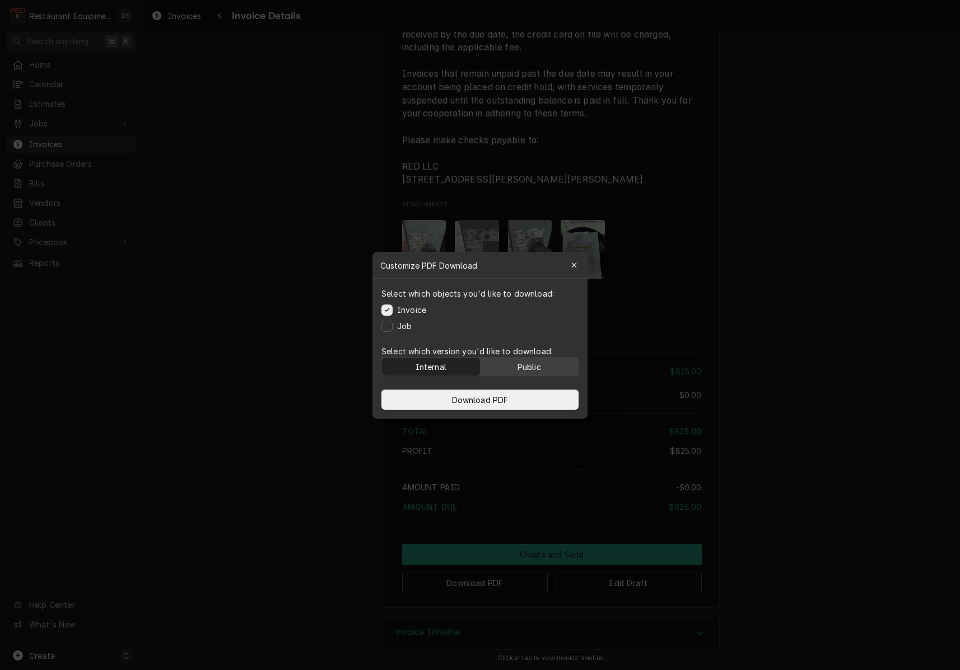
click at [522, 359] on button "Public" at bounding box center [529, 367] width 98 height 18
click at [555, 403] on button "Download PDF" at bounding box center [479, 400] width 197 height 20
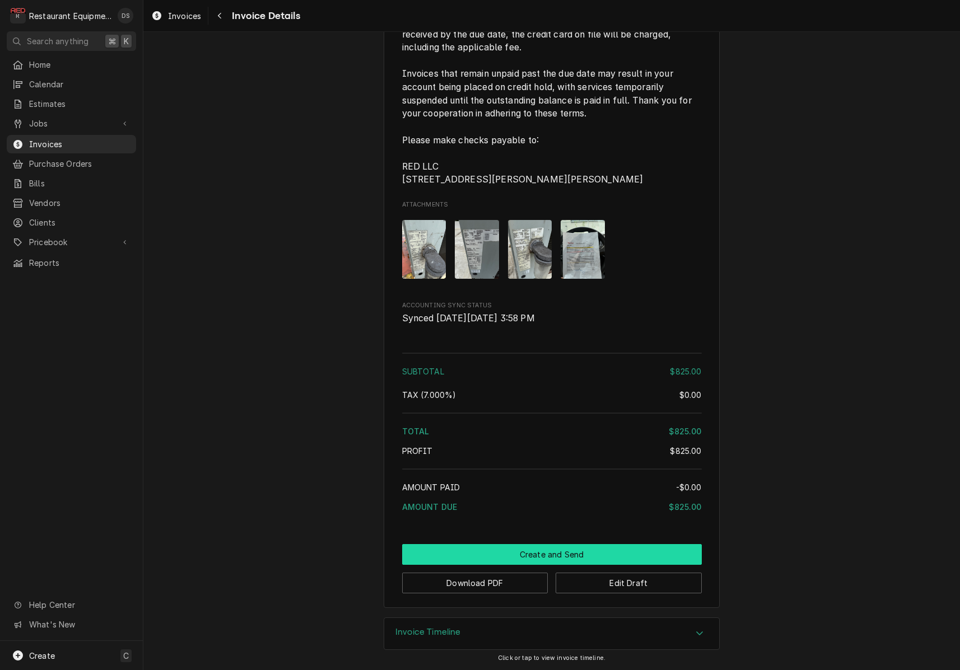
click at [538, 556] on button "Create and Send" at bounding box center [552, 554] width 300 height 21
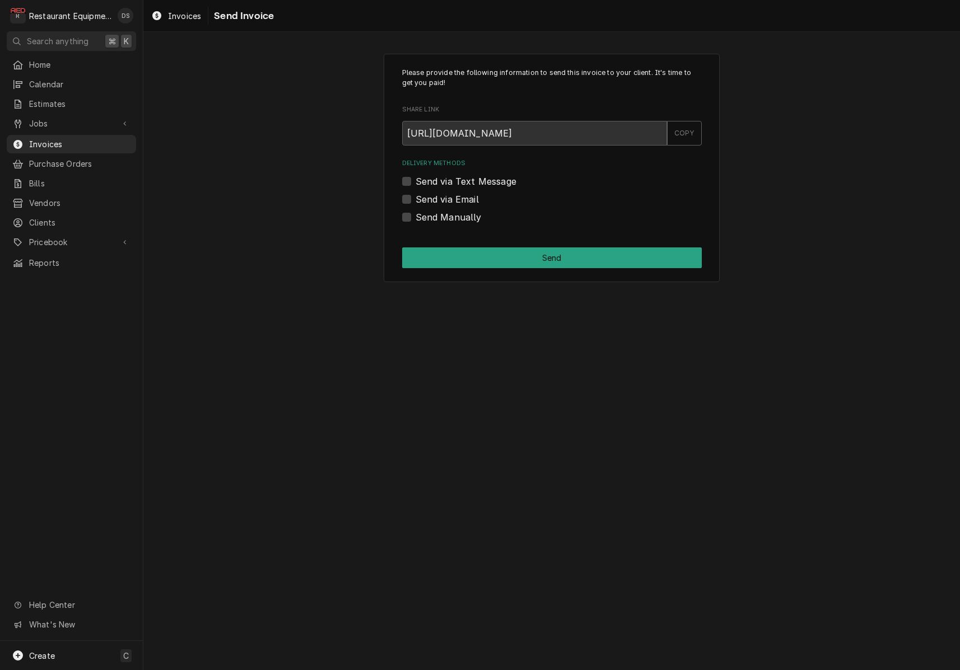
drag, startPoint x: 406, startPoint y: 213, endPoint x: 448, endPoint y: 240, distance: 50.3
click at [415, 213] on label "Send Manually" at bounding box center [448, 217] width 66 height 13
click at [415, 213] on input "Send Manually" at bounding box center [565, 223] width 300 height 25
checkbox input "true"
click at [490, 256] on button "Send" at bounding box center [552, 257] width 300 height 21
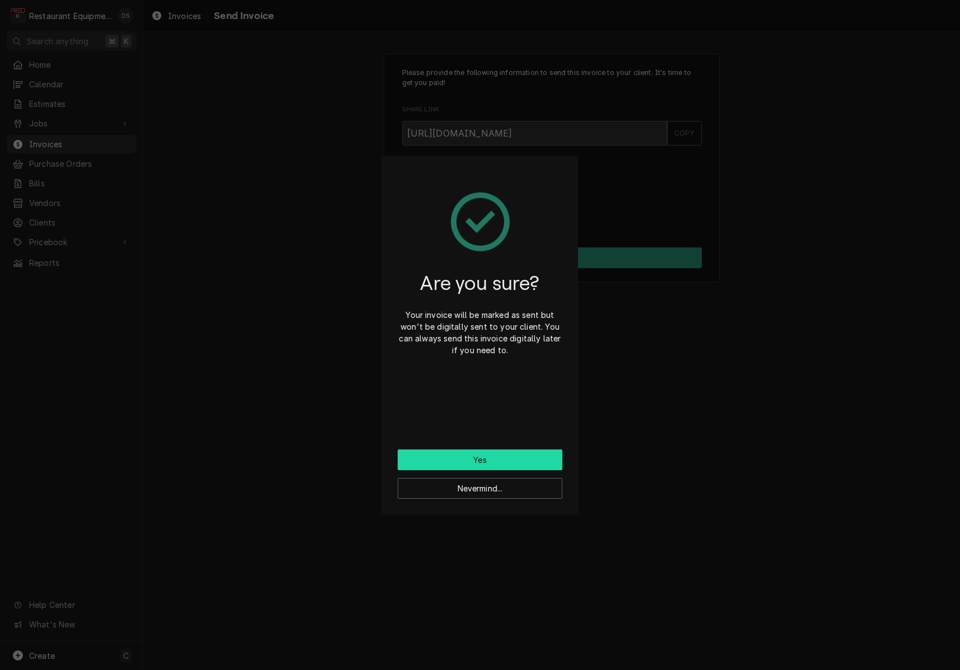
click at [511, 459] on button "Yes" at bounding box center [480, 460] width 165 height 21
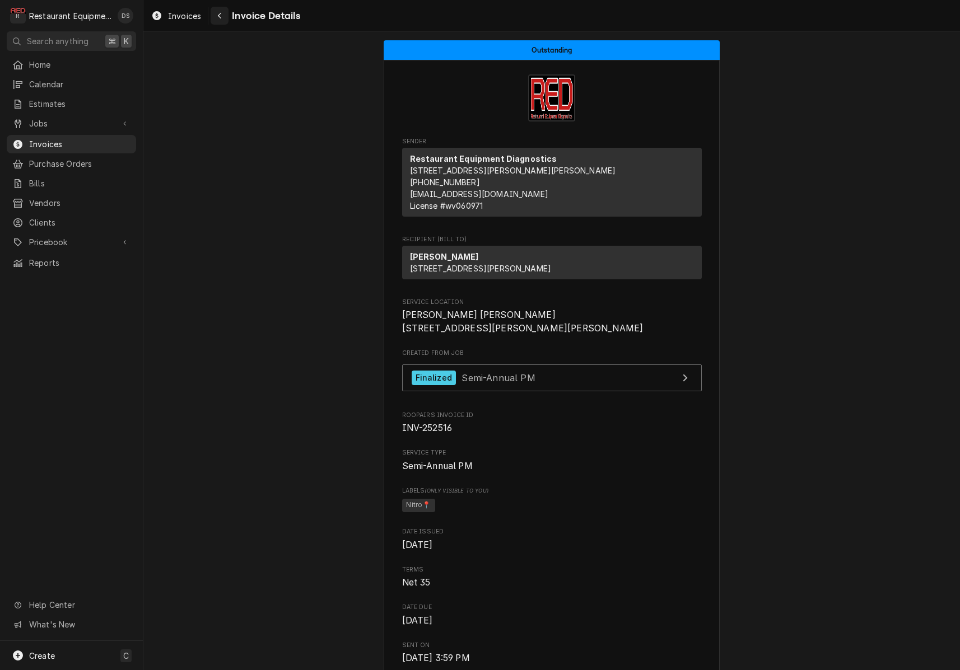
click at [218, 16] on icon "Navigate back" at bounding box center [219, 16] width 5 height 8
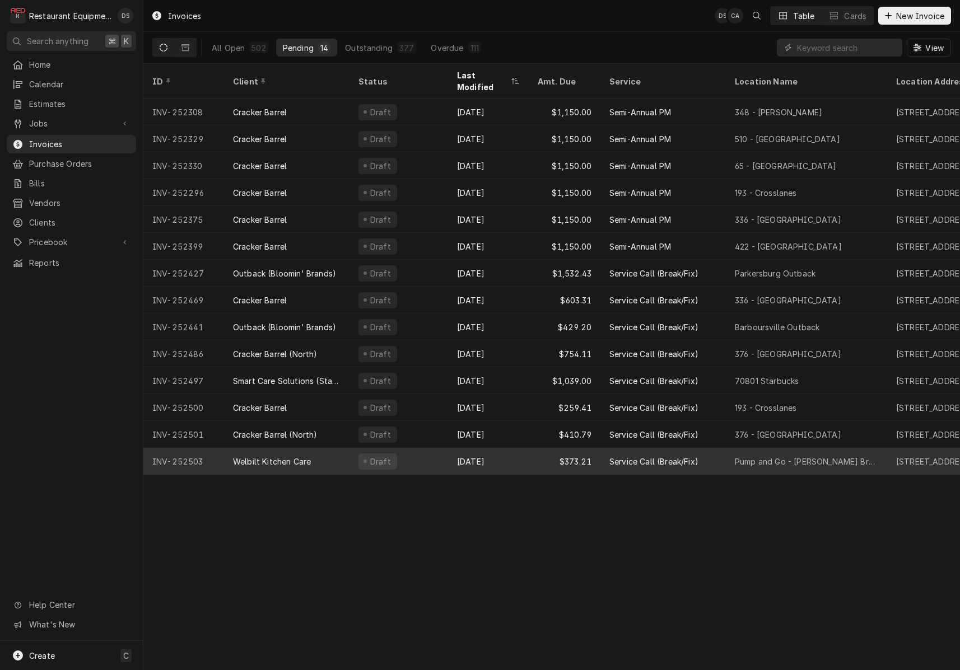
click at [327, 452] on div "Welbilt Kitchen Care" at bounding box center [286, 461] width 125 height 27
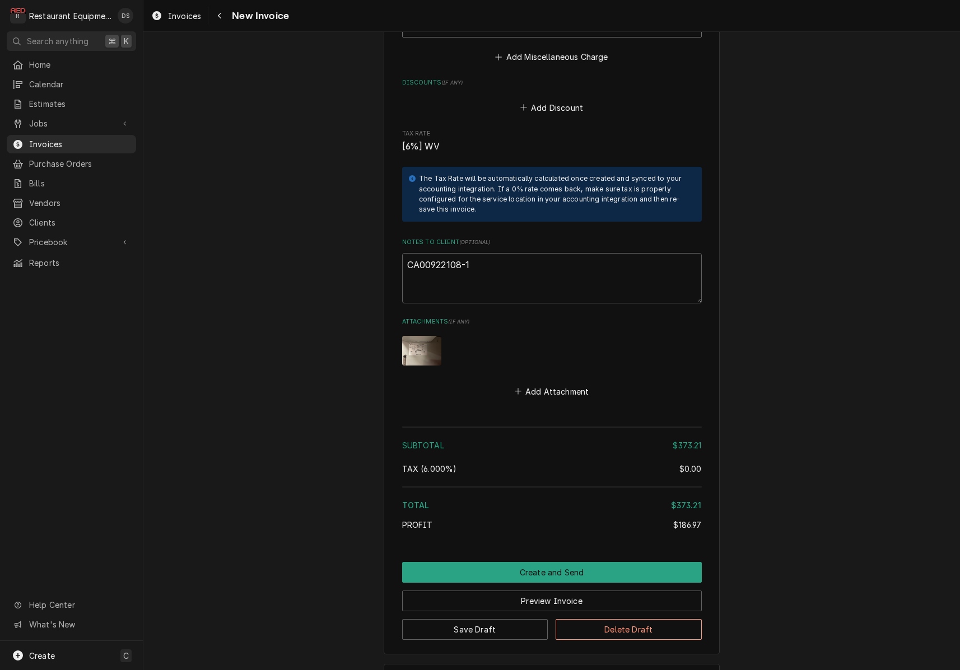
scroll to position [2050, 0]
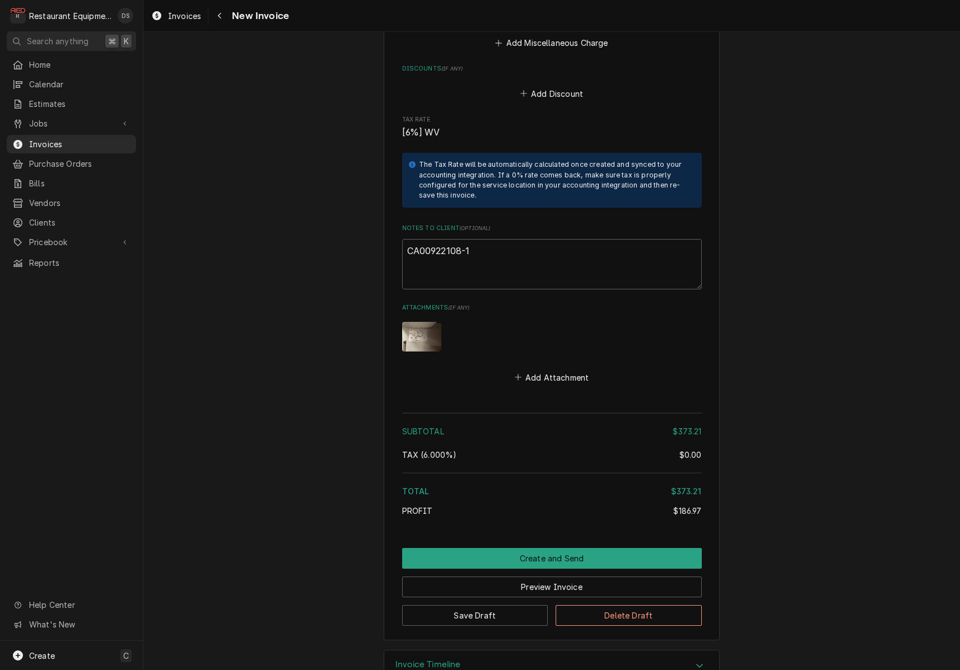
click at [422, 348] on img "Attachments" at bounding box center [421, 337] width 39 height 30
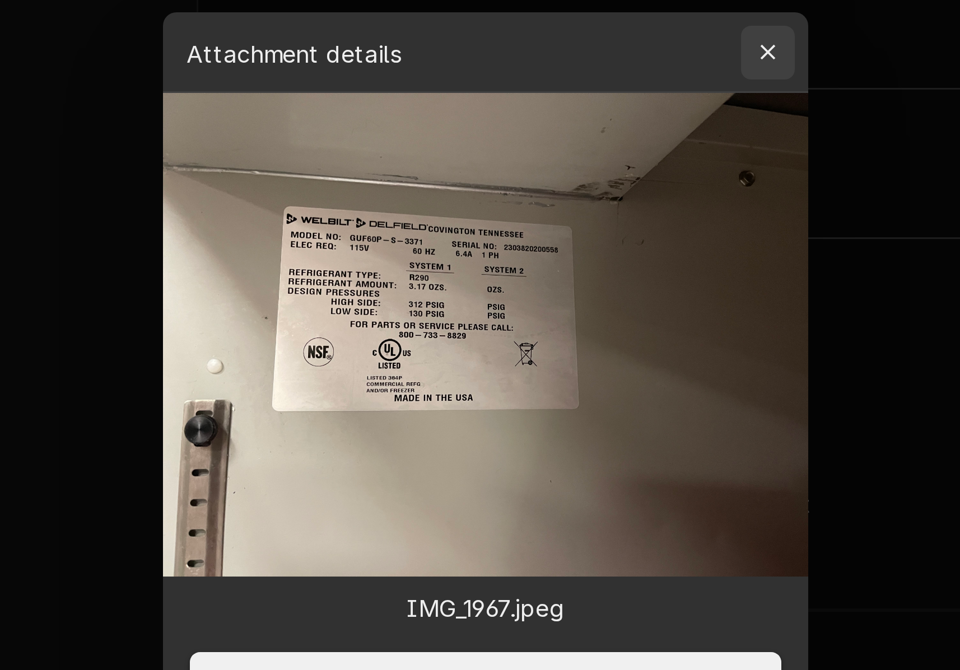
click at [571, 223] on icon "button" at bounding box center [574, 227] width 6 height 8
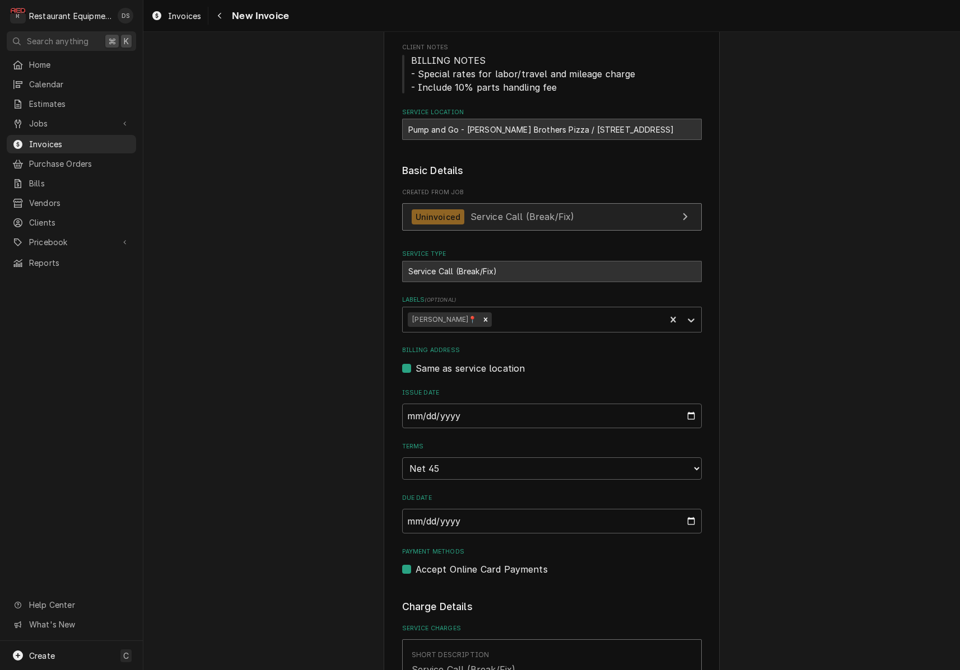
scroll to position [113, 0]
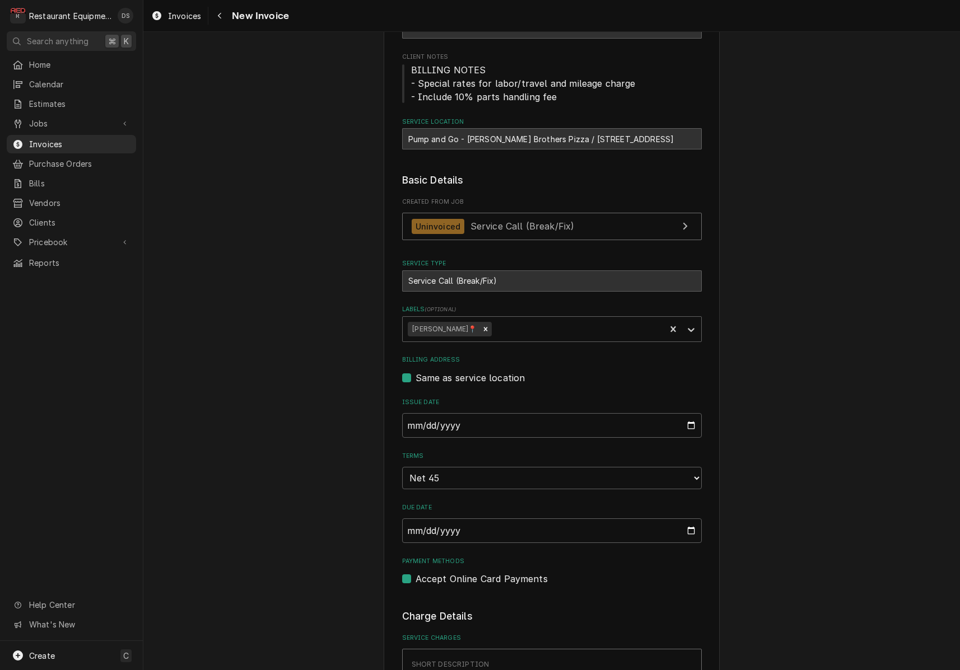
drag, startPoint x: 571, startPoint y: 135, endPoint x: 558, endPoint y: 135, distance: 13.4
click at [571, 135] on div "Pump and Go - [PERSON_NAME] Brothers Pizza / [STREET_ADDRESS]" at bounding box center [552, 138] width 300 height 21
drag, startPoint x: 555, startPoint y: 135, endPoint x: 675, endPoint y: 137, distance: 119.3
click at [688, 136] on div "Pump and Go - [PERSON_NAME] Brothers Pizza / [STREET_ADDRESS]" at bounding box center [552, 138] width 300 height 21
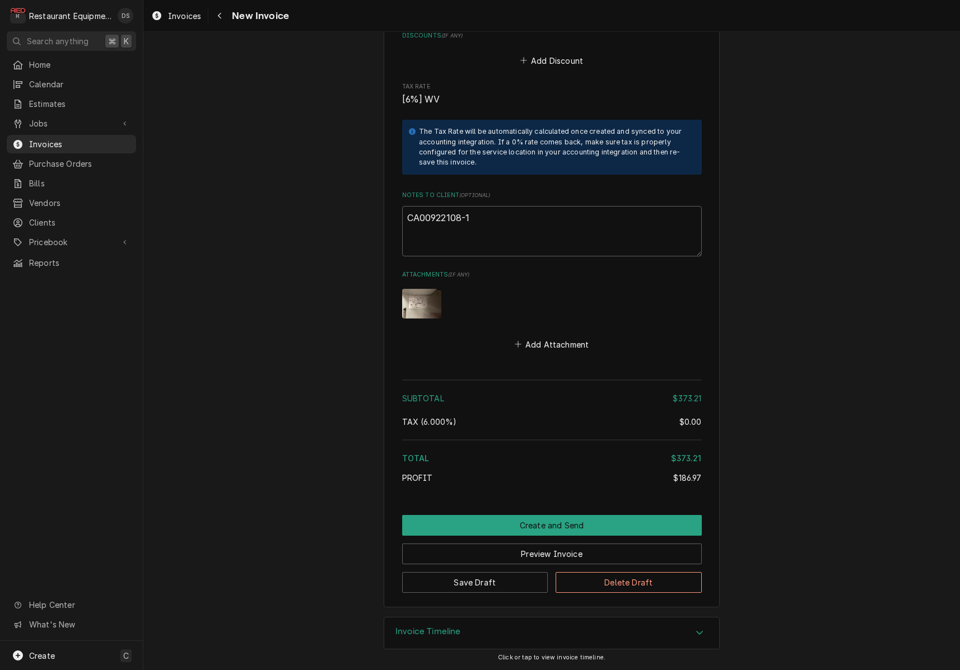
scroll to position [2091, 0]
drag, startPoint x: 489, startPoint y: 222, endPoint x: 400, endPoint y: 213, distance: 89.5
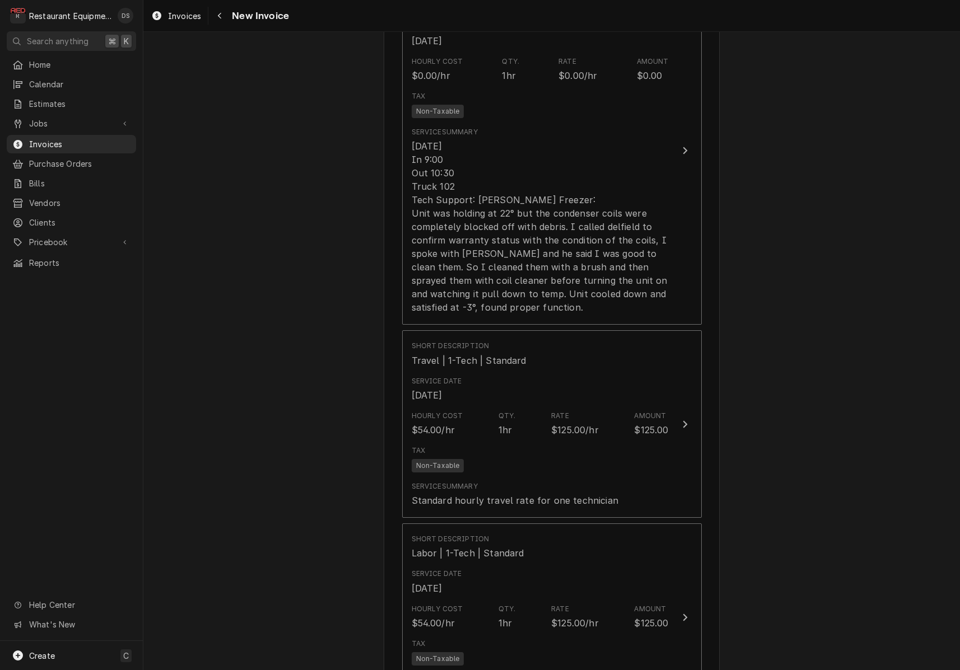
scroll to position [713, 0]
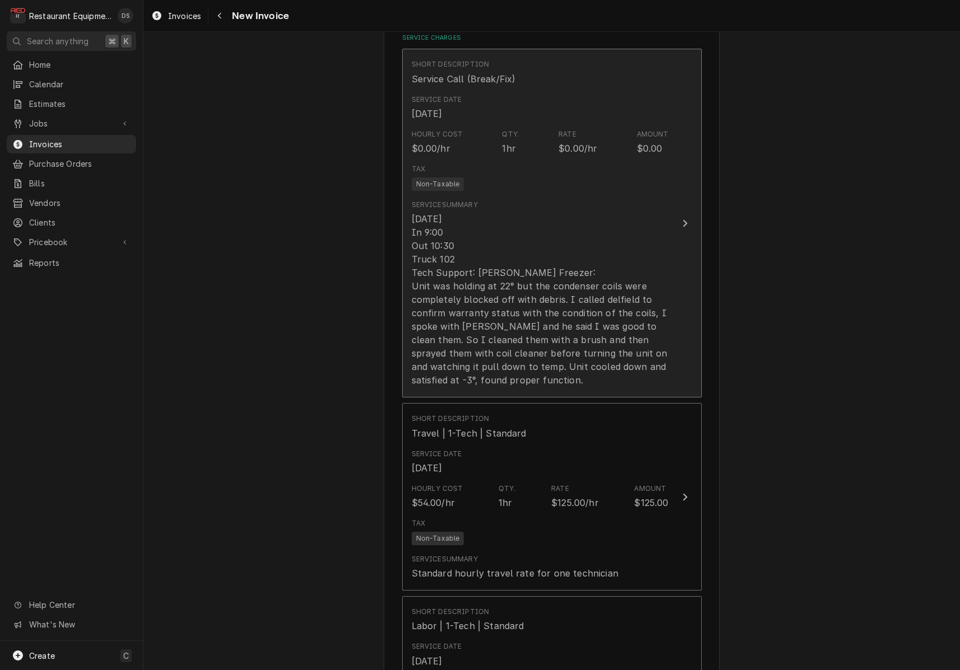
click at [534, 262] on div "[DATE] In 9:00 Out 10:30 Truck 102 Tech Support: [PERSON_NAME] Freezer: Unit wa…" at bounding box center [540, 299] width 257 height 175
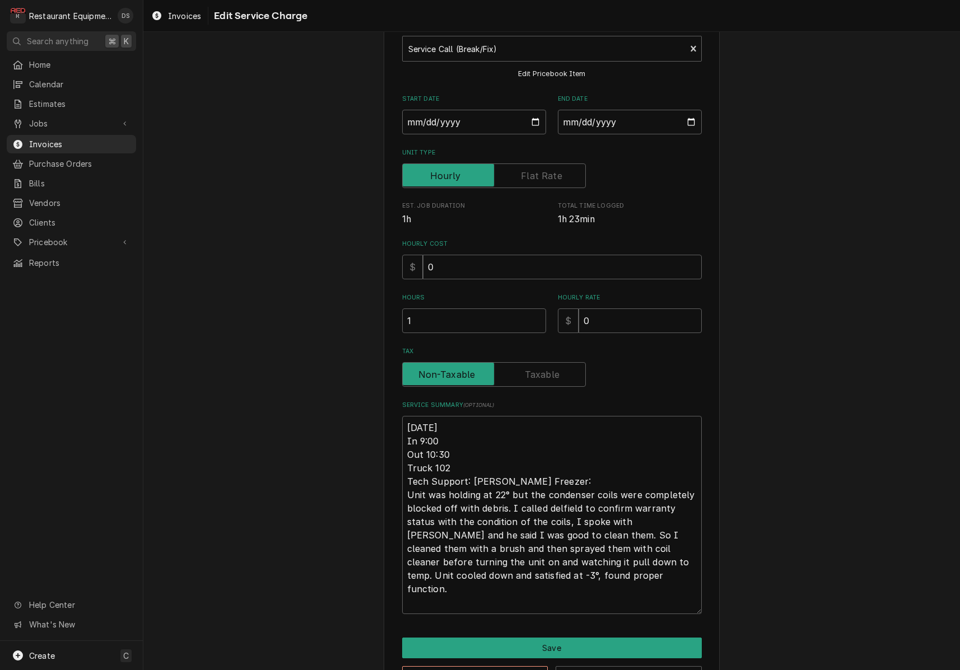
scroll to position [92, 0]
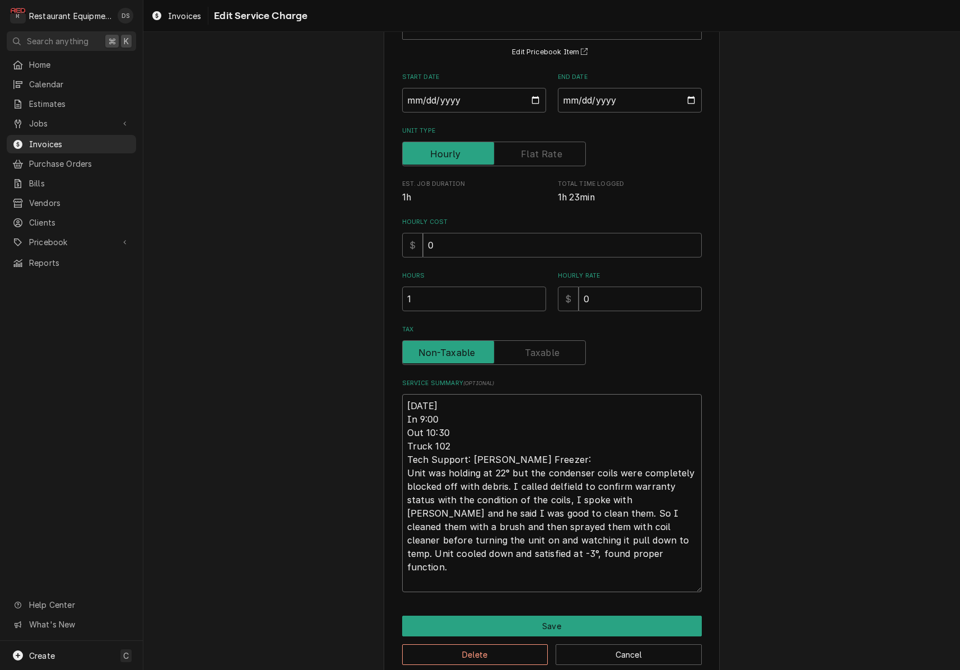
drag, startPoint x: 405, startPoint y: 493, endPoint x: 530, endPoint y: 596, distance: 161.5
click at [569, 652] on div "Use the fields below to edit this service charge Short Description Service Call…" at bounding box center [552, 321] width 336 height 718
drag, startPoint x: 455, startPoint y: 497, endPoint x: 410, endPoint y: 492, distance: 45.0
click at [455, 497] on textarea "[DATE] In 9:00 Out 10:30 Truck 102 Tech Support: [PERSON_NAME] Freezer: Unit wa…" at bounding box center [552, 493] width 300 height 198
drag, startPoint x: 415, startPoint y: 492, endPoint x: 506, endPoint y: 519, distance: 94.6
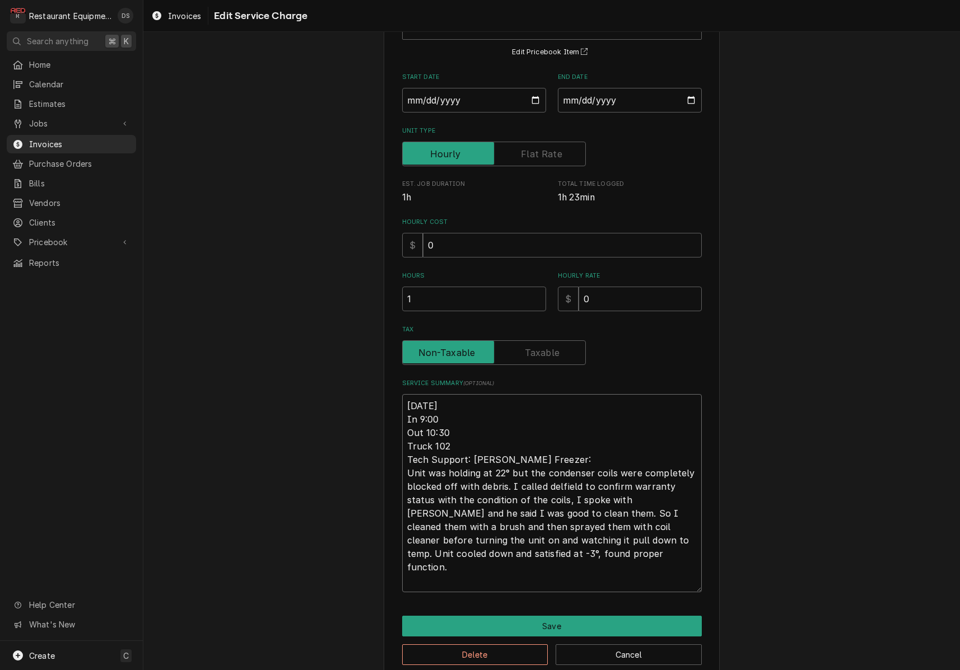
click at [477, 521] on textarea "[DATE] In 9:00 Out 10:30 Truck 102 Tech Support: [PERSON_NAME] Freezer: Unit wa…" at bounding box center [552, 493] width 300 height 198
click at [508, 518] on textarea "[DATE] In 9:00 Out 10:30 Truck 102 Tech Support: [PERSON_NAME] Freezer: Unit wa…" at bounding box center [552, 493] width 300 height 198
click at [509, 518] on textarea "[DATE] In 9:00 Out 10:30 Truck 102 Tech Support: [PERSON_NAME] Freezer: Unit wa…" at bounding box center [552, 493] width 300 height 198
drag, startPoint x: 509, startPoint y: 518, endPoint x: 576, endPoint y: 510, distance: 67.8
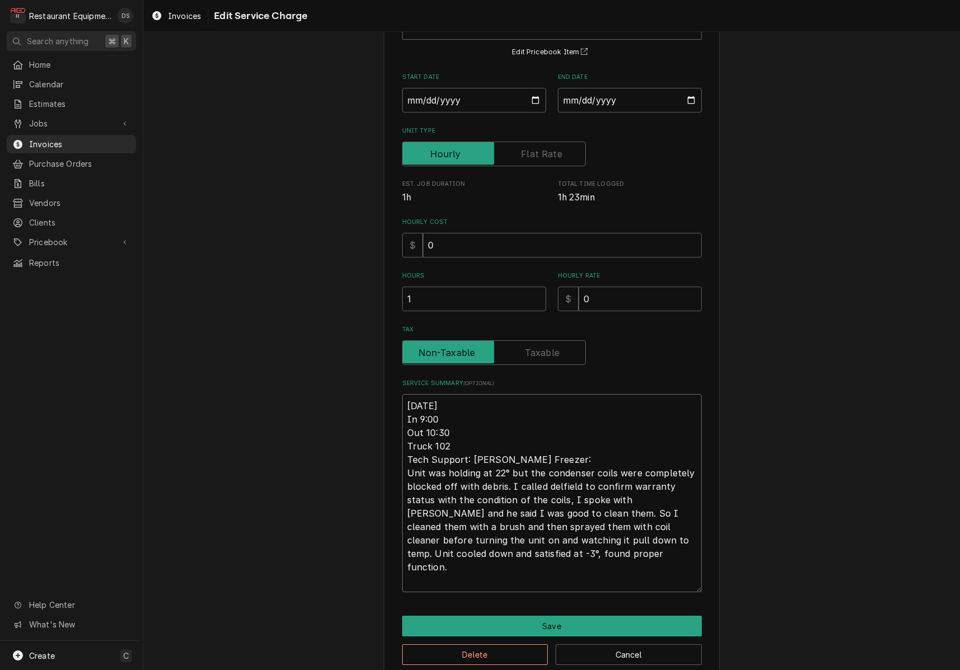
click at [511, 519] on textarea "[DATE] In 9:00 Out 10:30 Truck 102 Tech Support: [PERSON_NAME] Freezer: Unit wa…" at bounding box center [552, 493] width 300 height 198
click at [896, 442] on div "Use the fields below to edit this service charge Short Description Service Call…" at bounding box center [551, 320] width 816 height 737
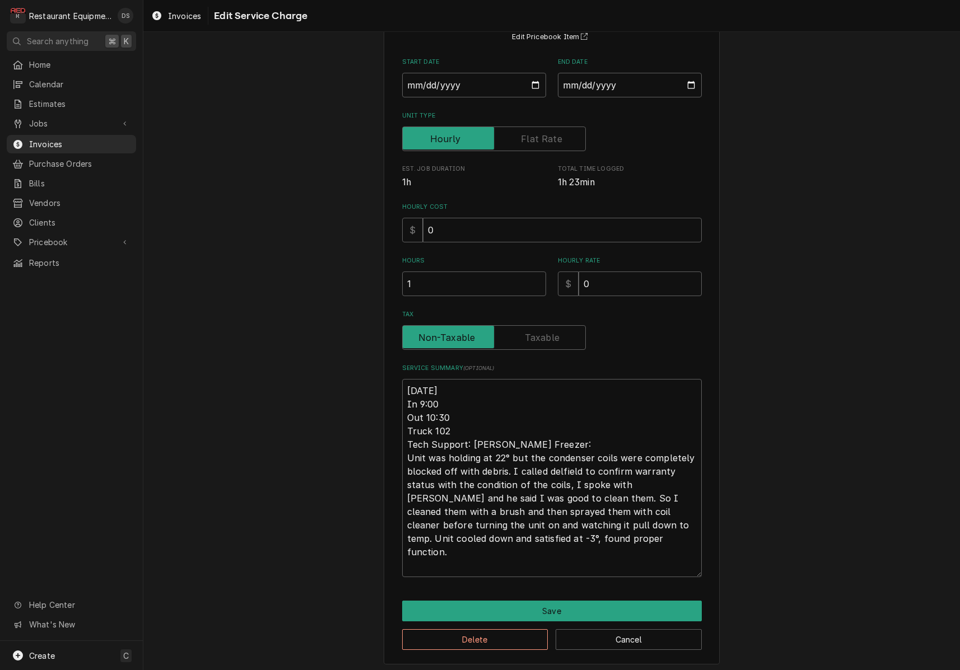
scroll to position [0, 0]
drag, startPoint x: 545, startPoint y: 568, endPoint x: 443, endPoint y: 405, distance: 192.6
click at [403, 387] on textarea "[DATE] In 9:00 Out 10:30 Truck 102 Tech Support: [PERSON_NAME] Freezer: Unit wa…" at bounding box center [552, 478] width 300 height 198
click at [586, 602] on button "Save" at bounding box center [552, 611] width 300 height 21
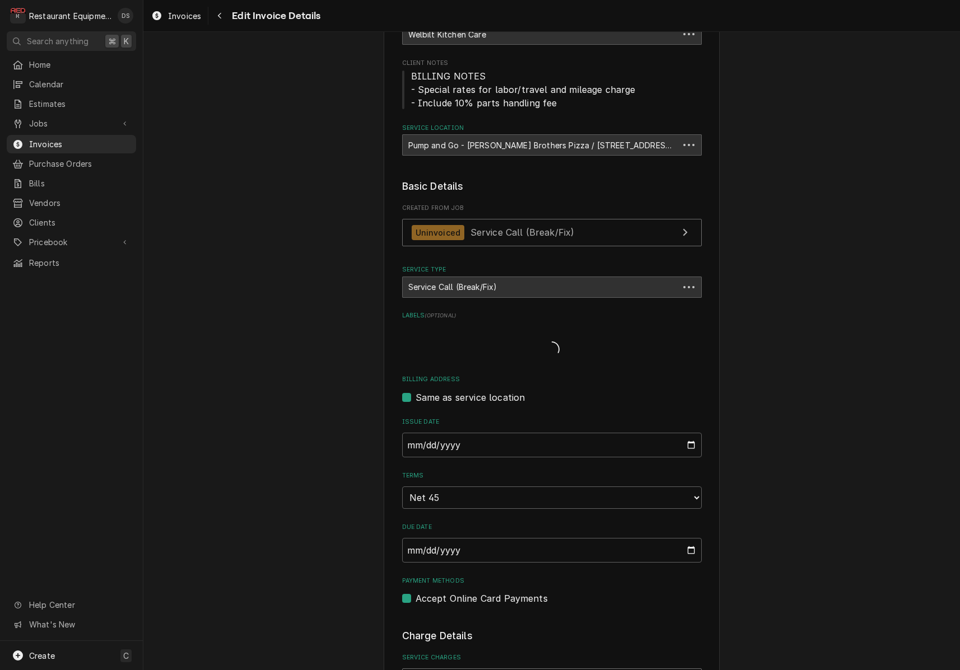
scroll to position [713, 0]
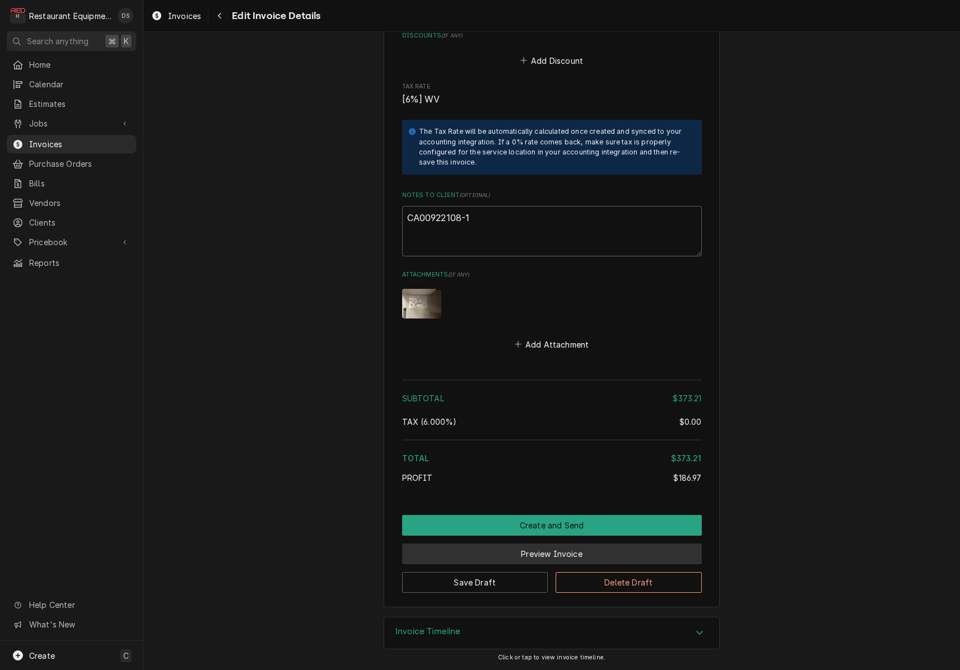
click at [547, 560] on button "Preview Invoice" at bounding box center [552, 554] width 300 height 21
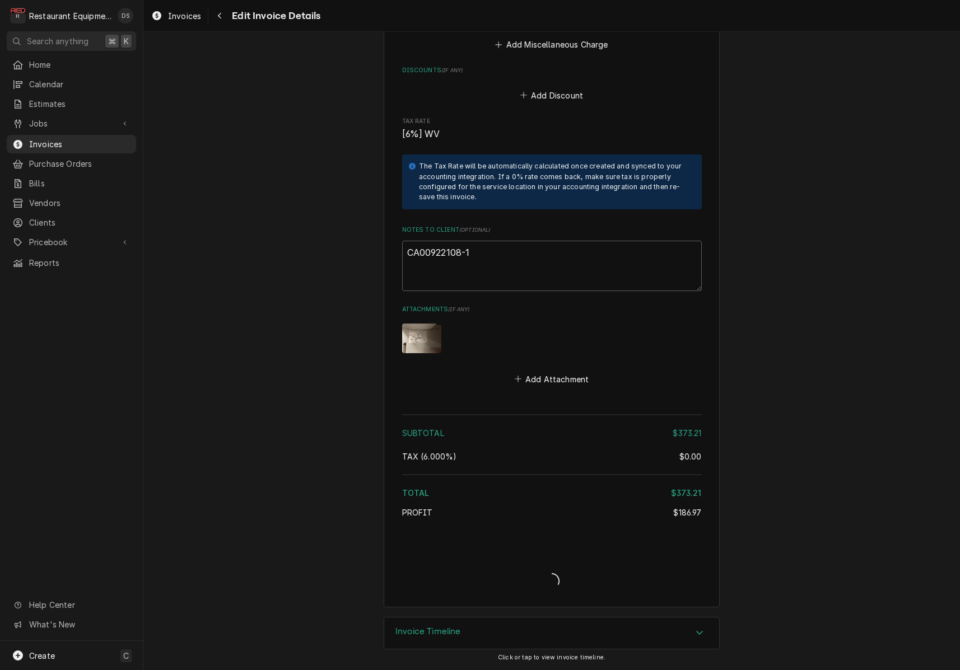
type textarea "x"
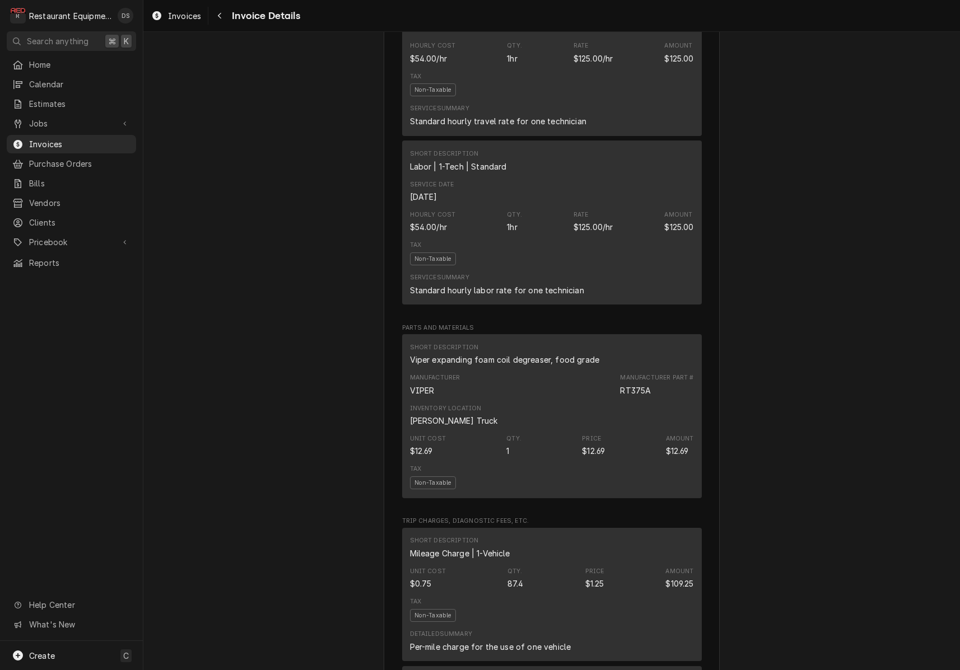
scroll to position [1016, 0]
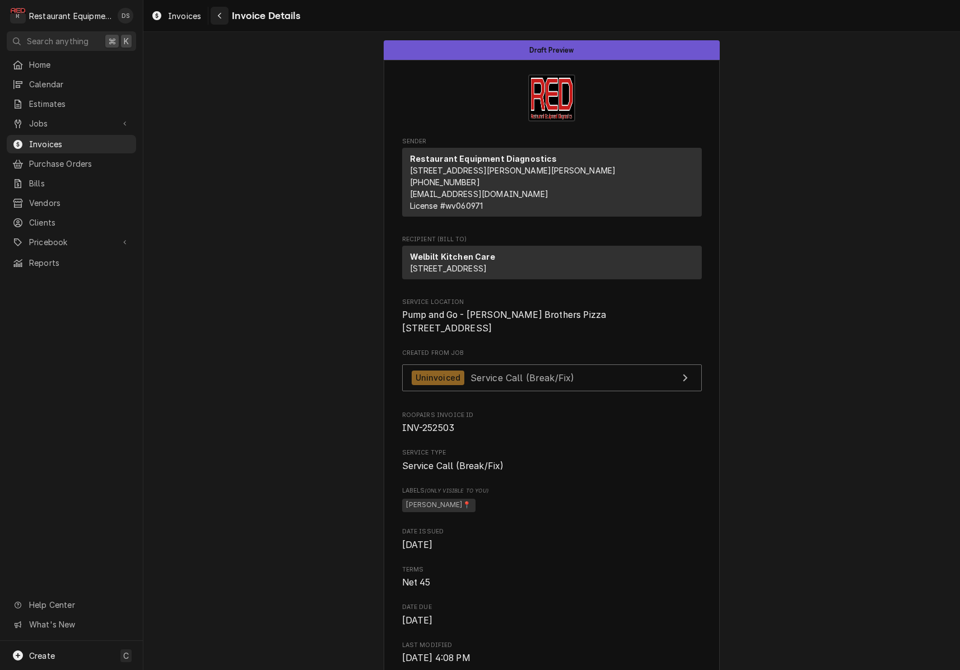
click at [227, 20] on button "Navigate back" at bounding box center [220, 16] width 18 height 18
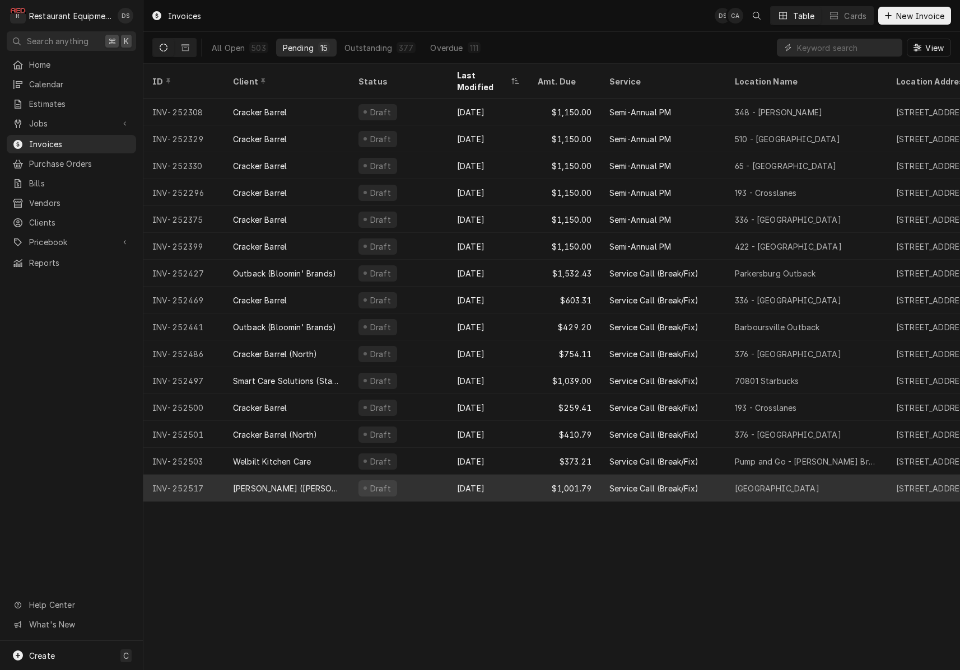
click at [432, 477] on div "Draft" at bounding box center [398, 488] width 99 height 27
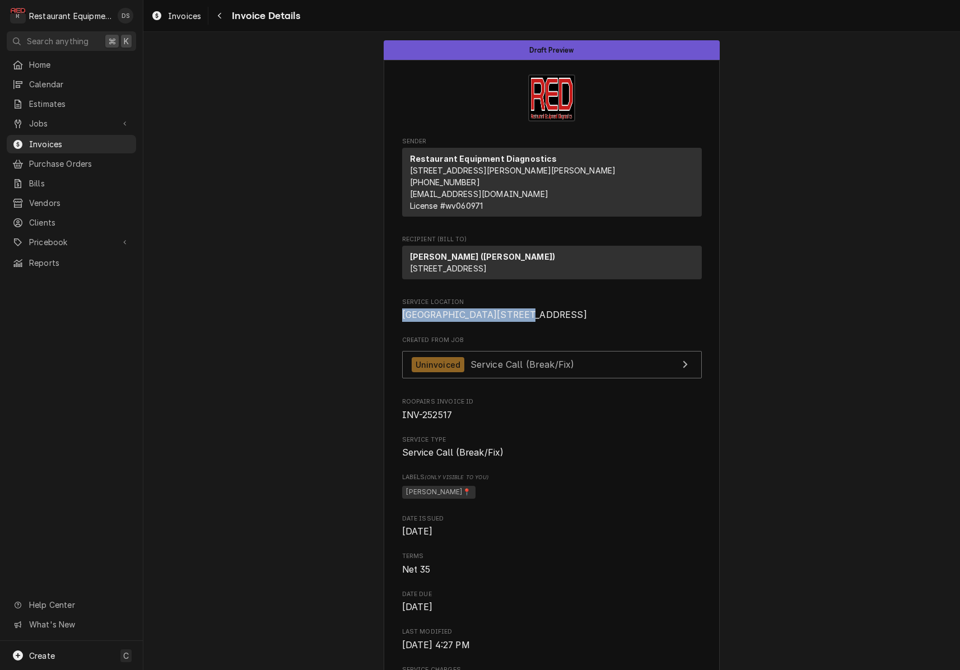
drag, startPoint x: 401, startPoint y: 335, endPoint x: 468, endPoint y: 347, distance: 67.6
copy span "Lewisburg 1 Gateway Blvd"
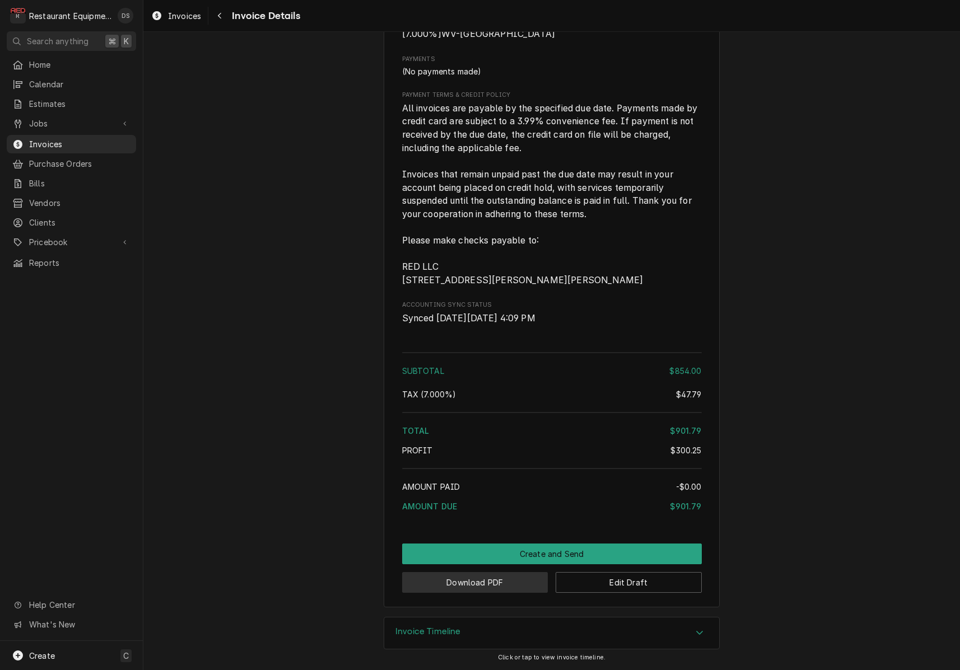
click at [487, 583] on button "Download PDF" at bounding box center [475, 582] width 146 height 21
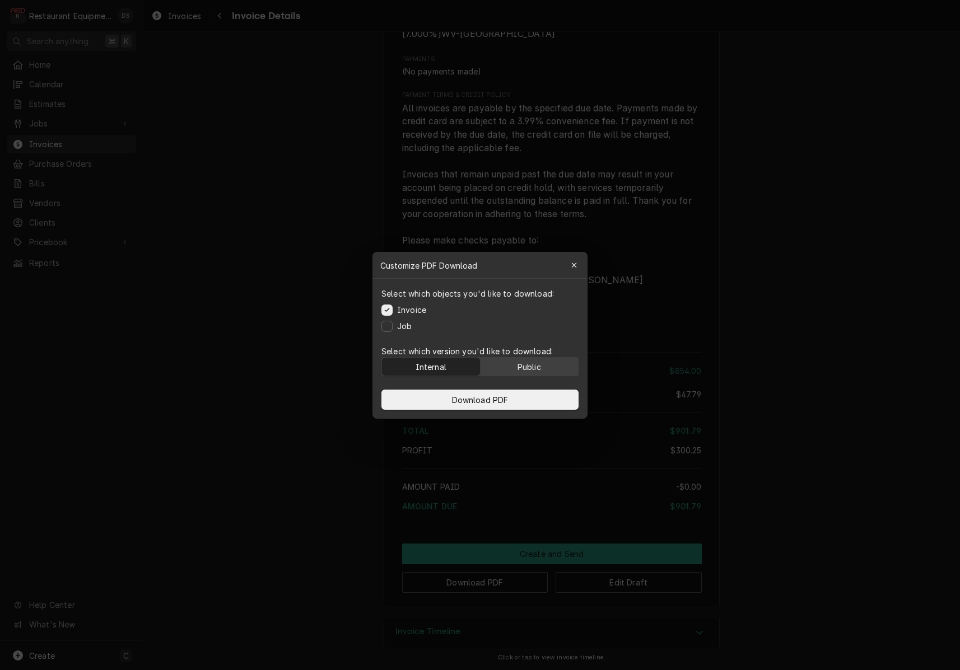
click at [532, 358] on button "Public" at bounding box center [529, 367] width 98 height 18
click at [532, 394] on button "Download PDF" at bounding box center [479, 400] width 197 height 20
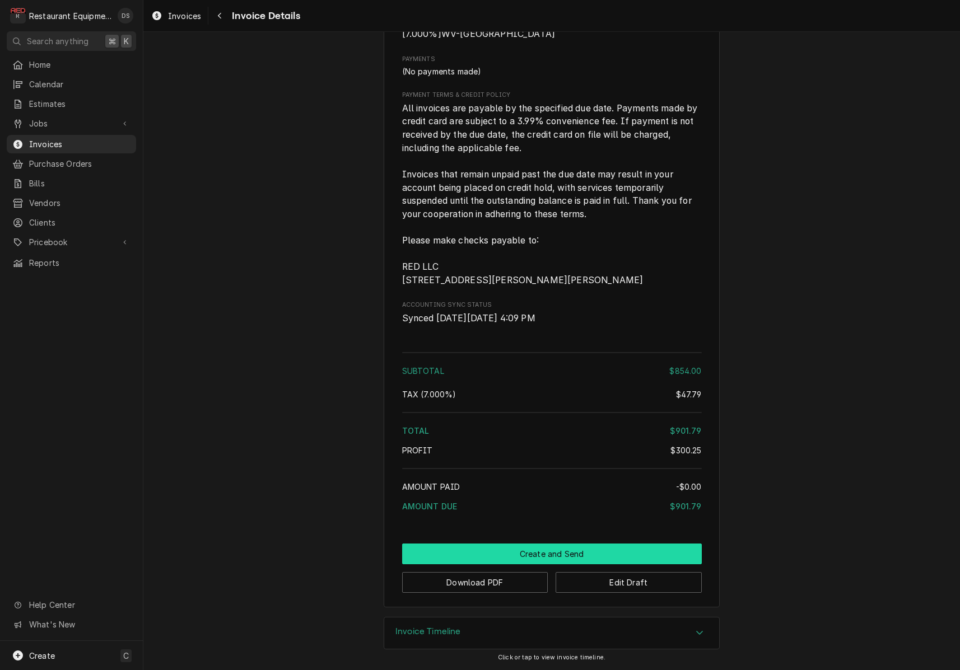
click at [574, 553] on button "Create and Send" at bounding box center [552, 554] width 300 height 21
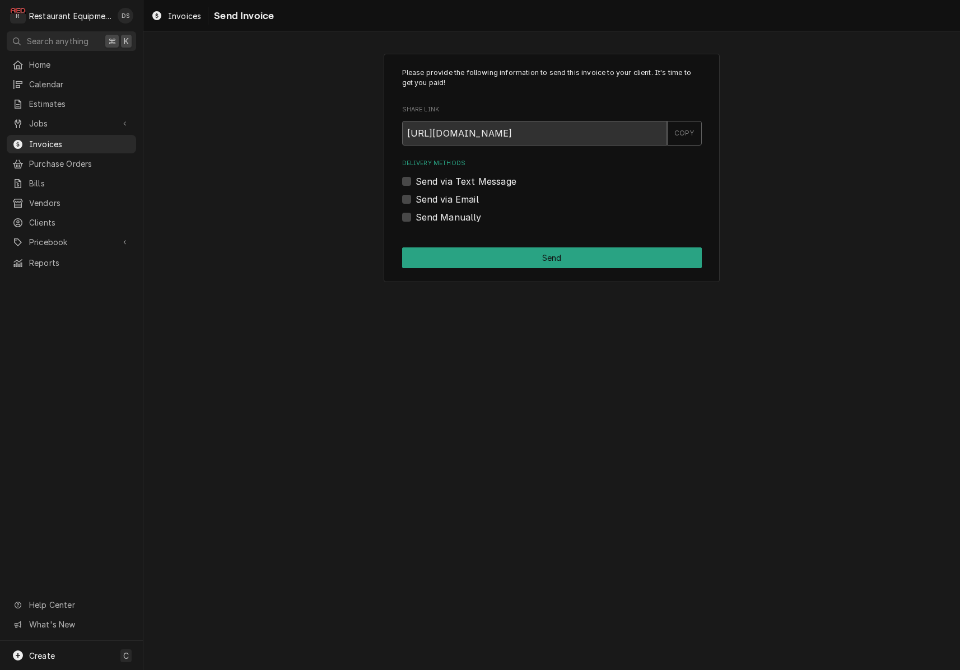
click at [415, 215] on label "Send Manually" at bounding box center [448, 217] width 66 height 13
click at [415, 215] on input "Send Manually" at bounding box center [565, 223] width 300 height 25
checkbox input "true"
click at [509, 260] on button "Send" at bounding box center [552, 257] width 300 height 21
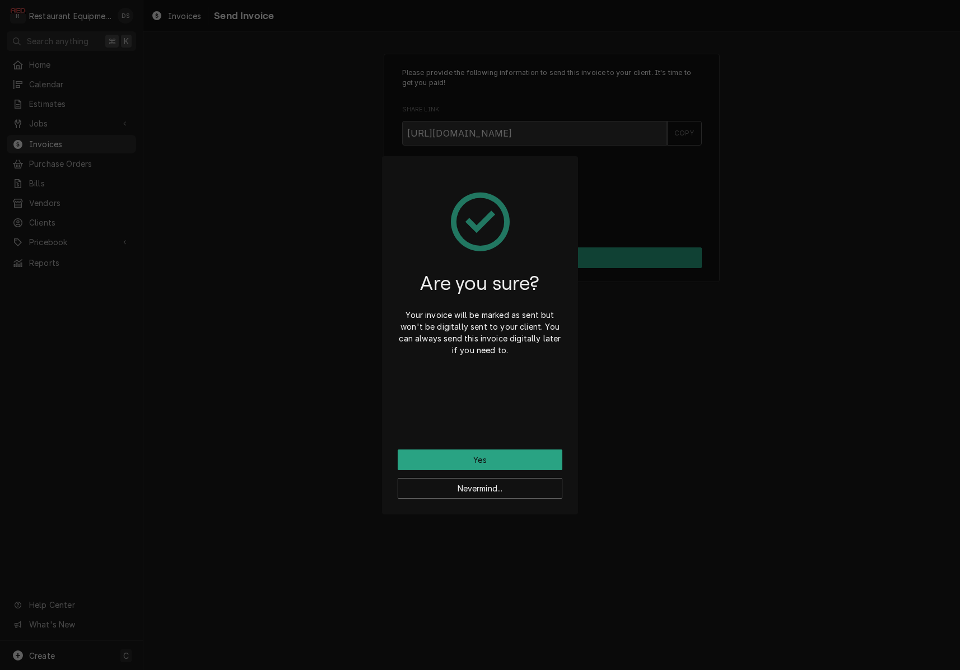
click at [520, 464] on button "Yes" at bounding box center [480, 460] width 165 height 21
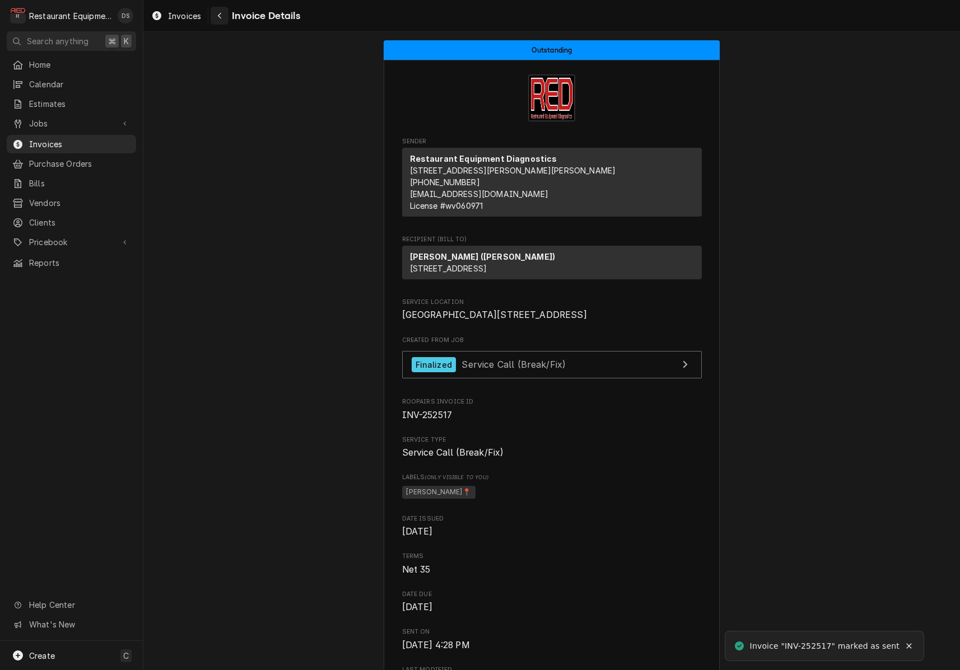
click at [223, 16] on div "Navigate back" at bounding box center [219, 15] width 11 height 11
